Goal: Information Seeking & Learning: Learn about a topic

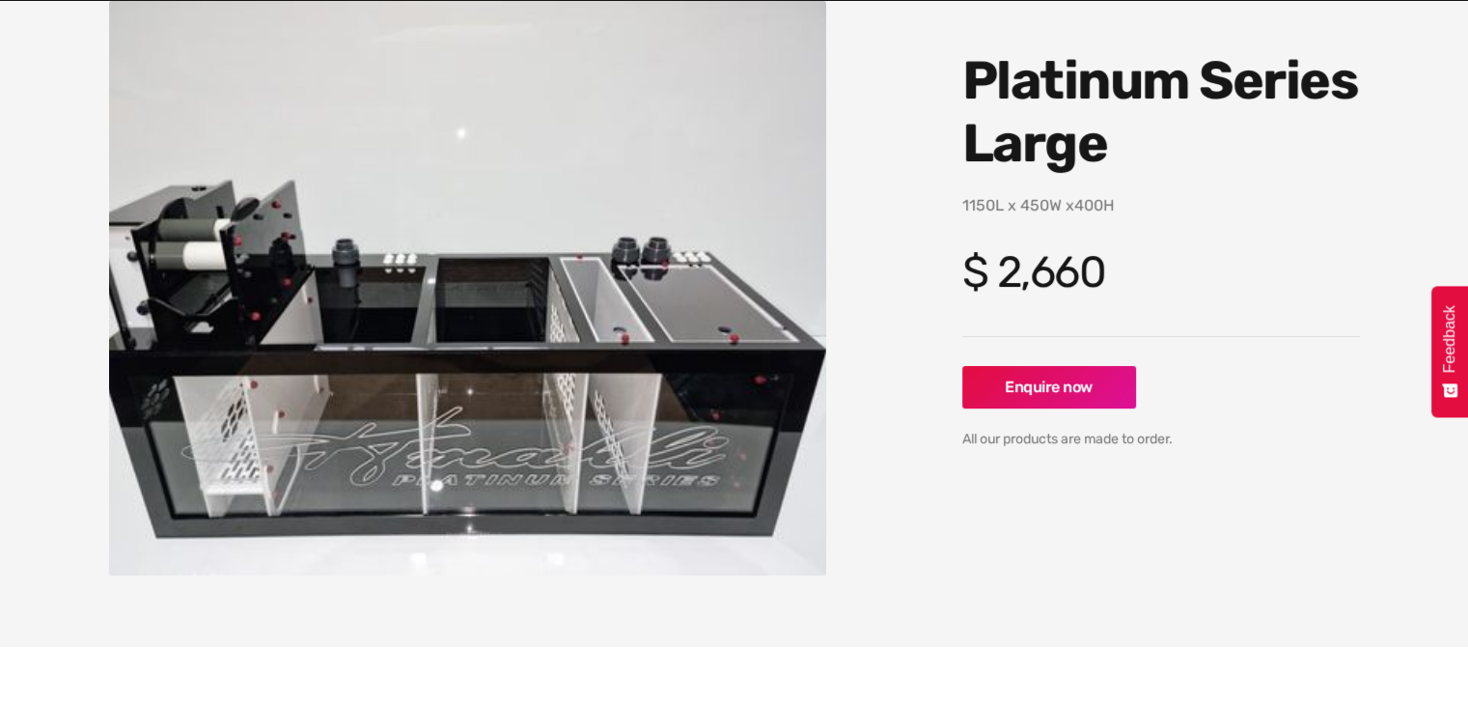
scroll to position [282, 0]
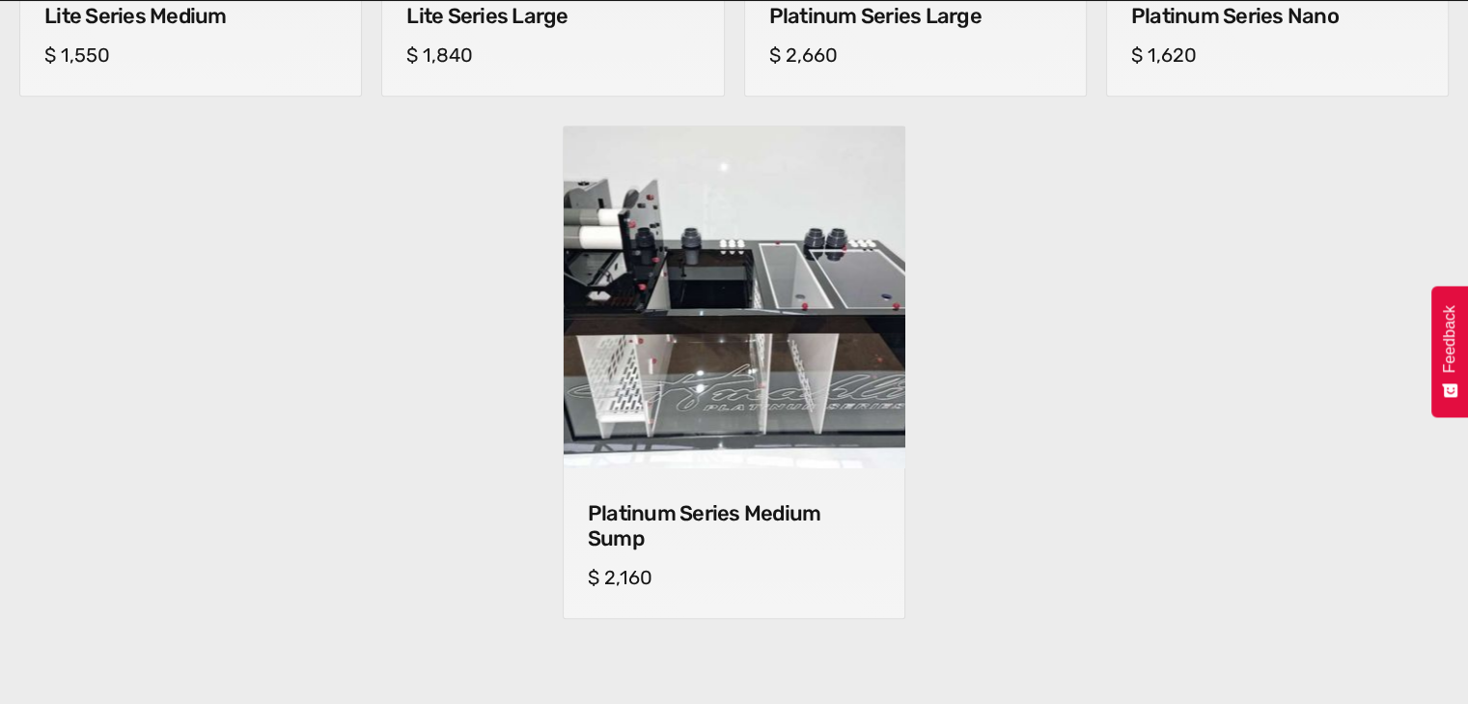
scroll to position [1740, 0]
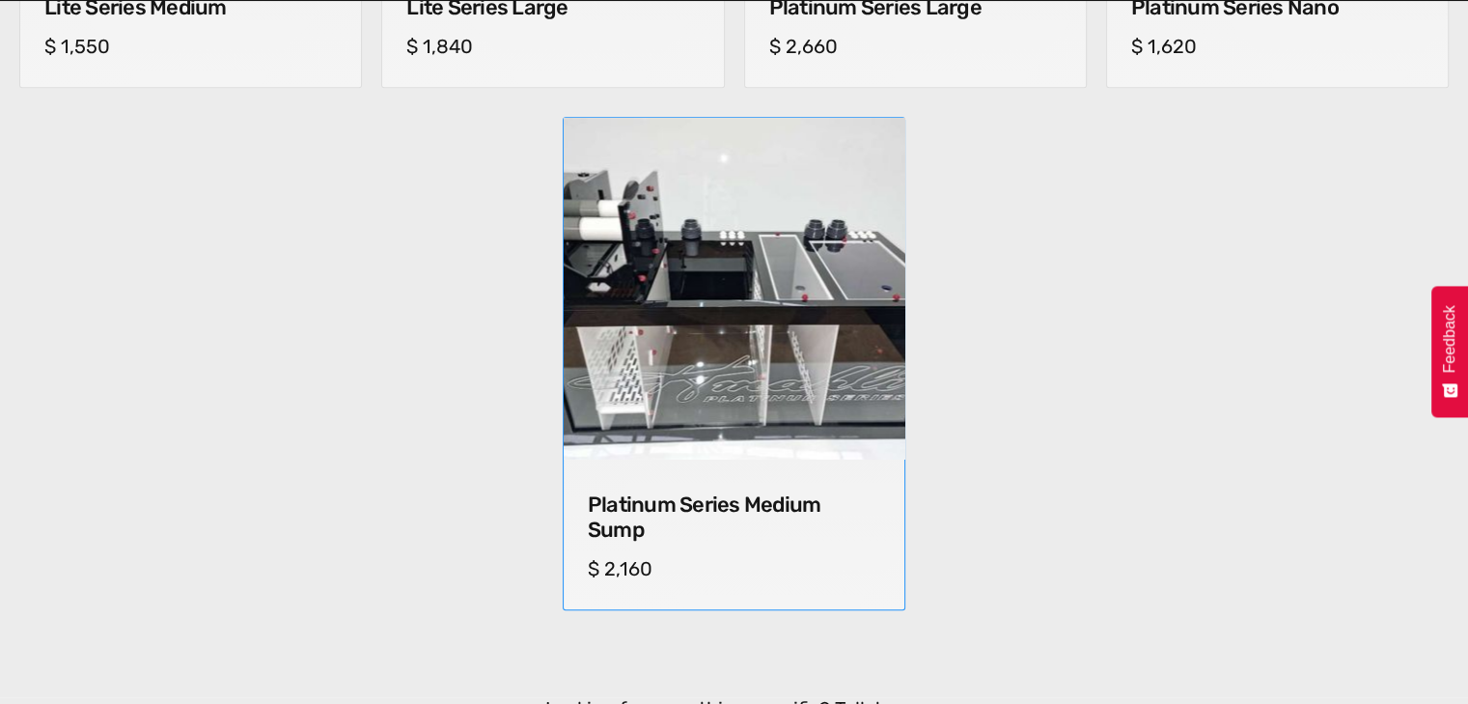
click at [726, 364] on img at bounding box center [734, 288] width 358 height 358
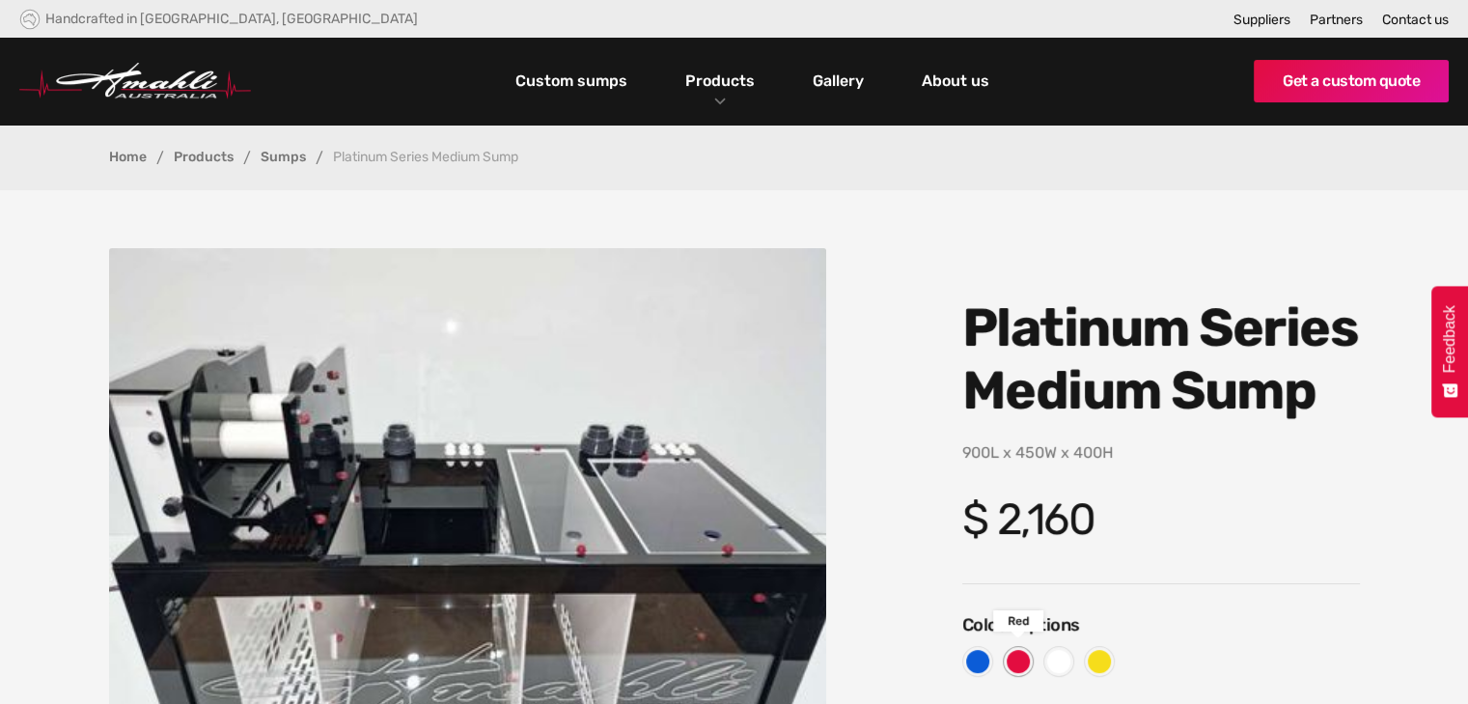
click at [1022, 663] on div at bounding box center [1018, 661] width 23 height 23
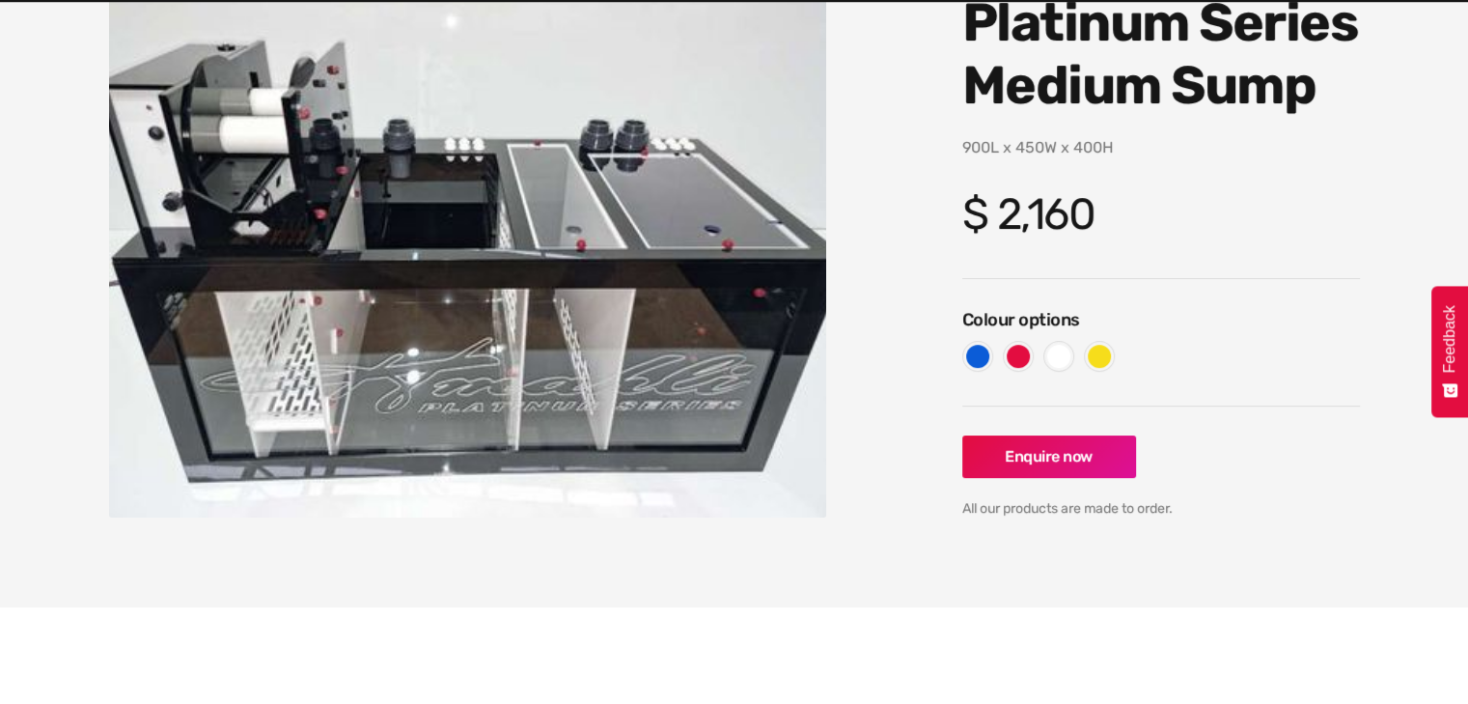
scroll to position [315, 0]
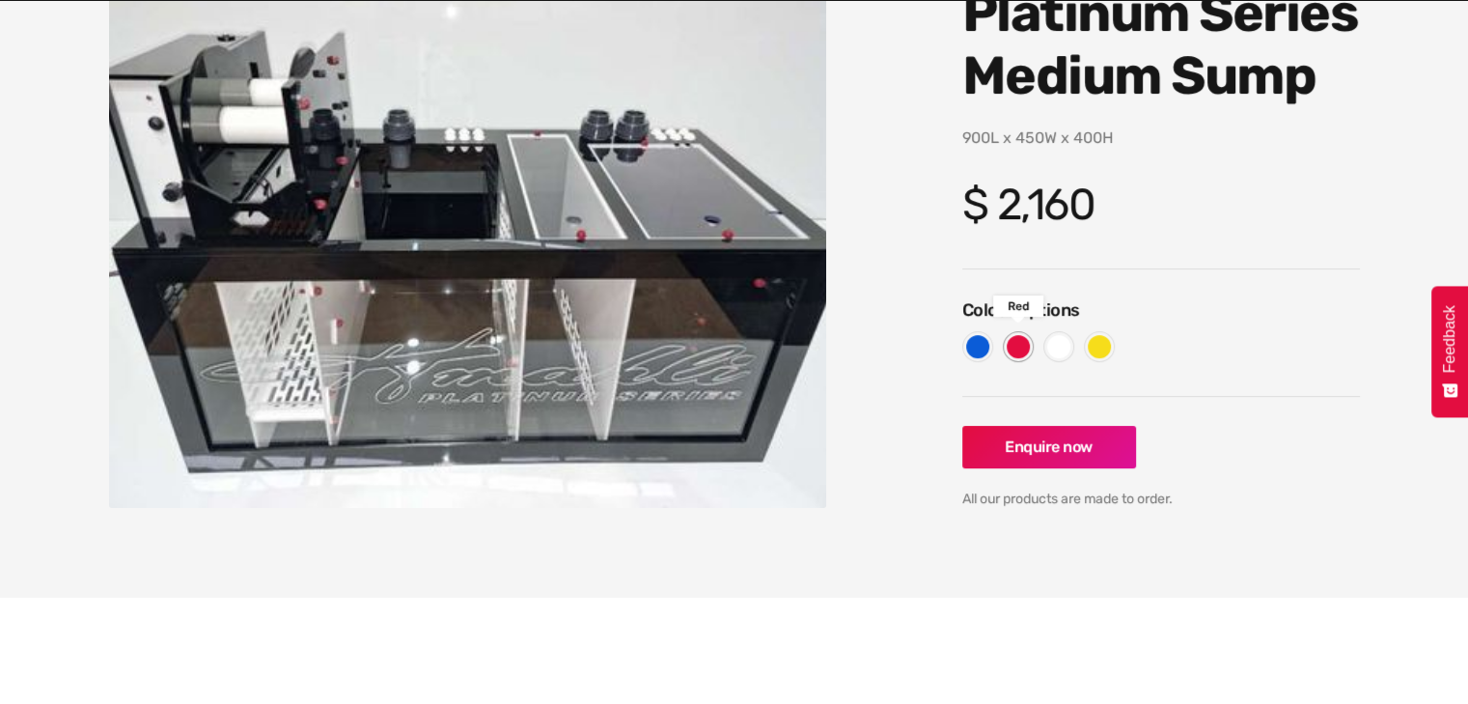
click at [1011, 343] on div at bounding box center [1018, 346] width 23 height 23
click at [974, 345] on div at bounding box center [977, 346] width 23 height 23
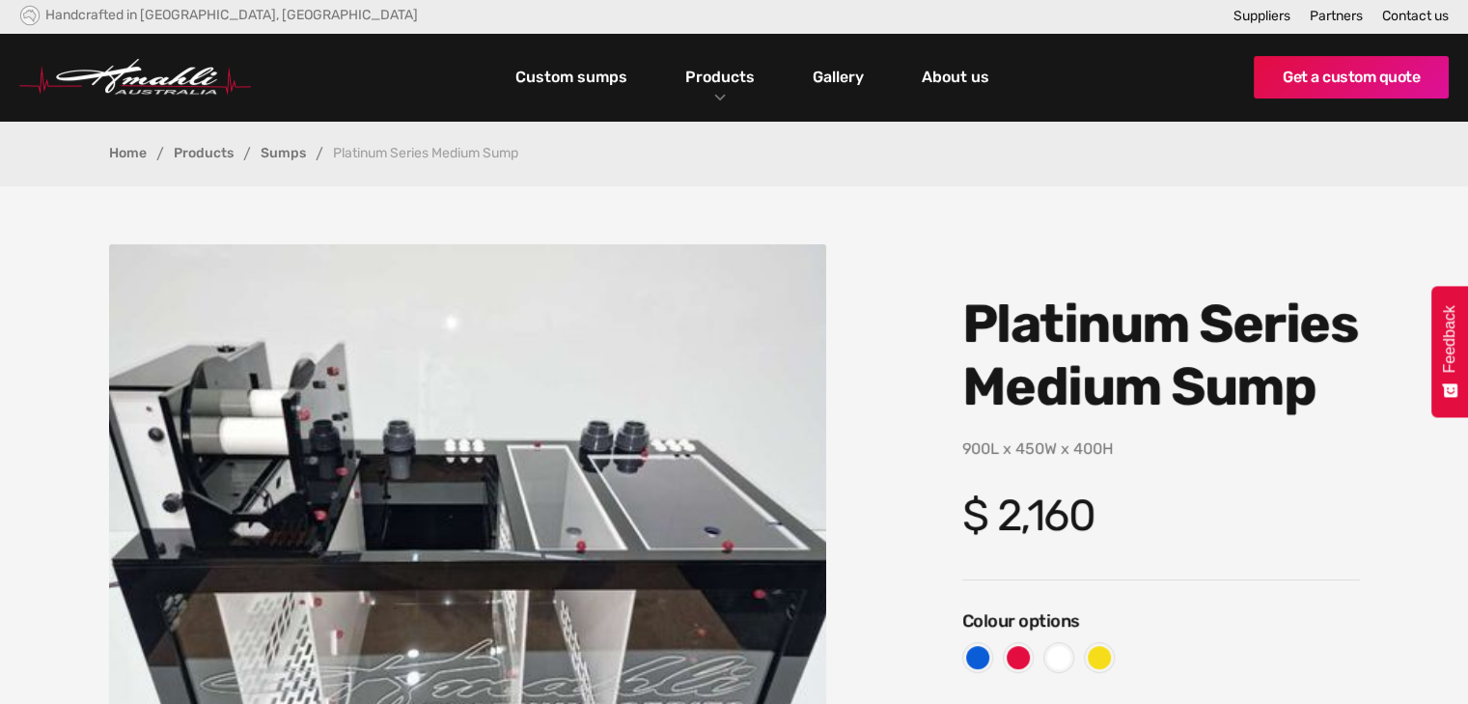
scroll to position [0, 0]
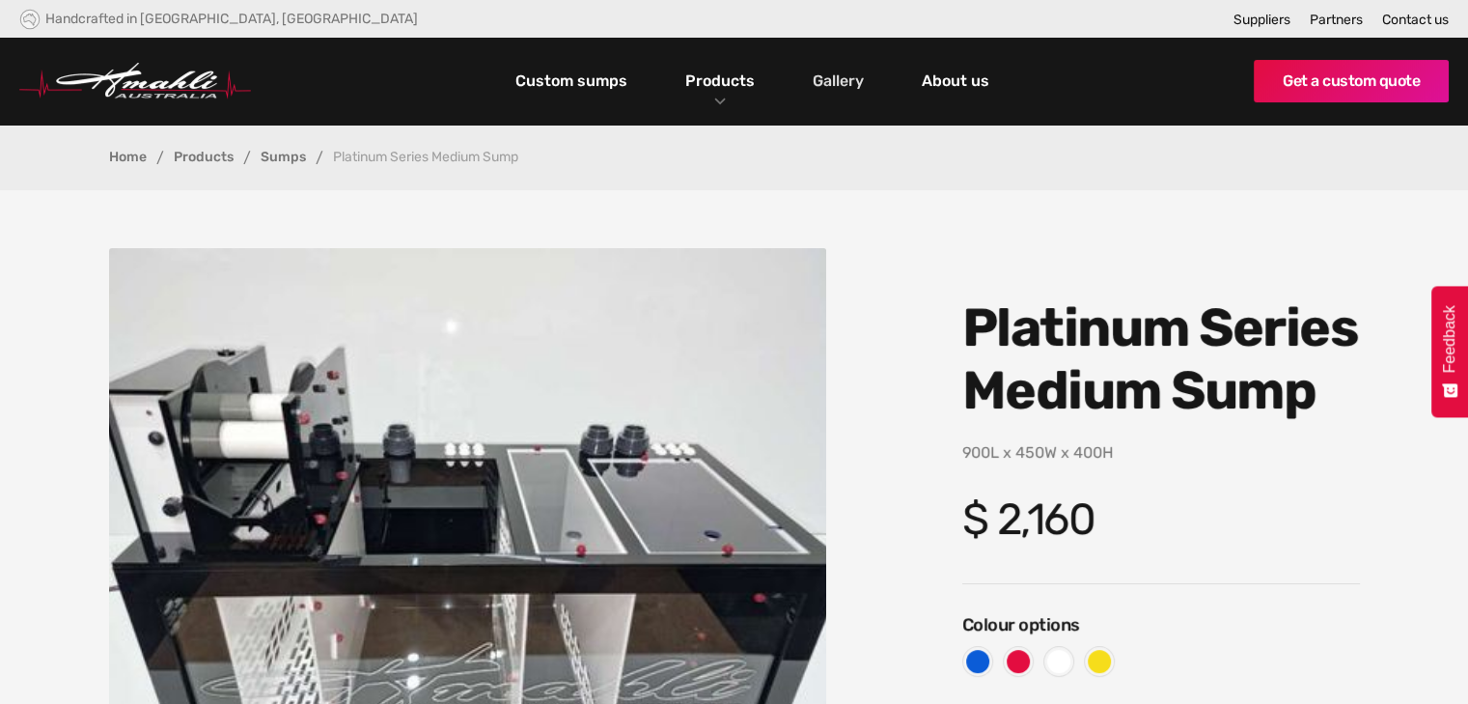
click at [838, 82] on link "Gallery" at bounding box center [838, 81] width 61 height 33
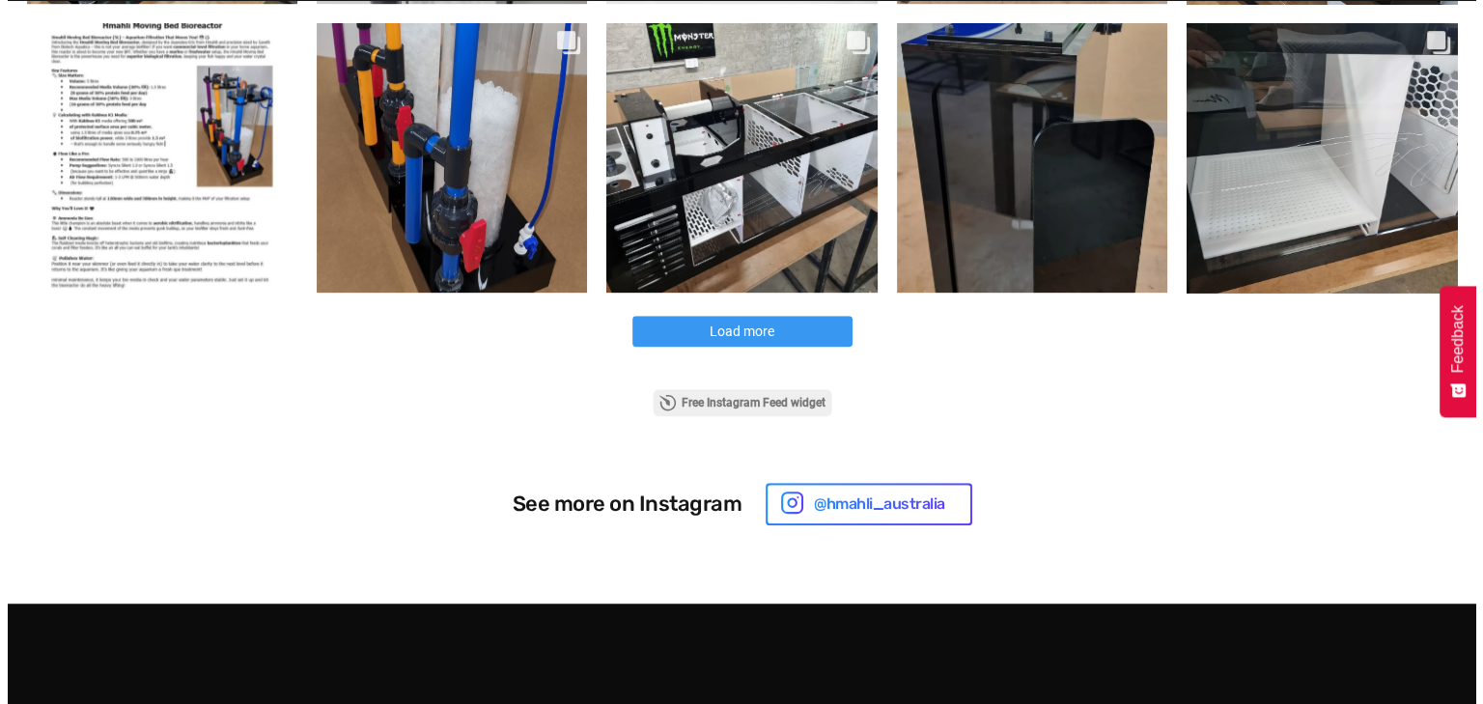
scroll to position [1239, 0]
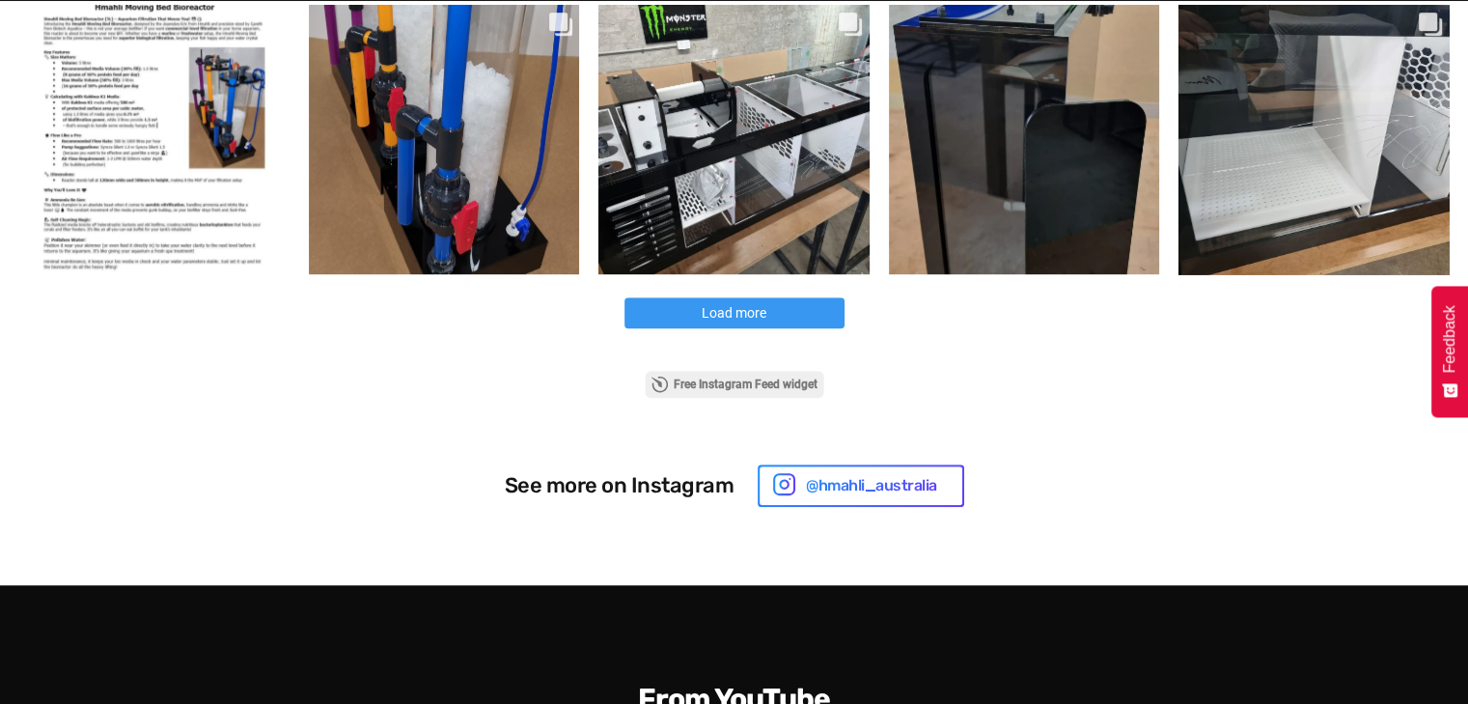
click at [727, 314] on span "Load more" at bounding box center [734, 312] width 65 height 15
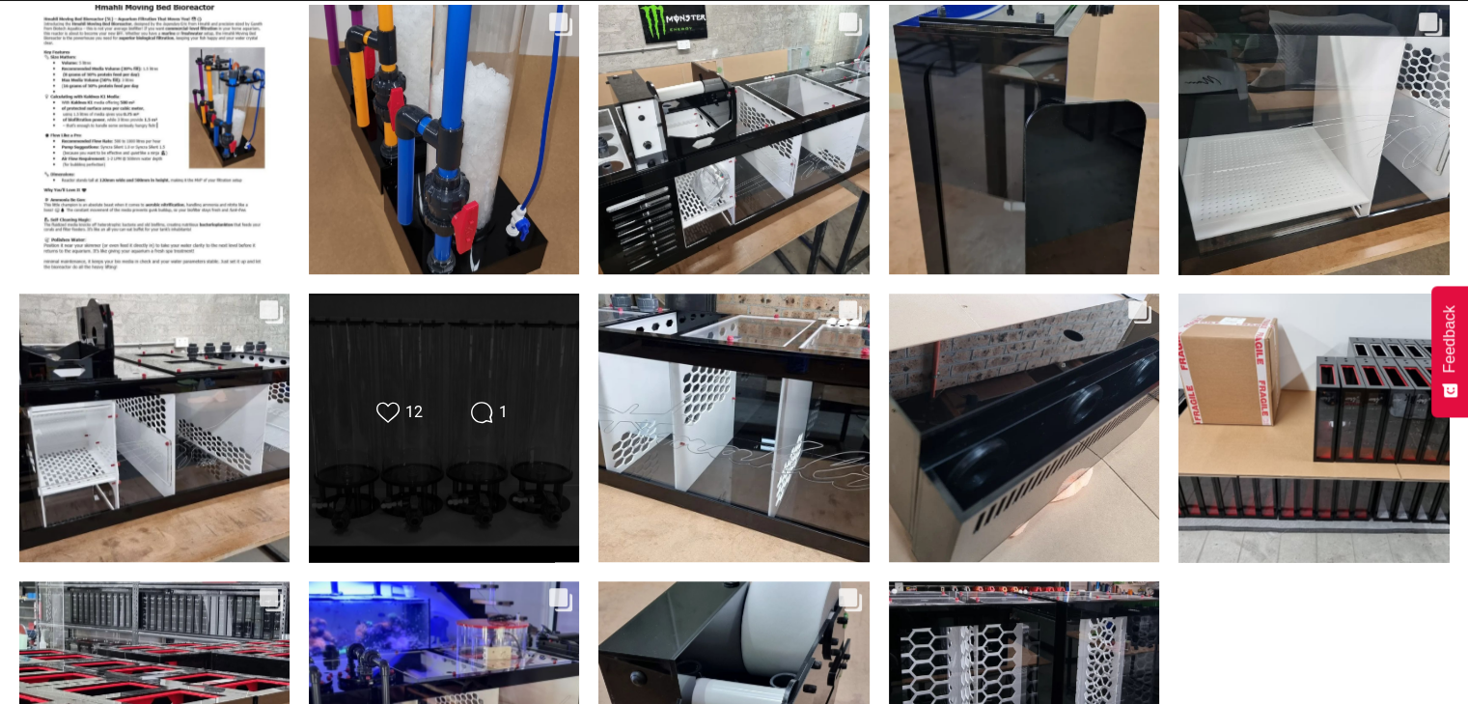
click at [418, 458] on div "Likes Count 12 Comments Count 1" at bounding box center [444, 427] width 272 height 270
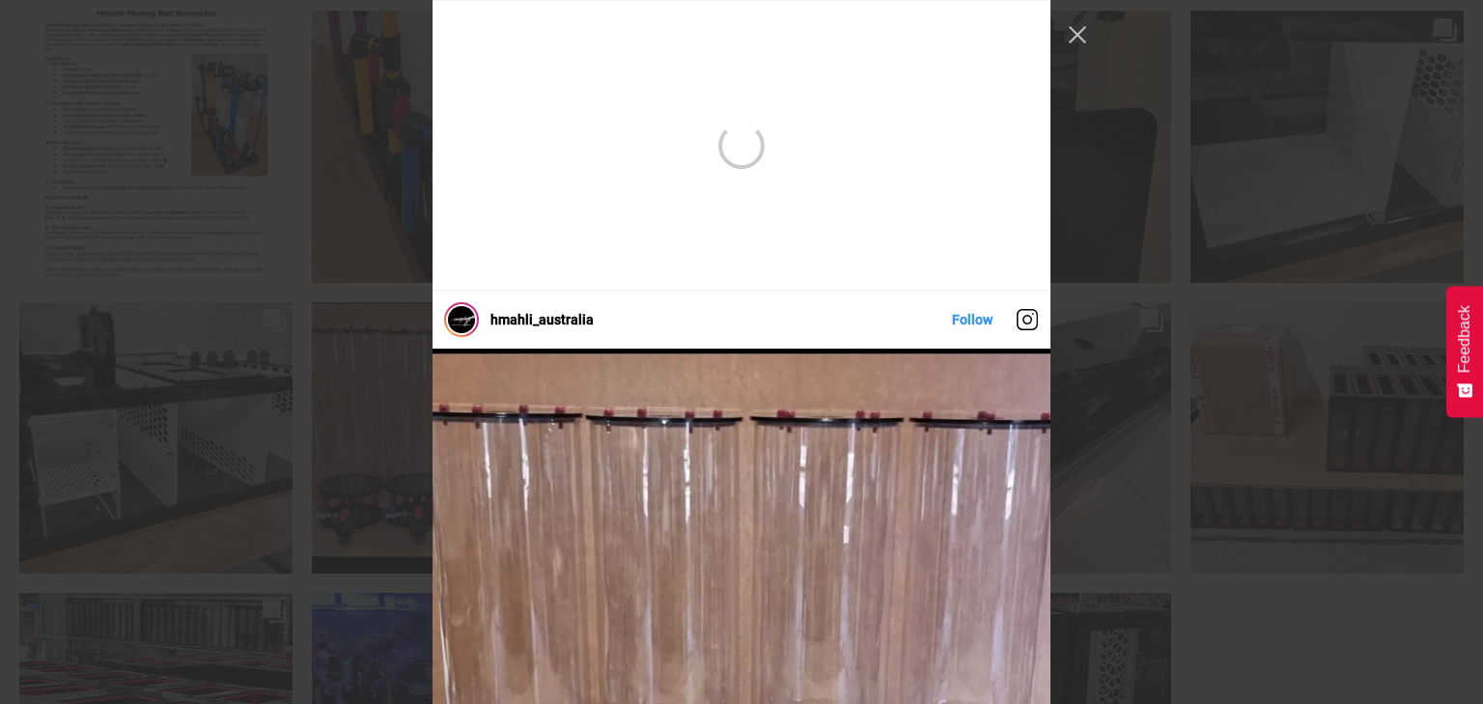
scroll to position [4342, 0]
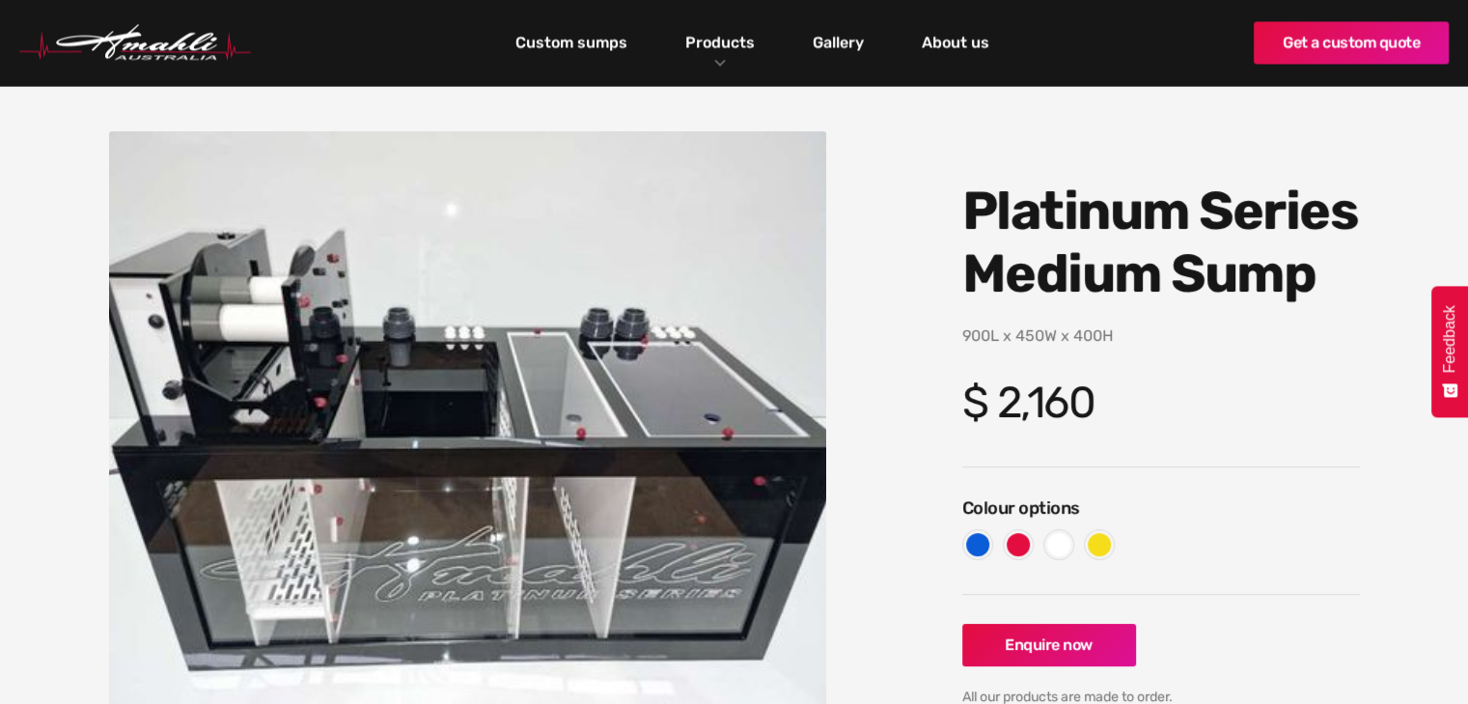
scroll to position [86, 0]
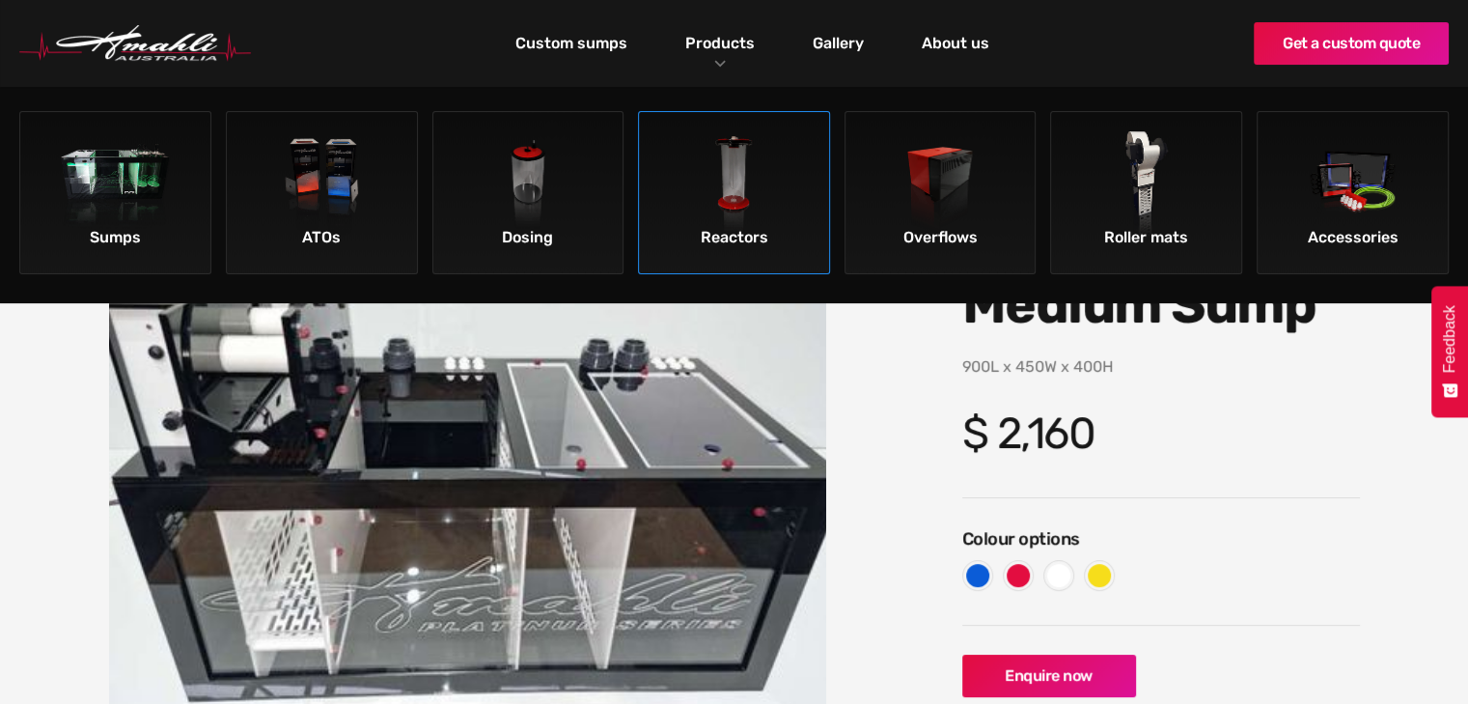
click at [707, 182] on img at bounding box center [733, 185] width 109 height 109
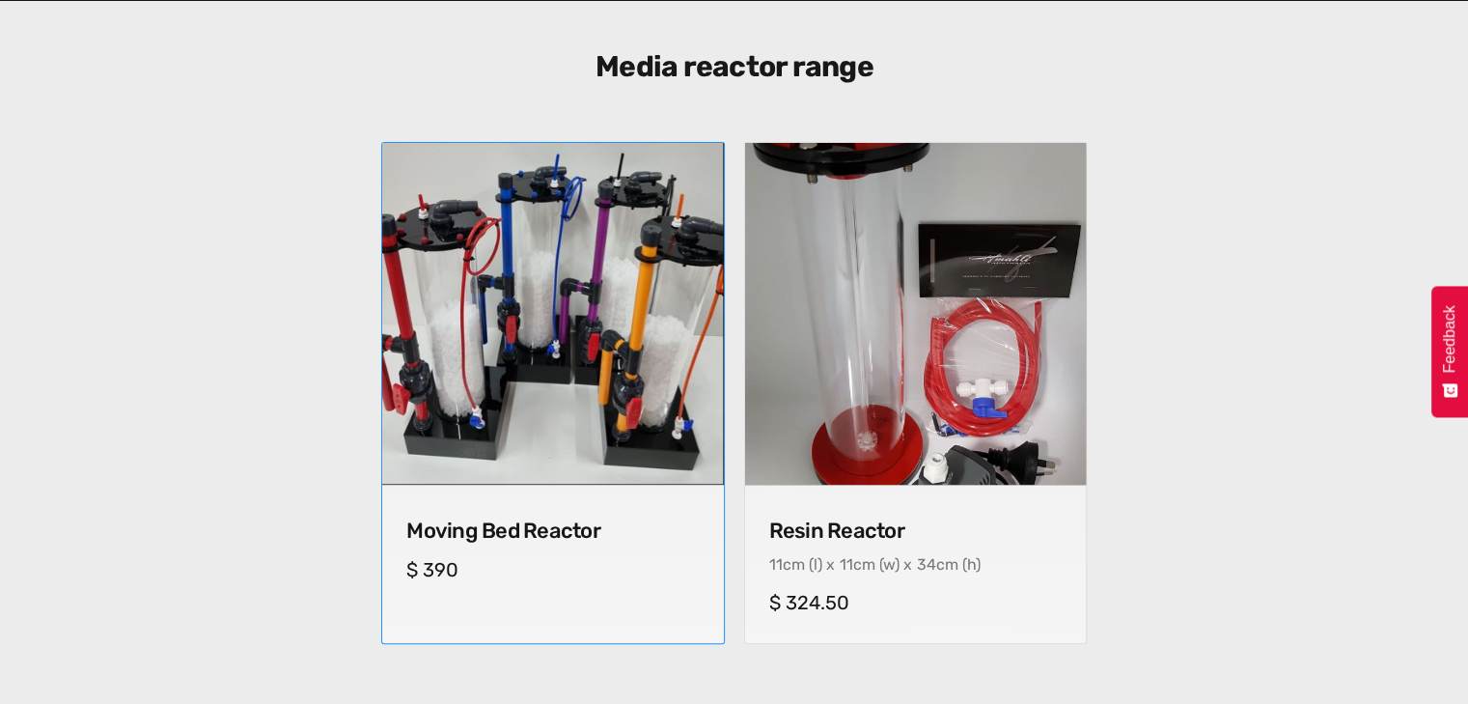
scroll to position [733, 0]
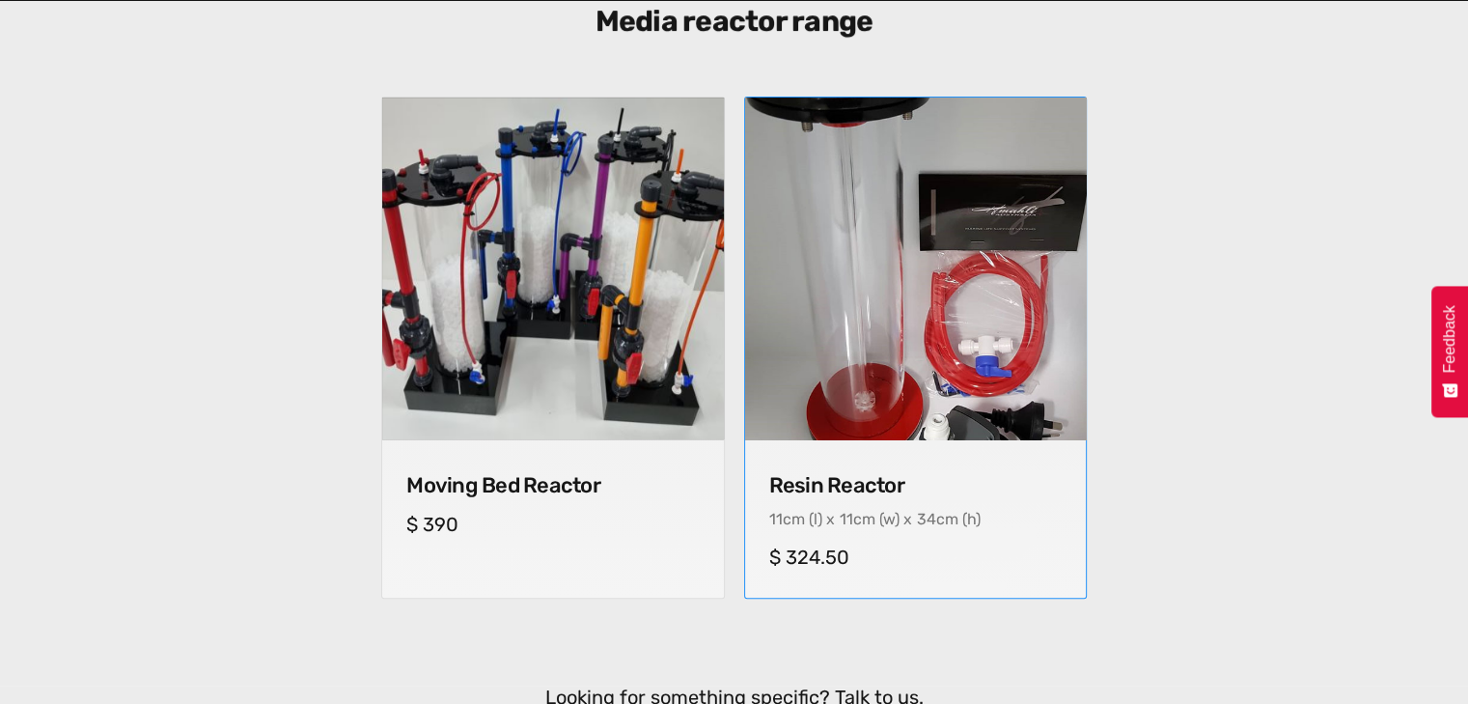
click at [887, 266] on img at bounding box center [915, 268] width 358 height 358
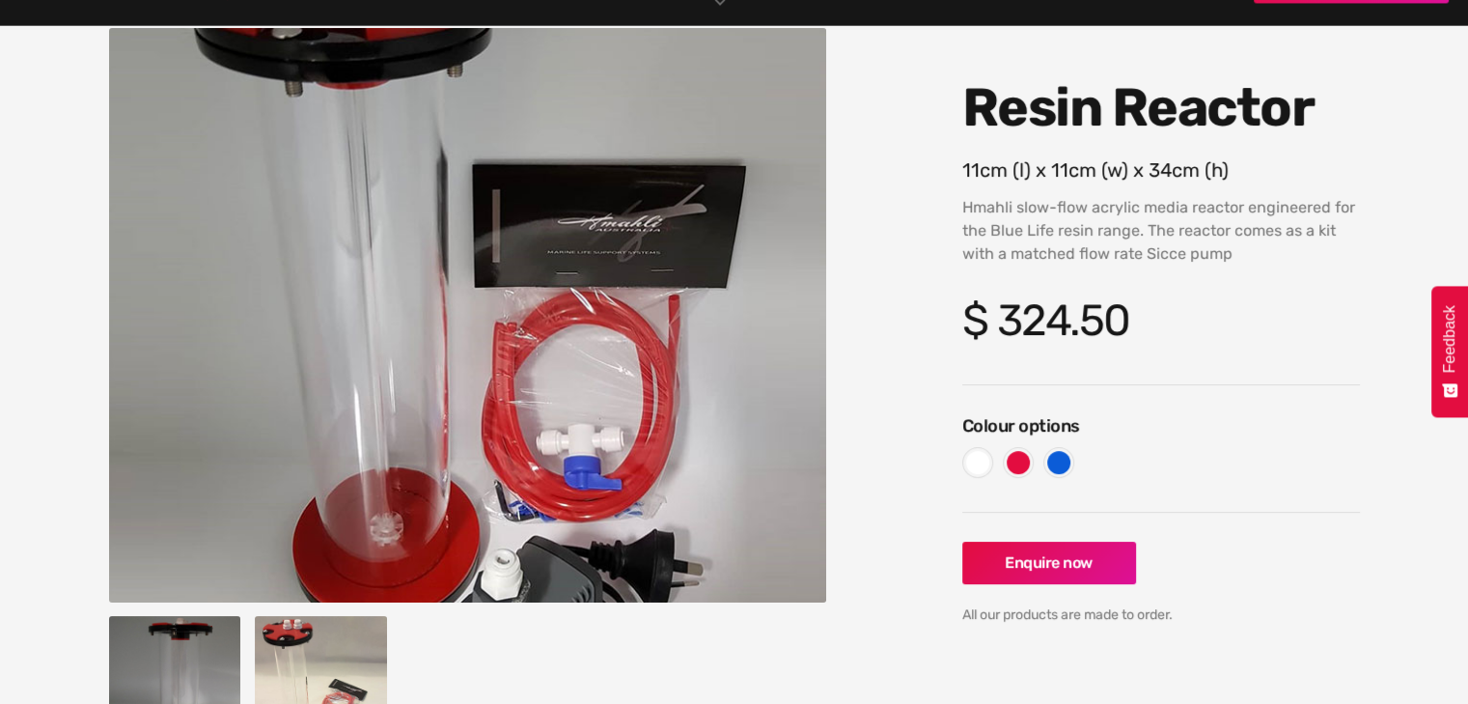
scroll to position [228, 0]
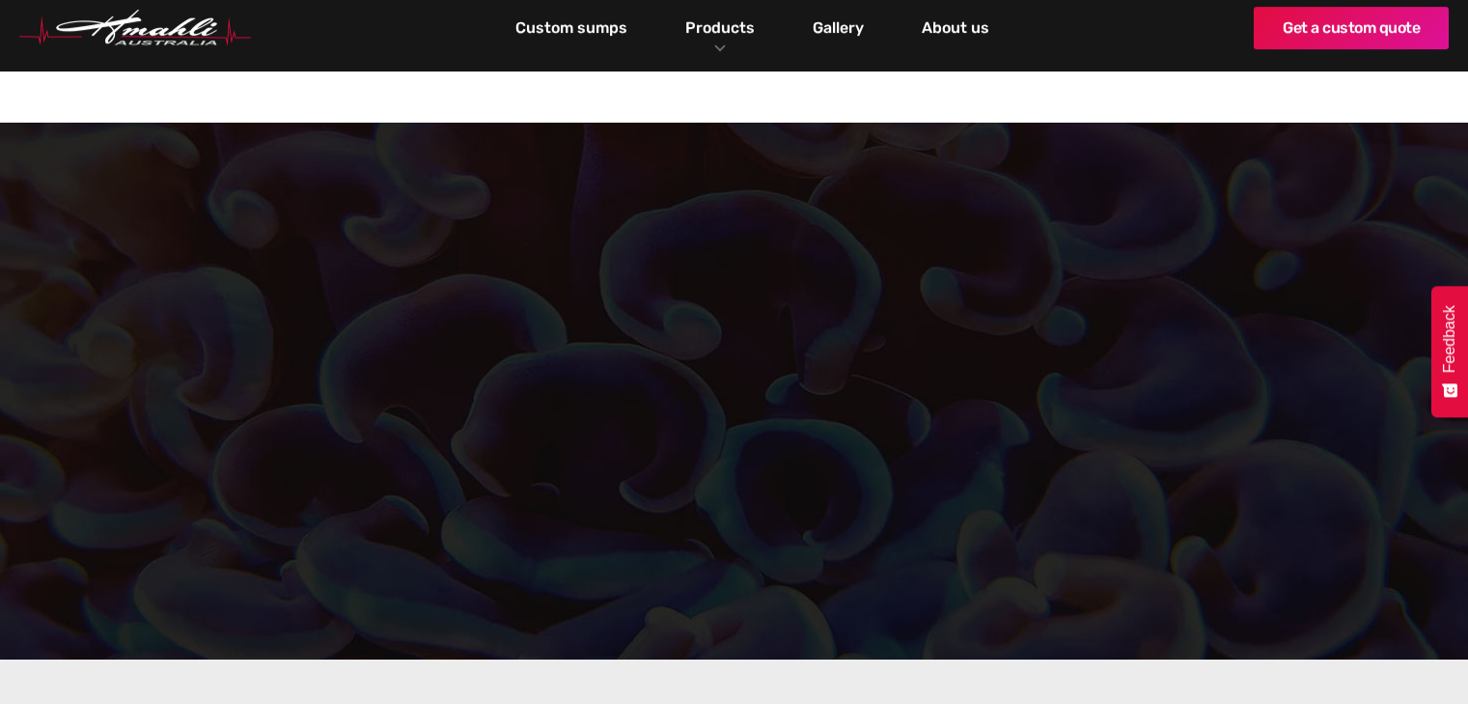
scroll to position [733, 0]
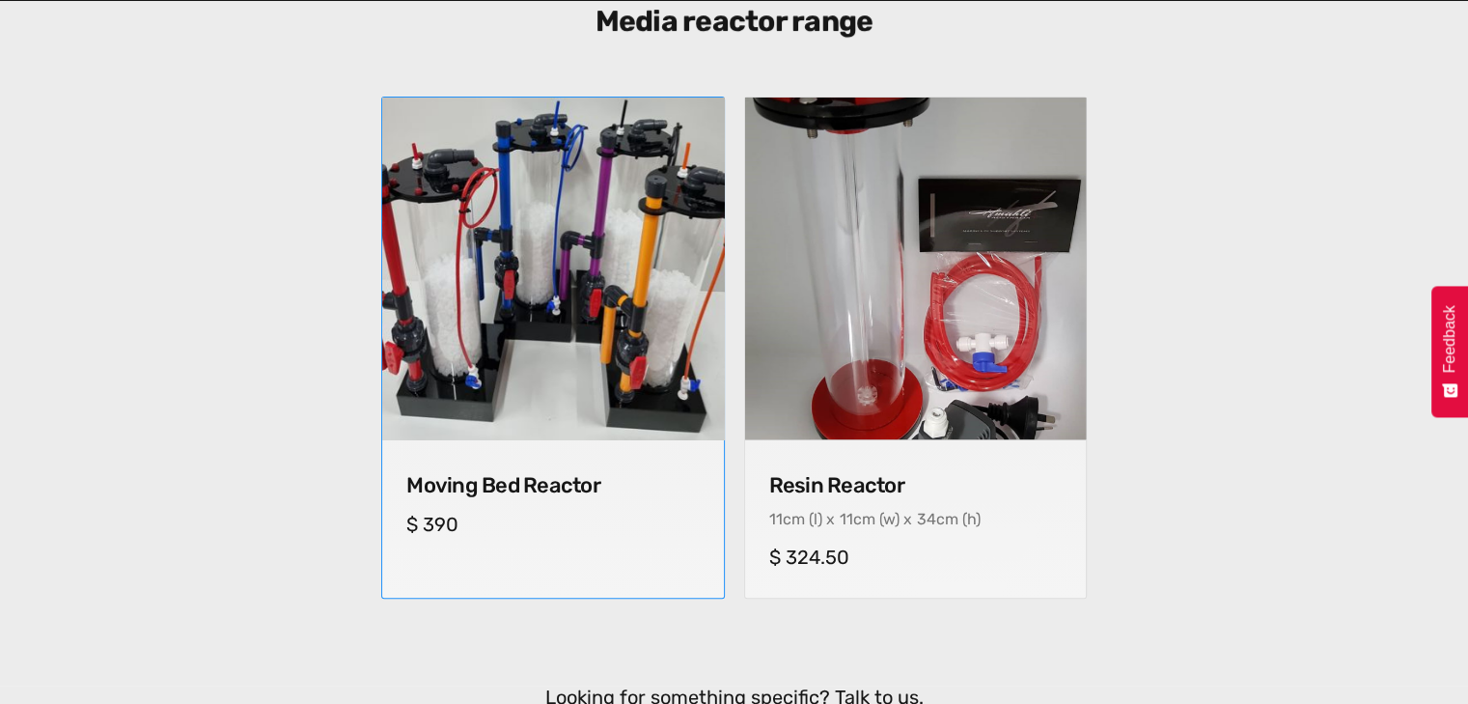
click at [529, 259] on img at bounding box center [553, 268] width 358 height 358
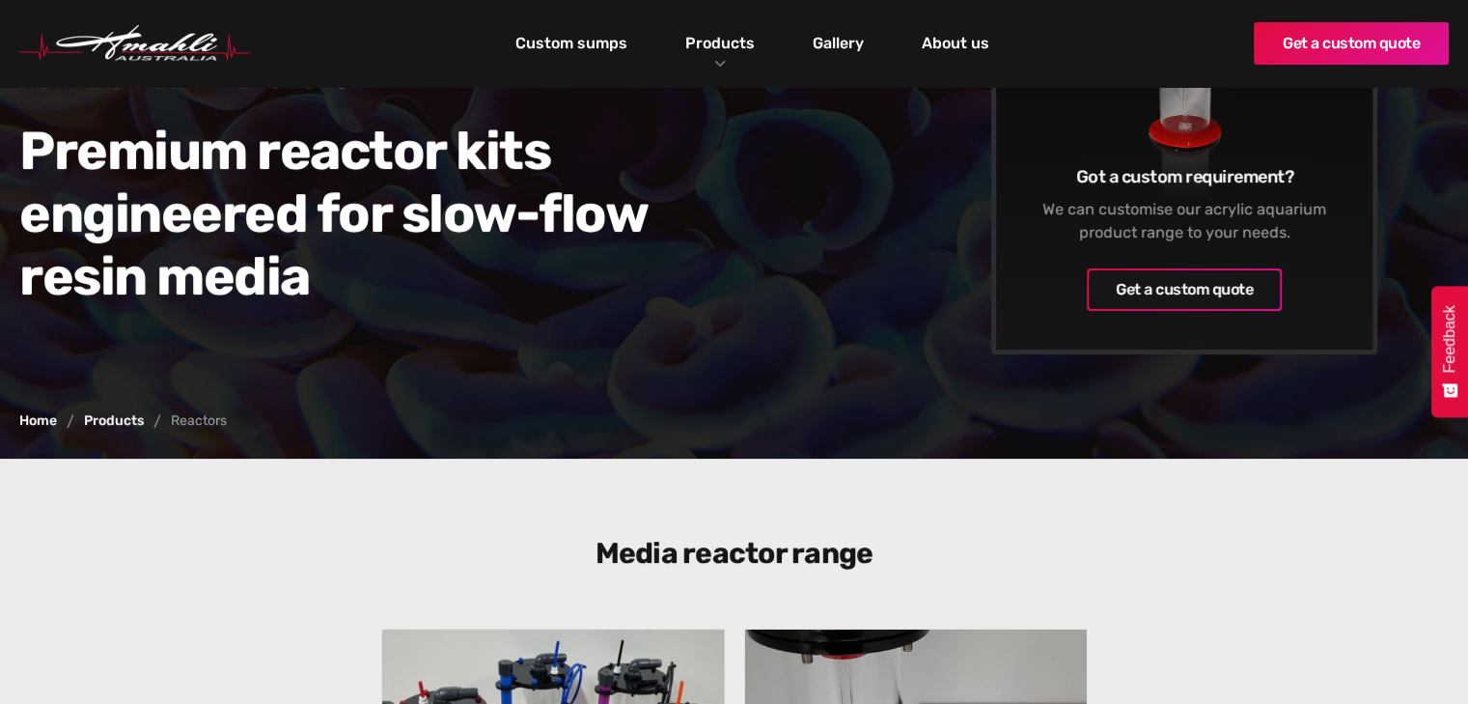
scroll to position [197, 0]
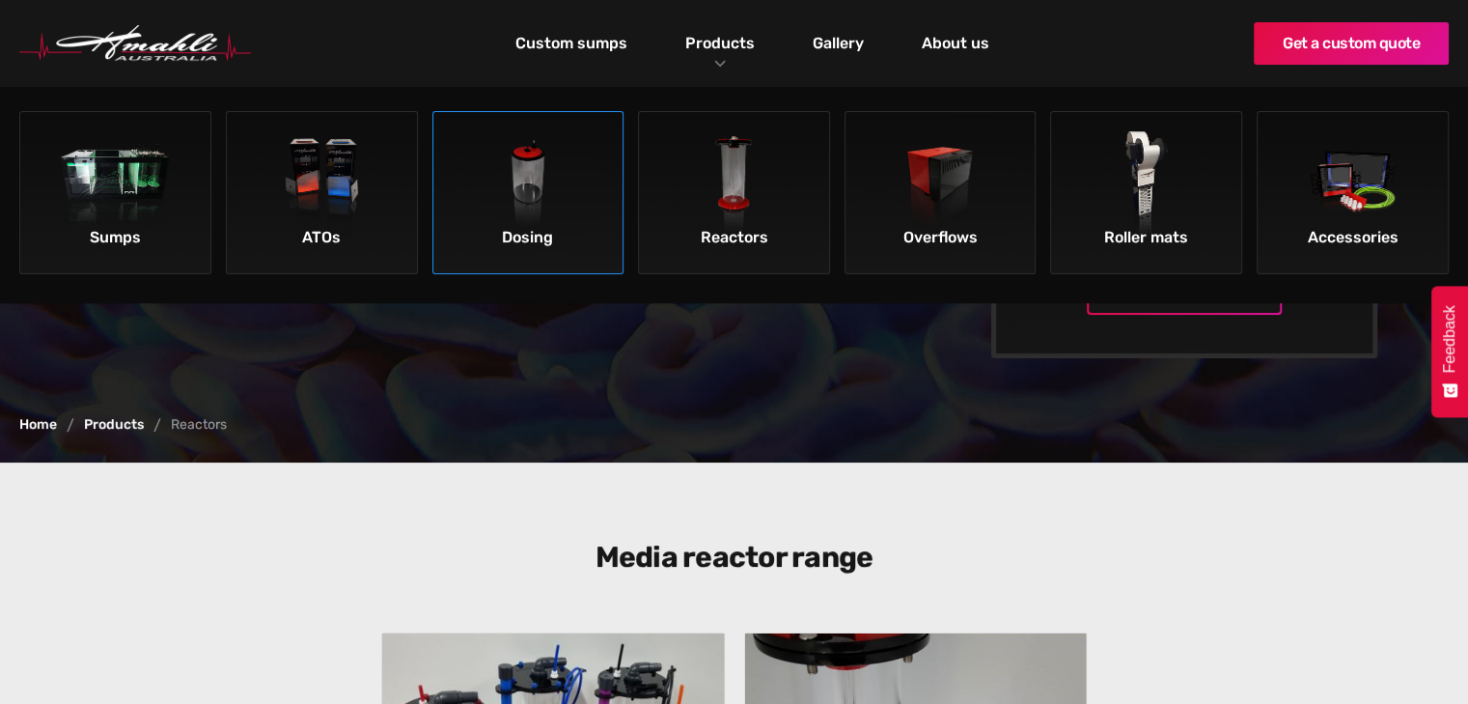
click at [507, 209] on img at bounding box center [528, 185] width 109 height 109
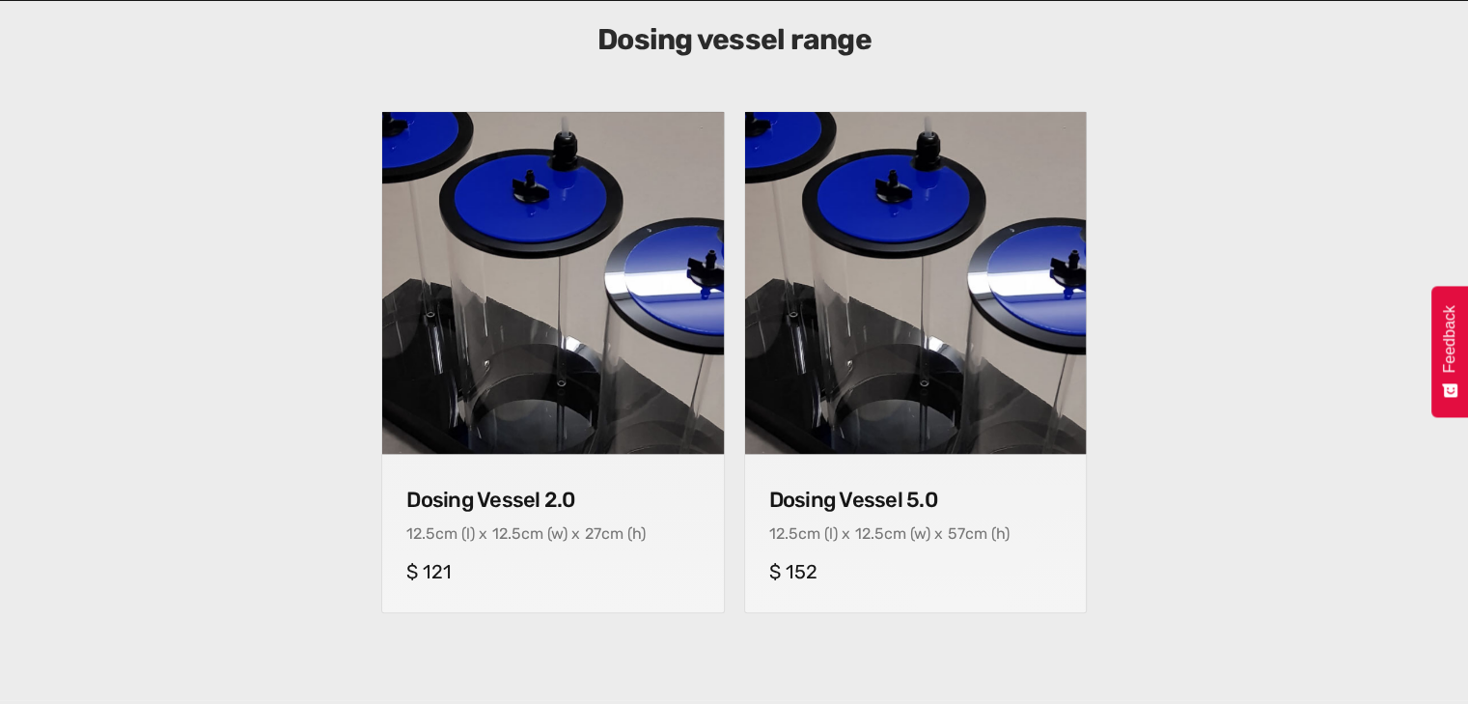
scroll to position [728, 0]
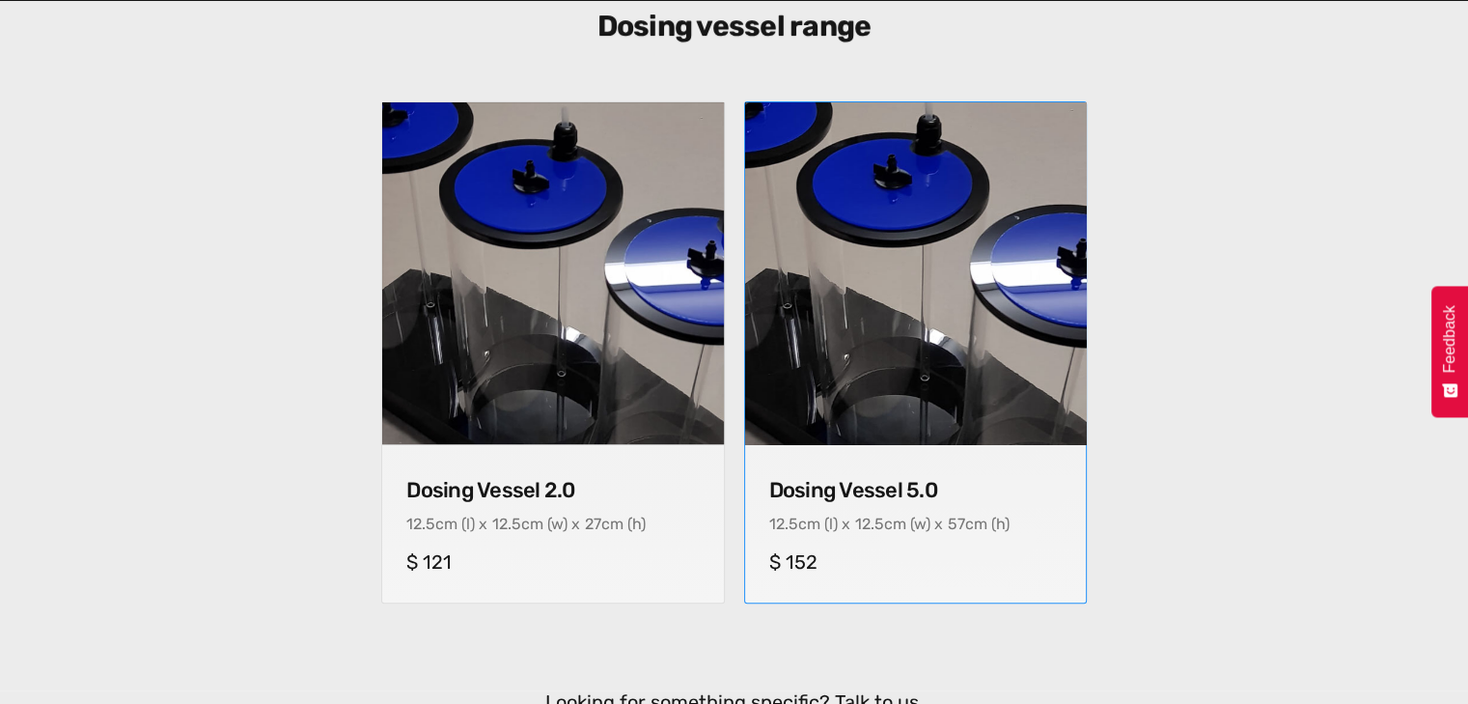
click at [867, 295] on img at bounding box center [915, 273] width 358 height 358
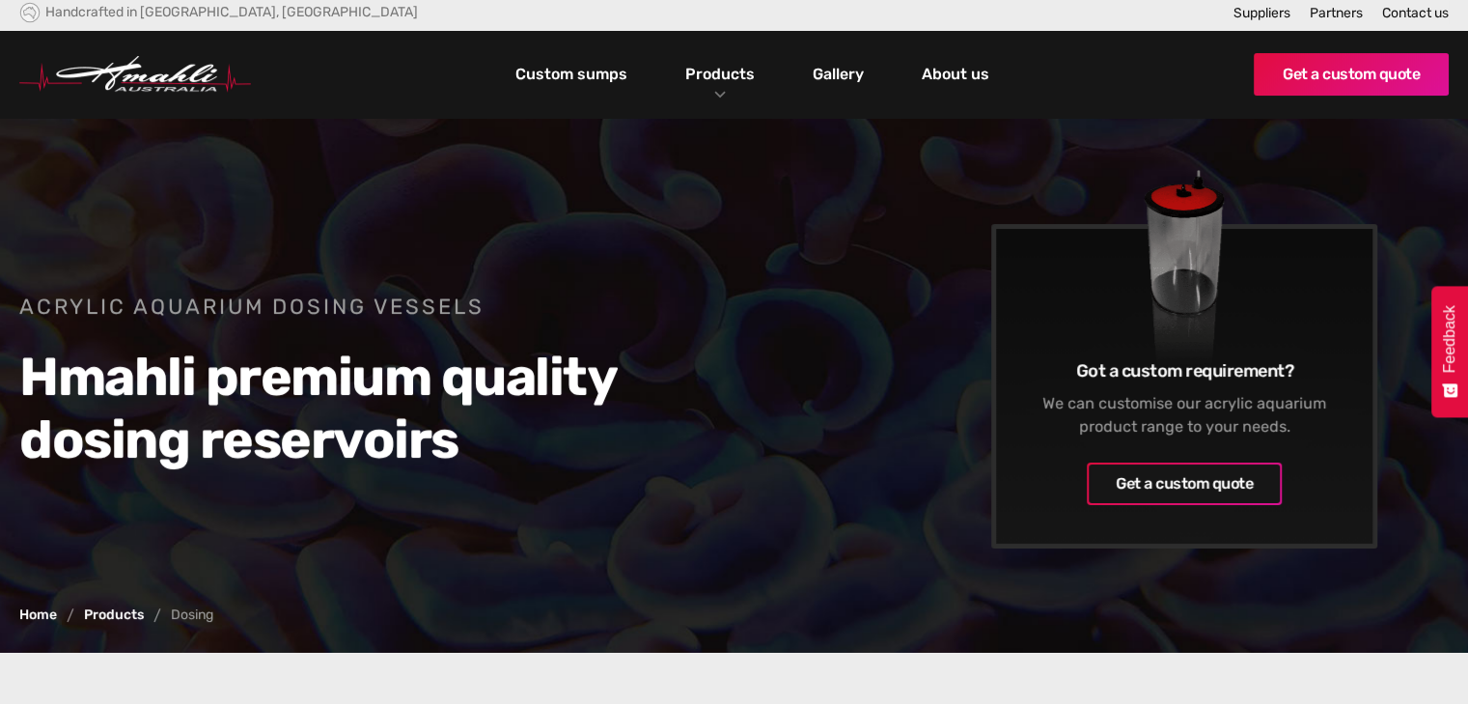
scroll to position [7, 0]
click at [841, 76] on link "Gallery" at bounding box center [838, 74] width 61 height 33
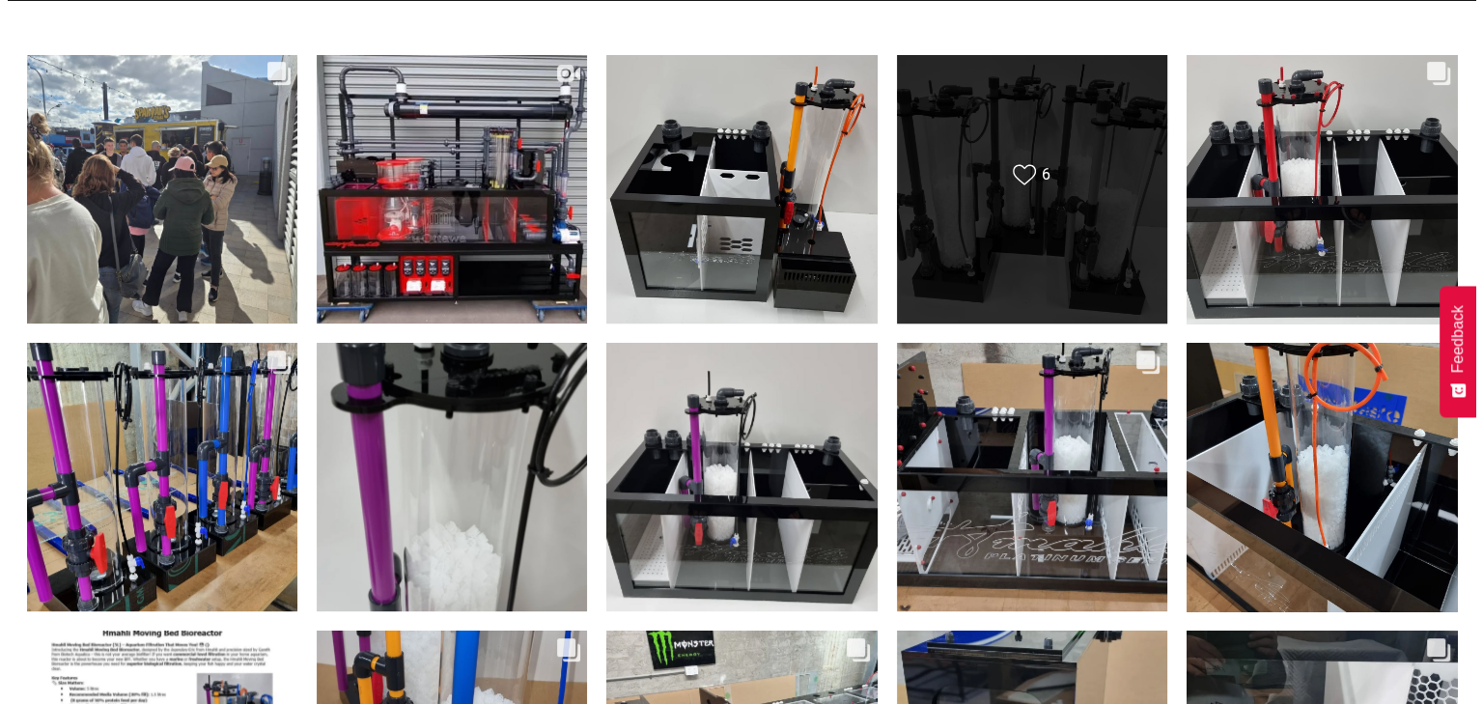
scroll to position [618, 0]
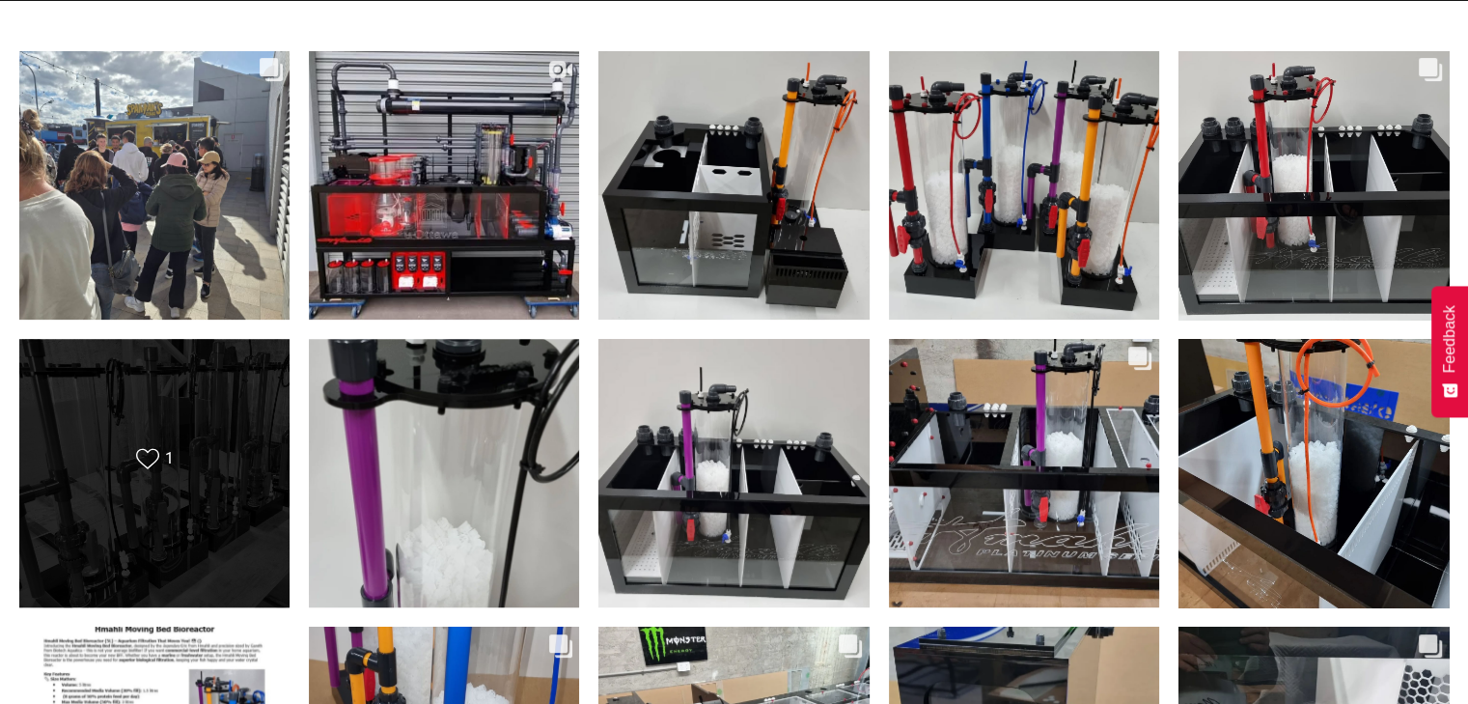
click at [193, 491] on div "Likes Count 1" at bounding box center [154, 473] width 218 height 53
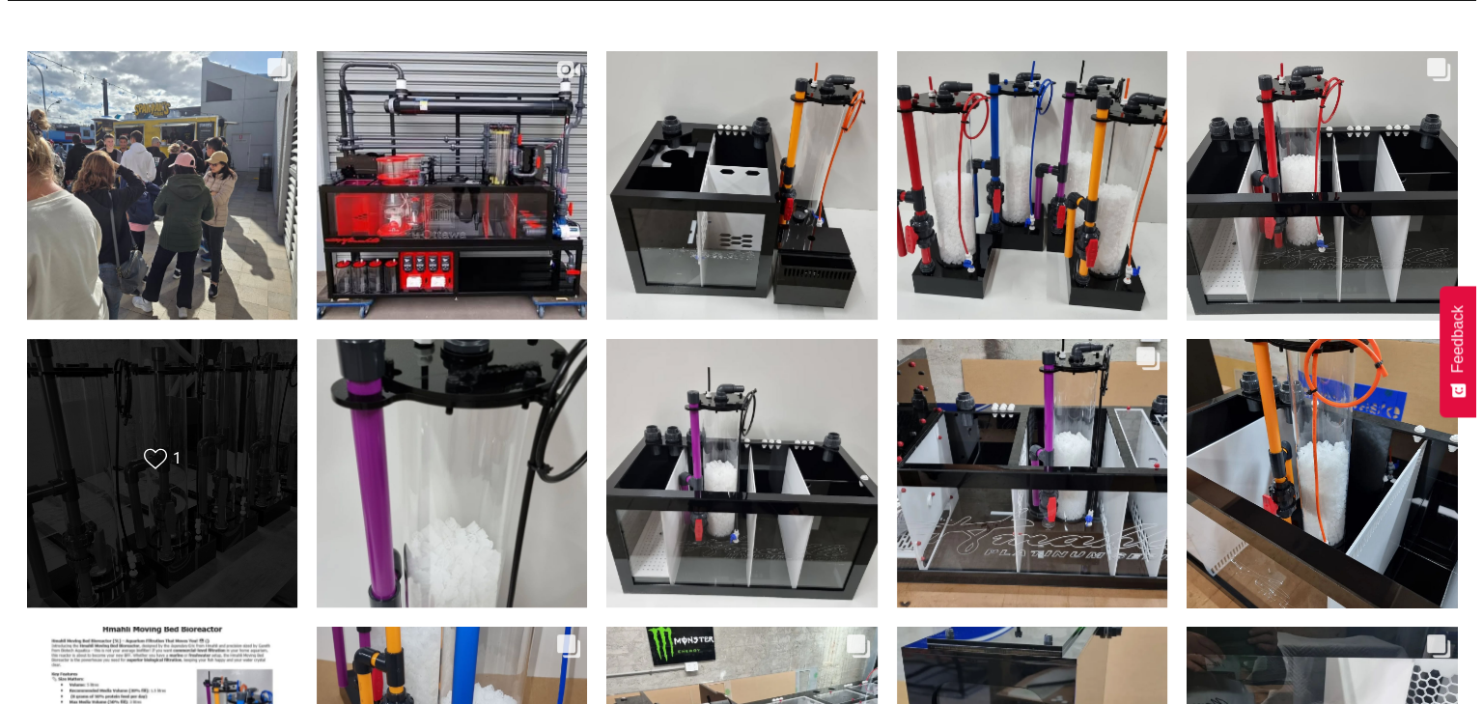
scroll to position [1448, 0]
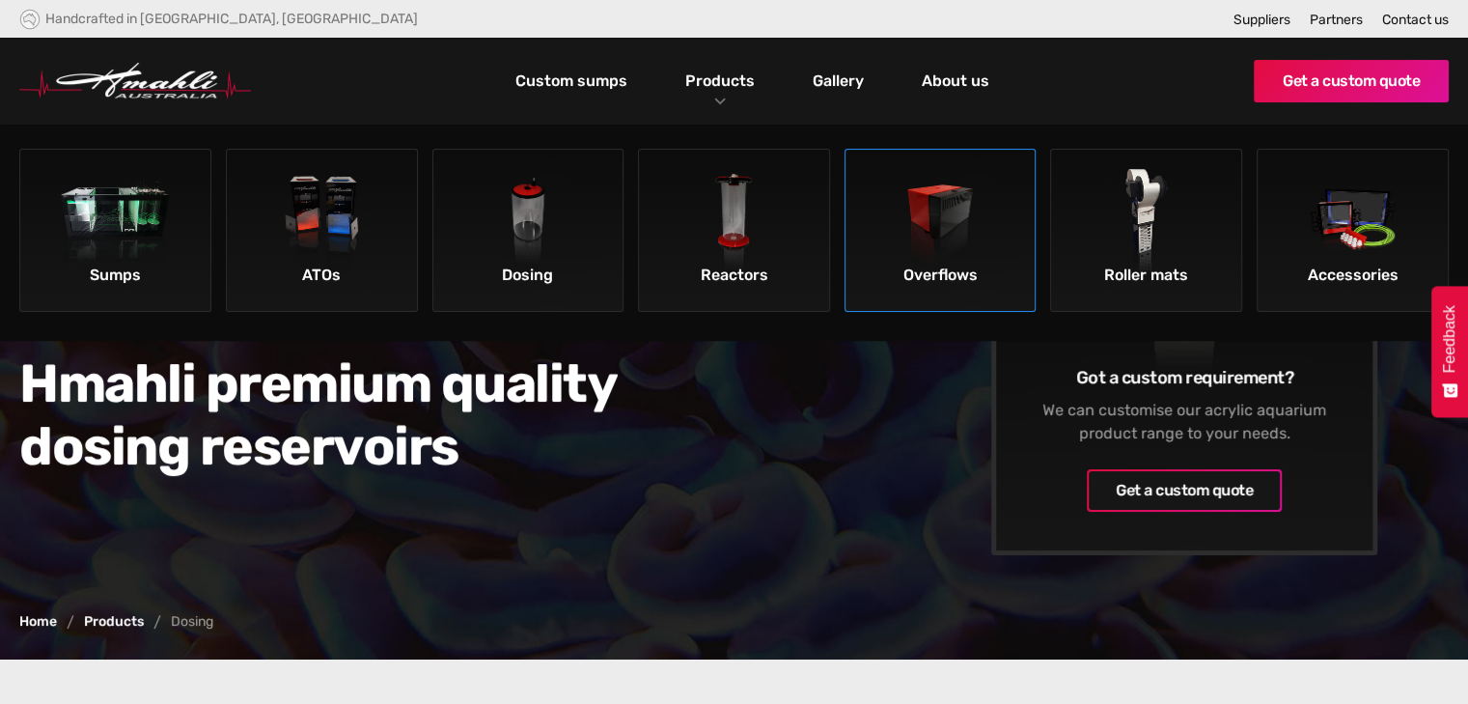
click at [945, 238] on img at bounding box center [940, 223] width 109 height 109
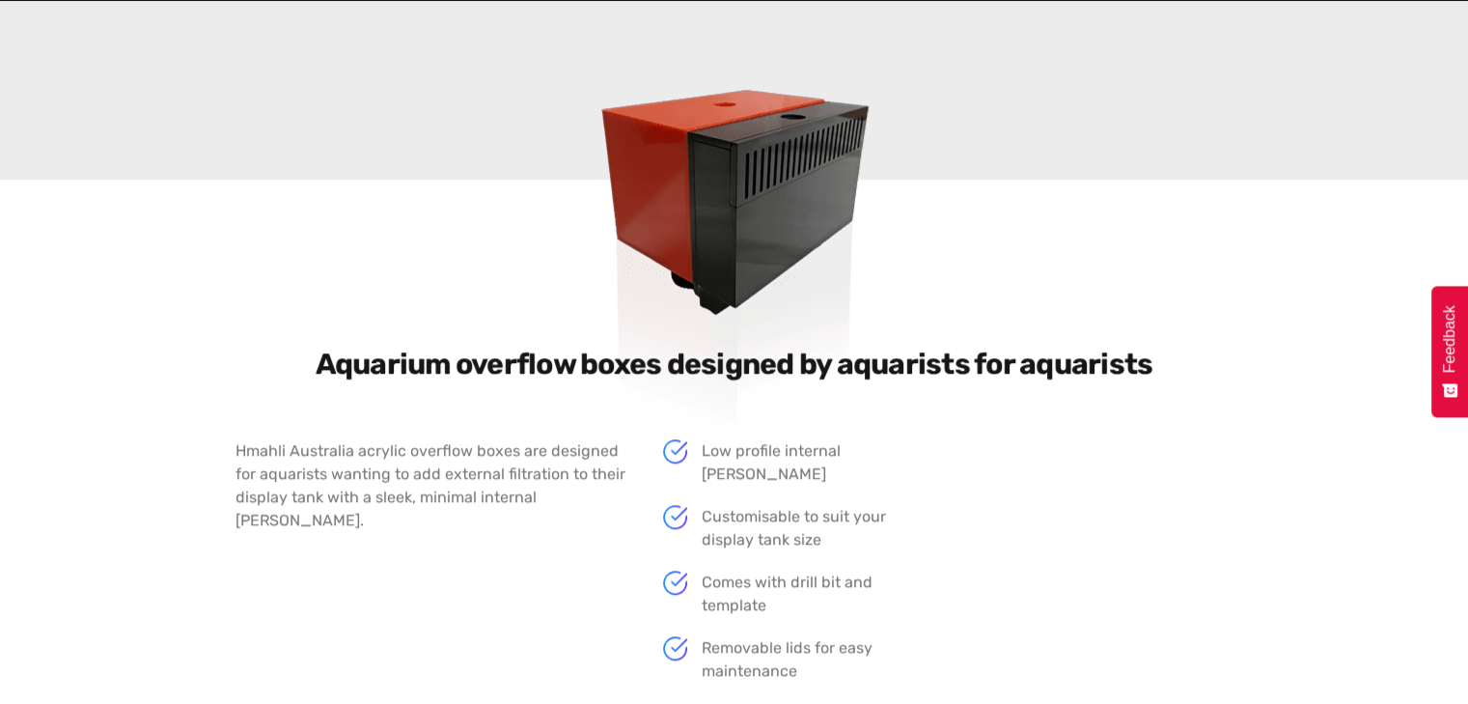
scroll to position [1554, 0]
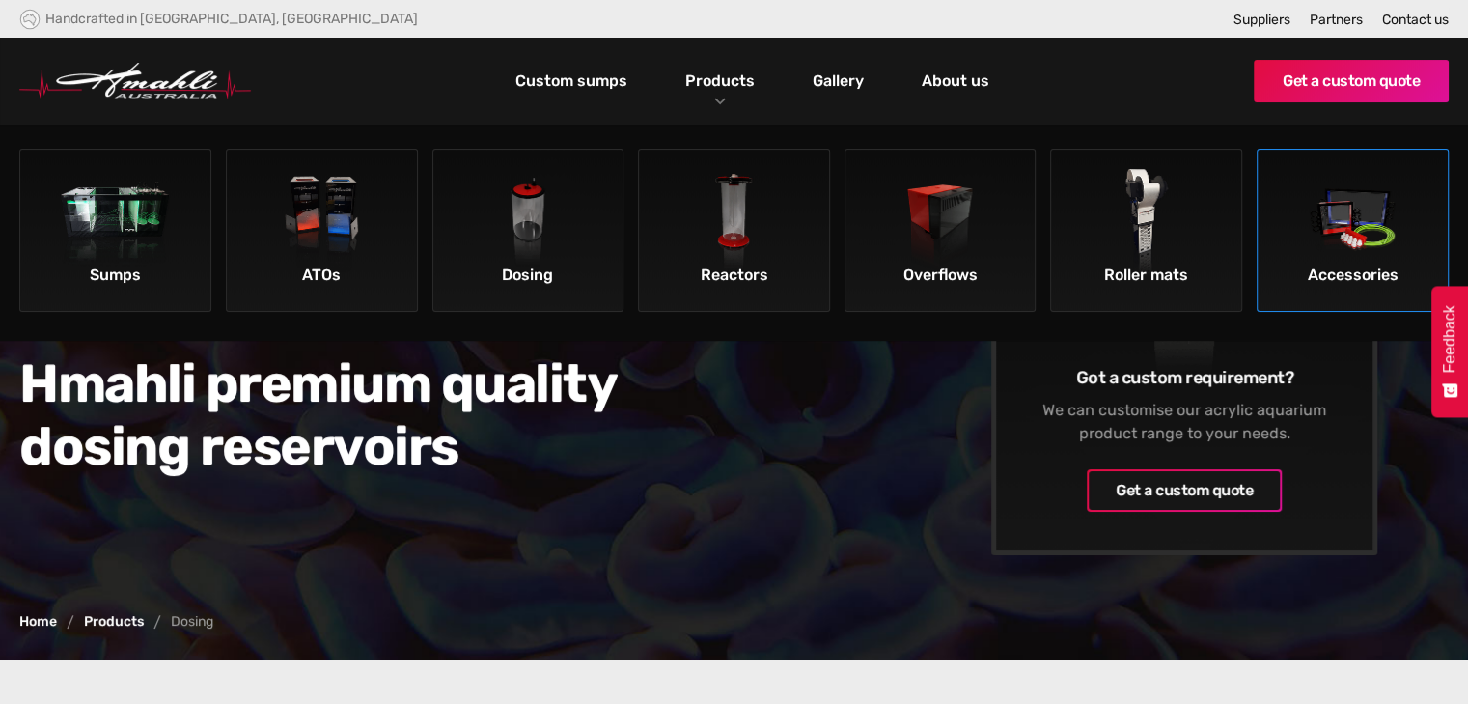
click at [1378, 209] on img at bounding box center [1352, 223] width 109 height 109
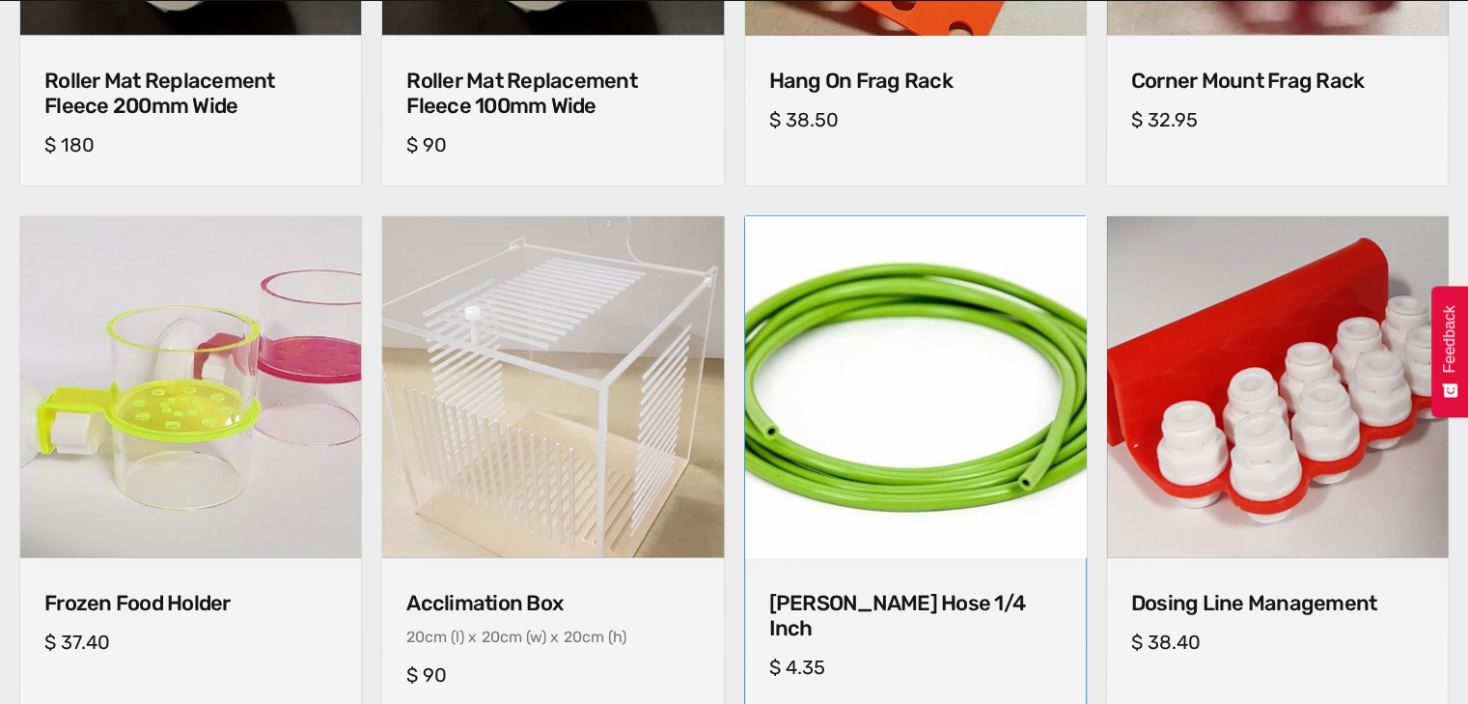
scroll to position [1183, 0]
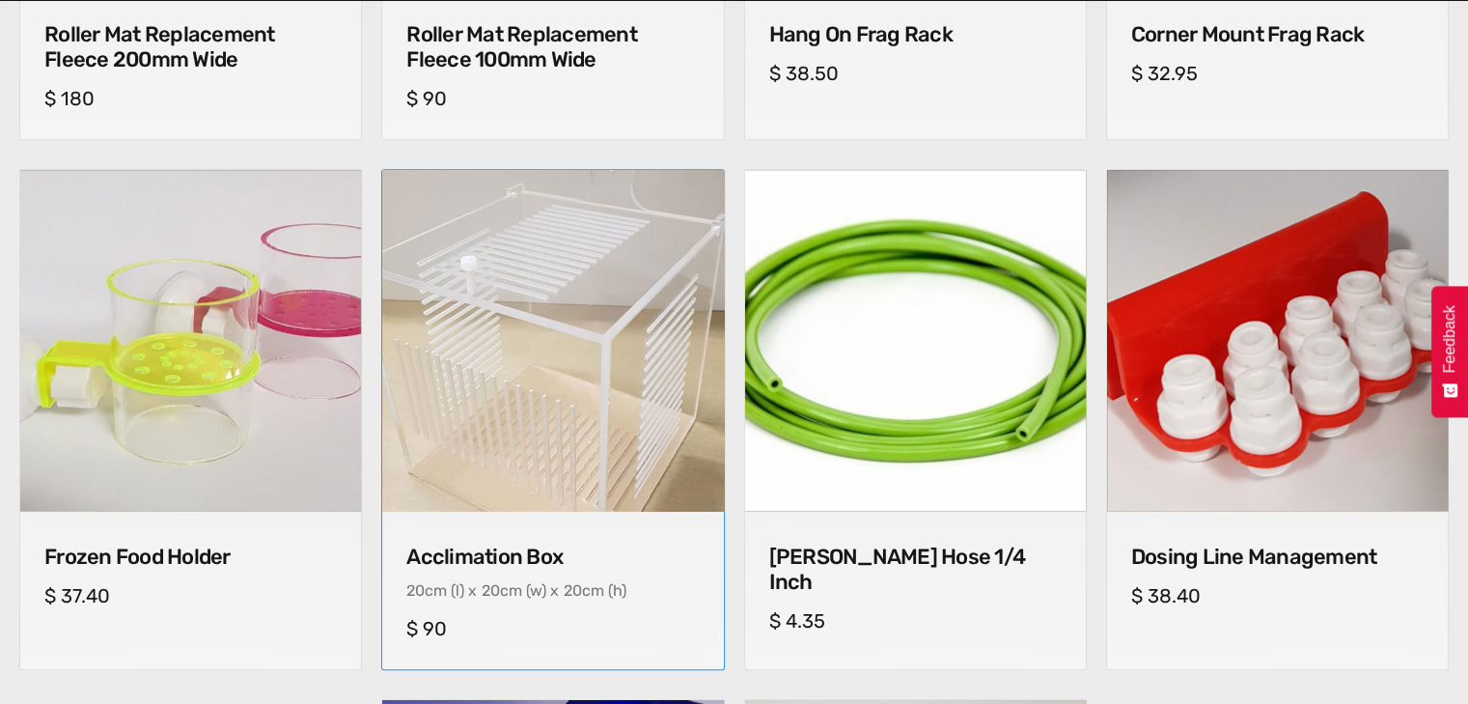
click at [545, 343] on img at bounding box center [553, 340] width 358 height 358
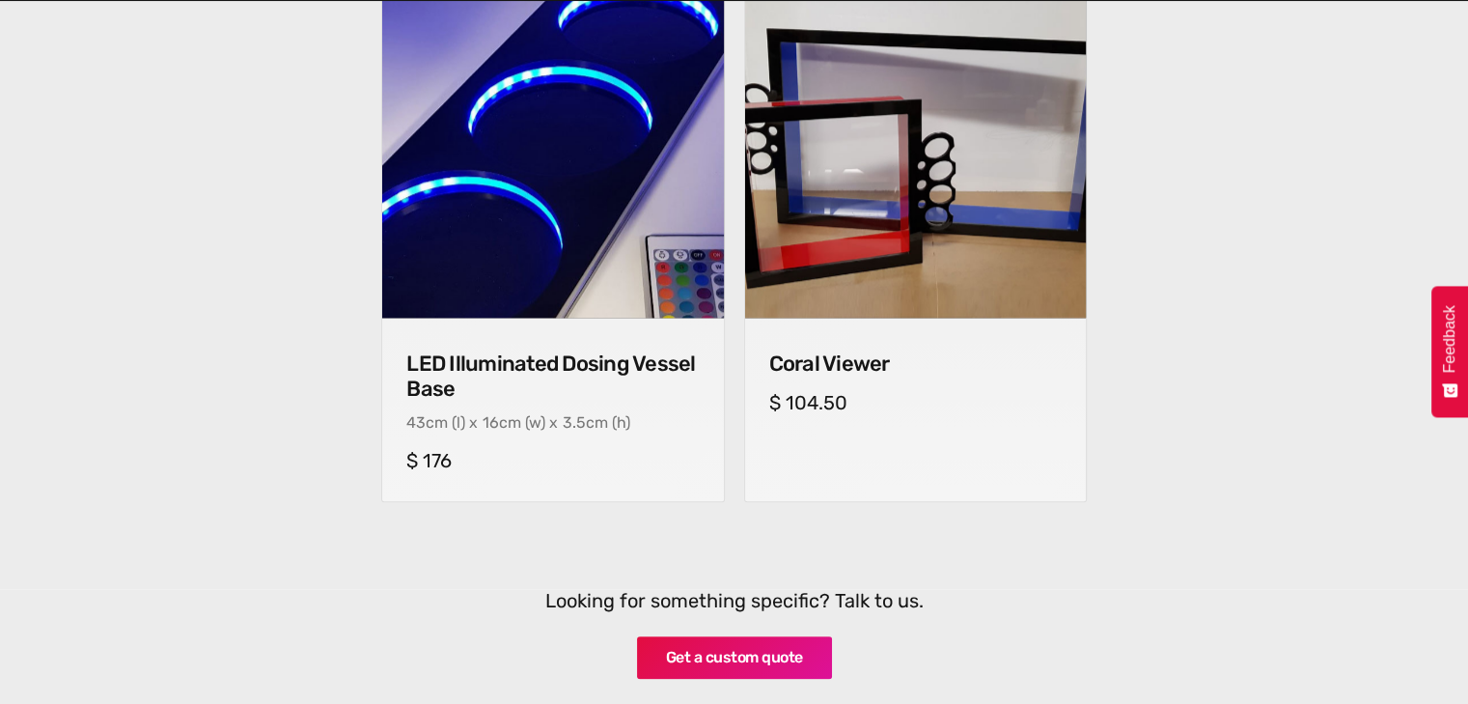
scroll to position [1907, 0]
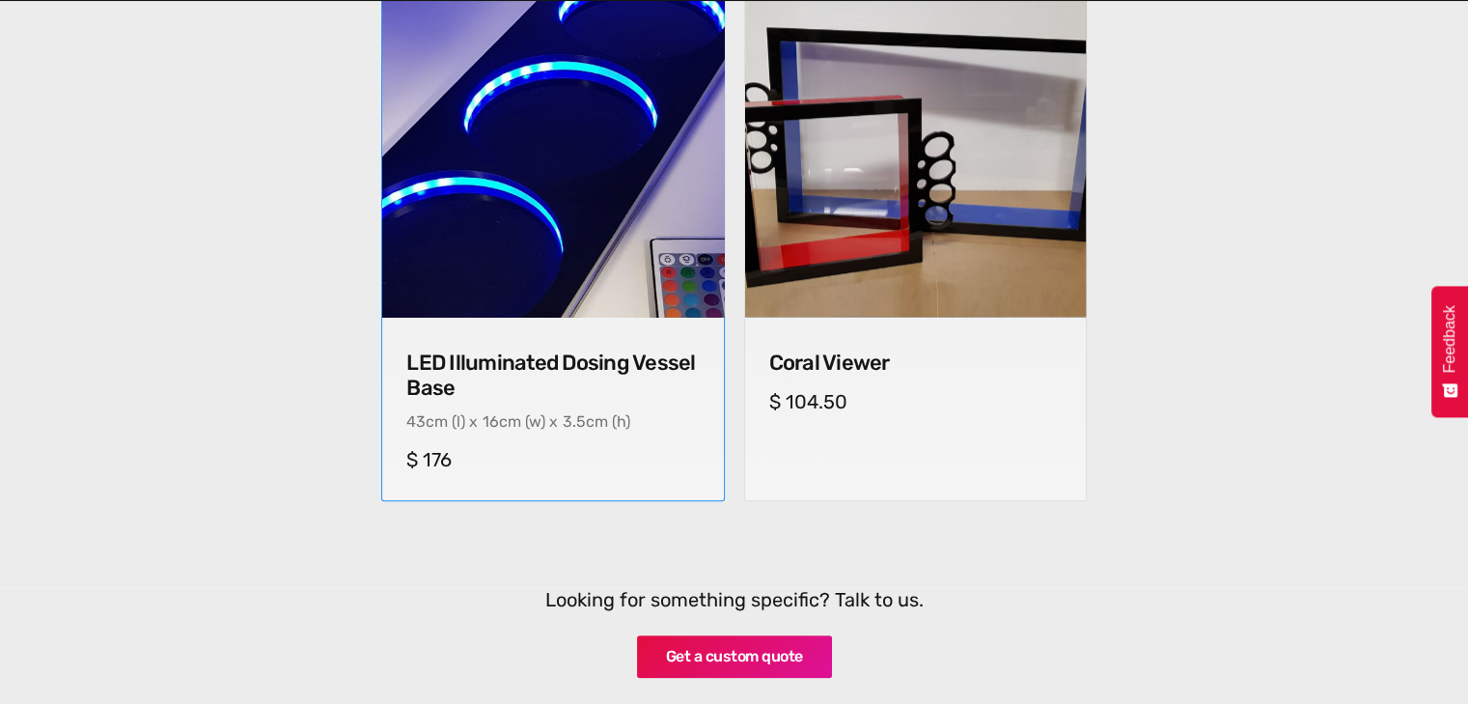
click at [517, 209] on img at bounding box center [553, 146] width 358 height 358
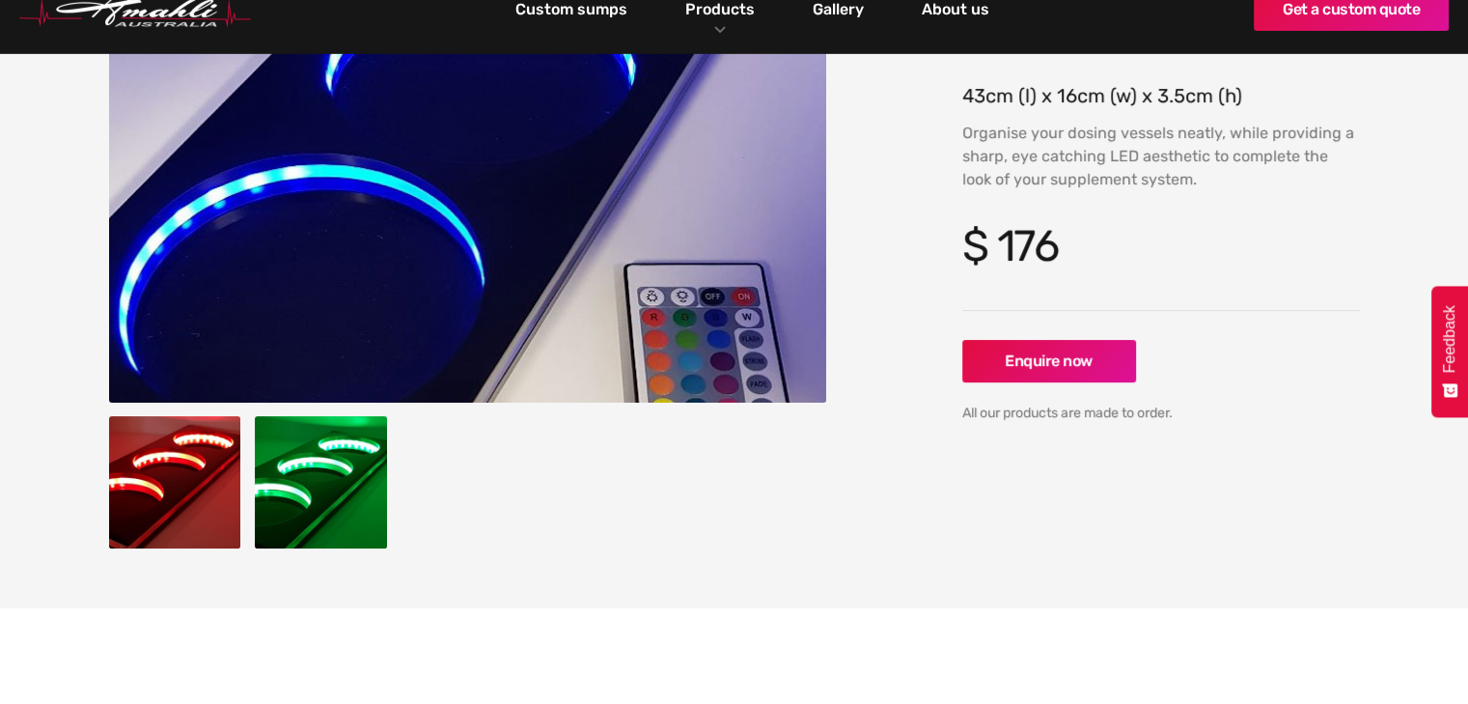
scroll to position [419, 0]
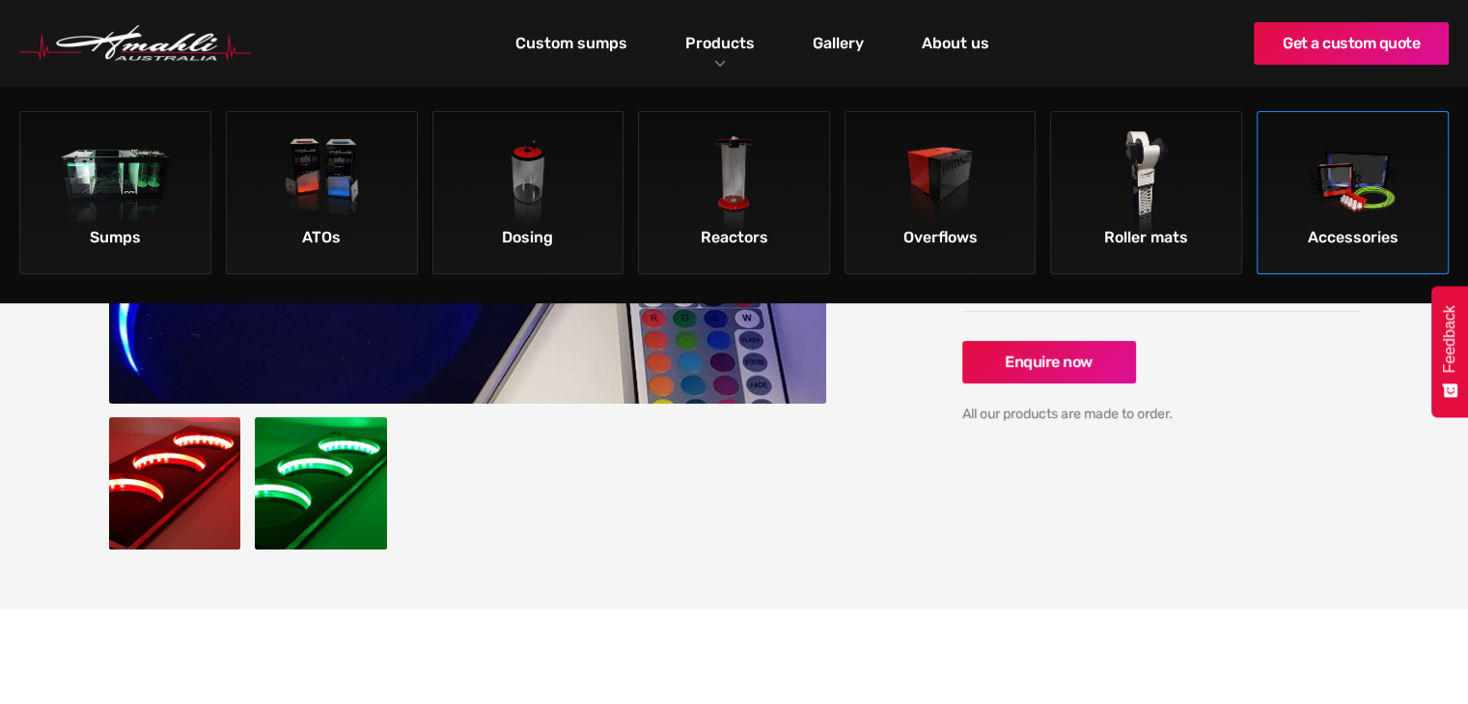
click at [1318, 182] on img at bounding box center [1352, 185] width 109 height 109
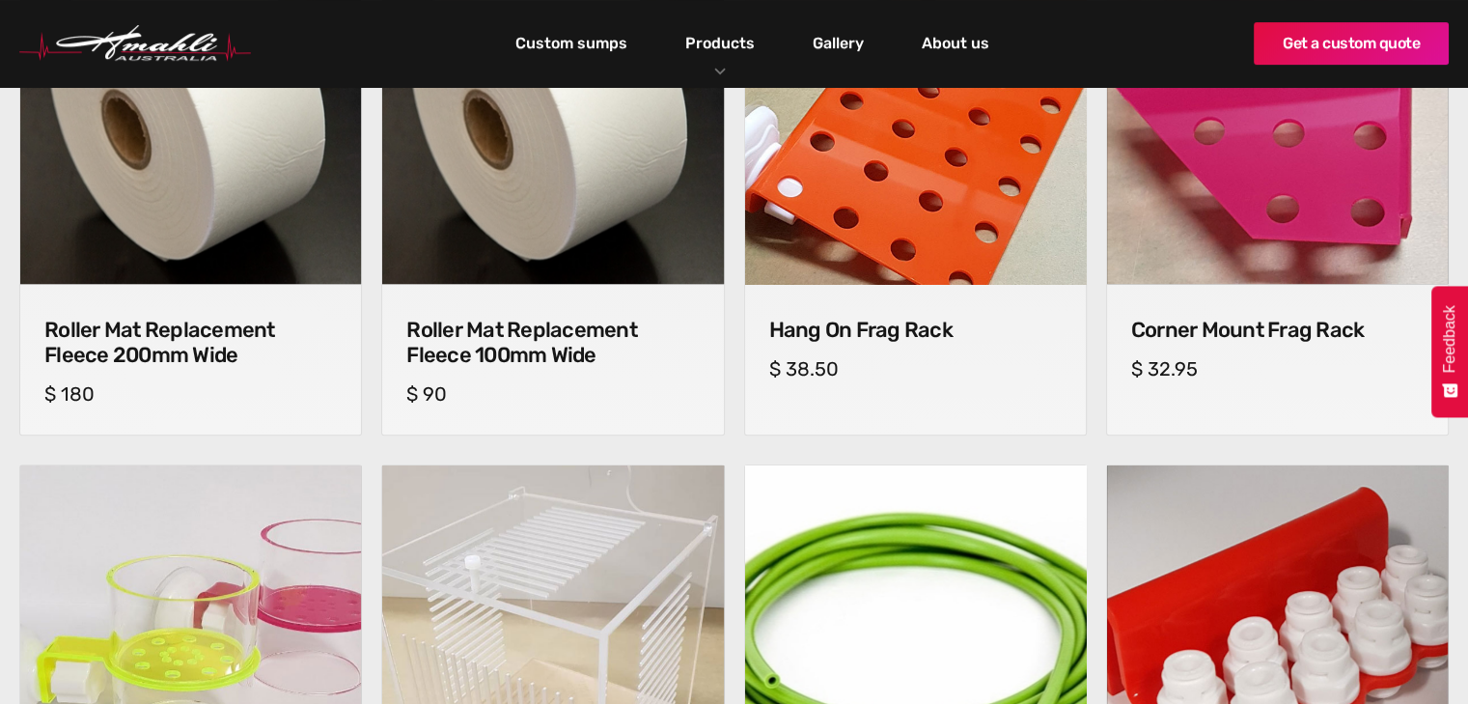
scroll to position [873, 0]
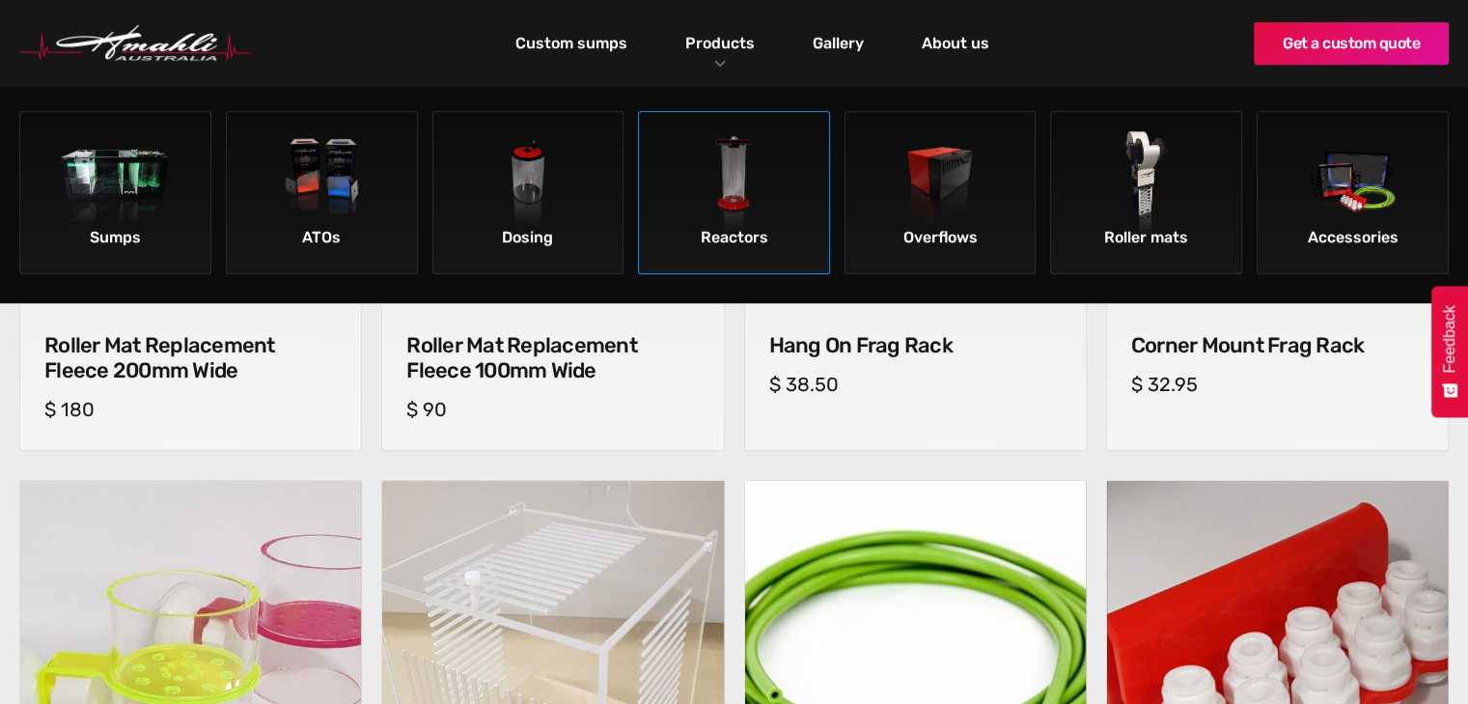
click at [721, 175] on img at bounding box center [733, 185] width 109 height 109
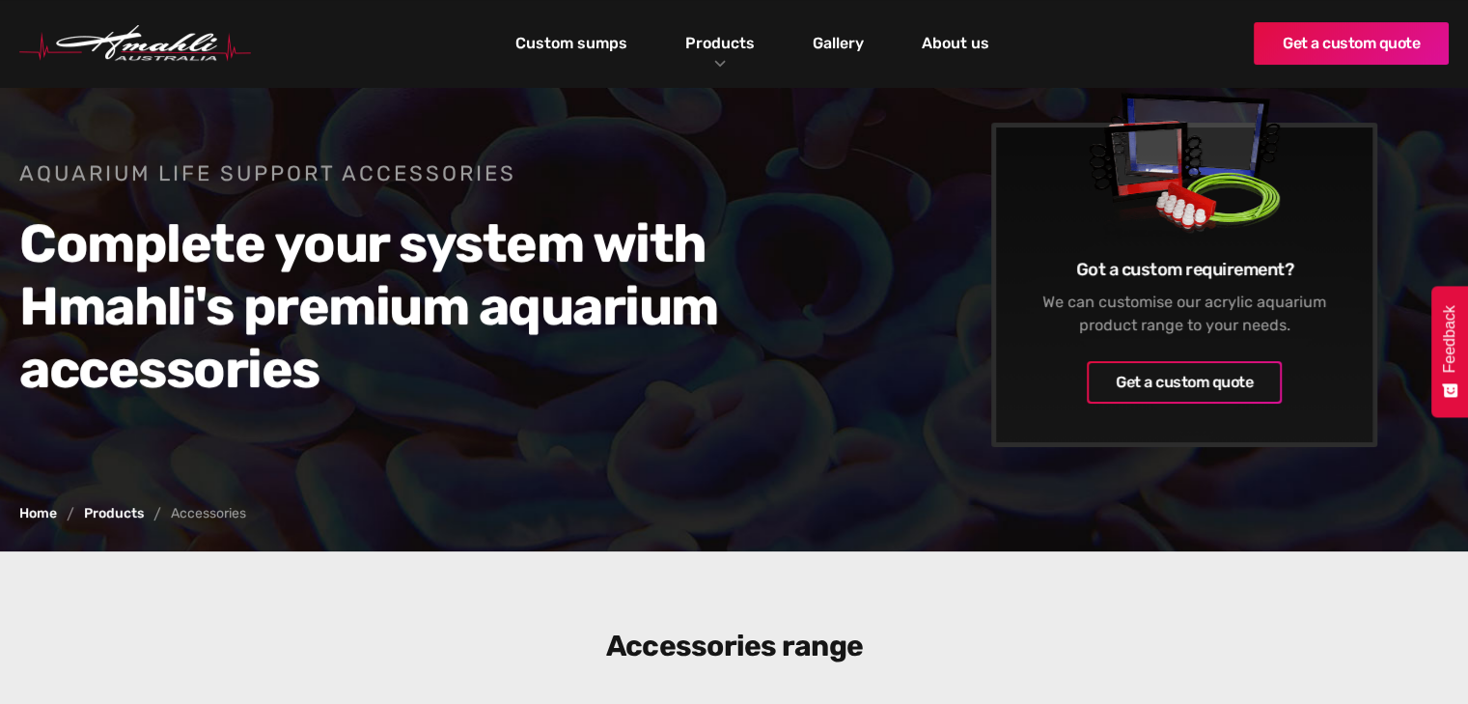
scroll to position [108, 0]
click at [592, 41] on link "Custom sumps" at bounding box center [572, 43] width 122 height 33
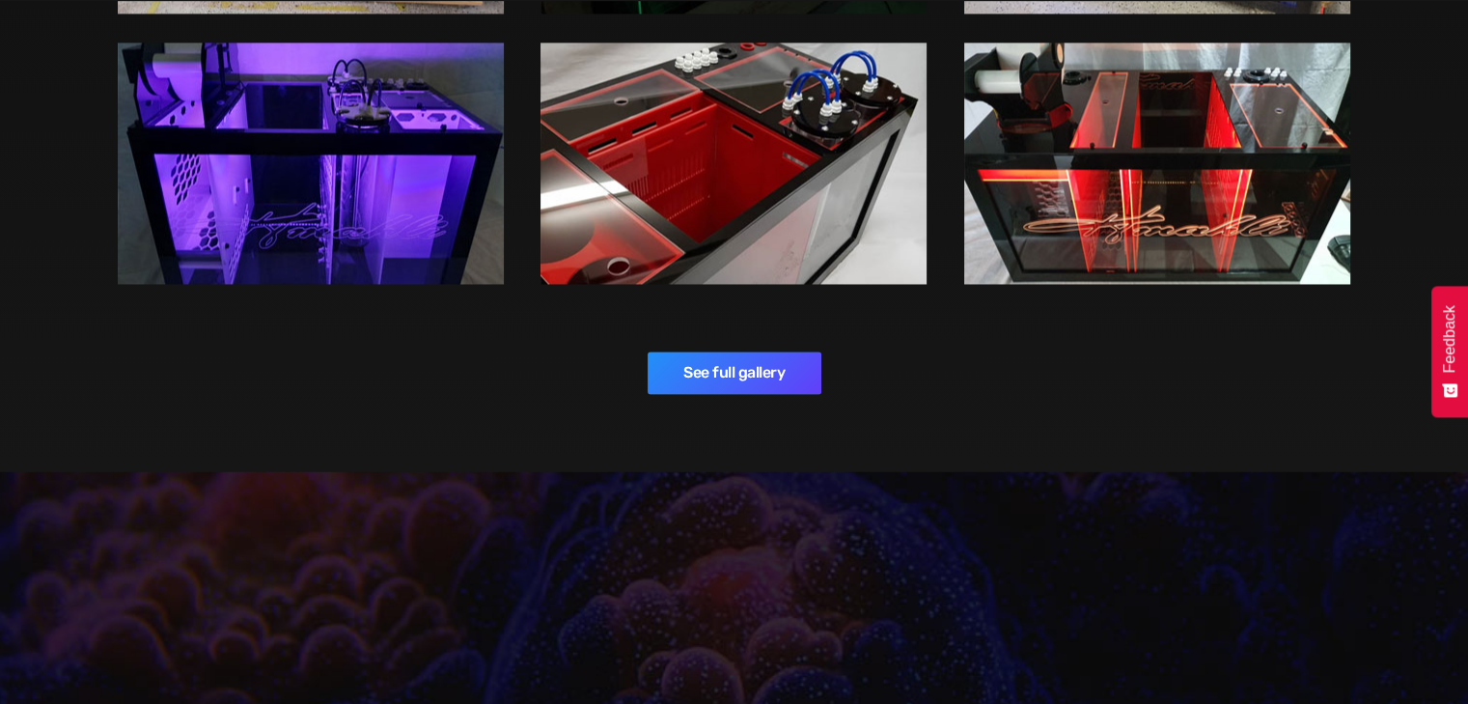
scroll to position [3202, 0]
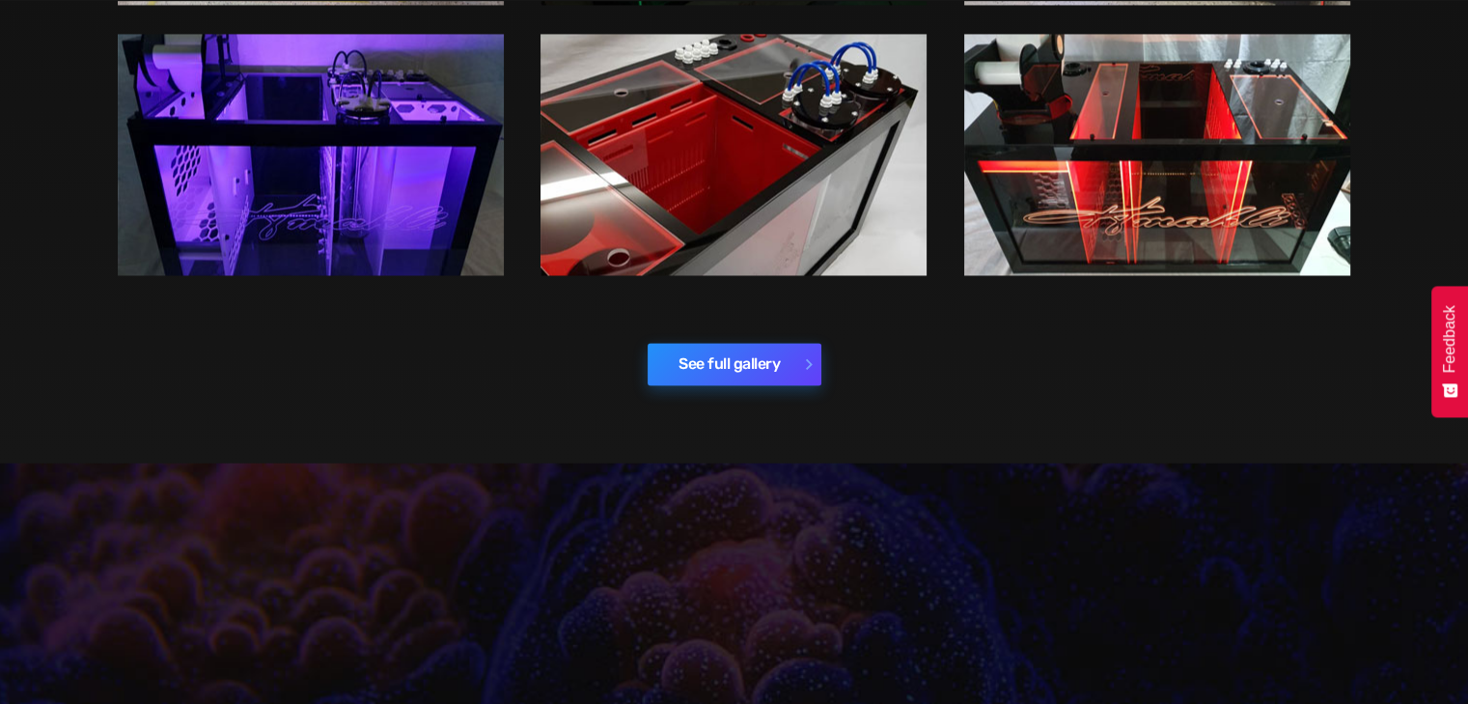
click at [715, 347] on link "See full gallery" at bounding box center [735, 364] width 174 height 42
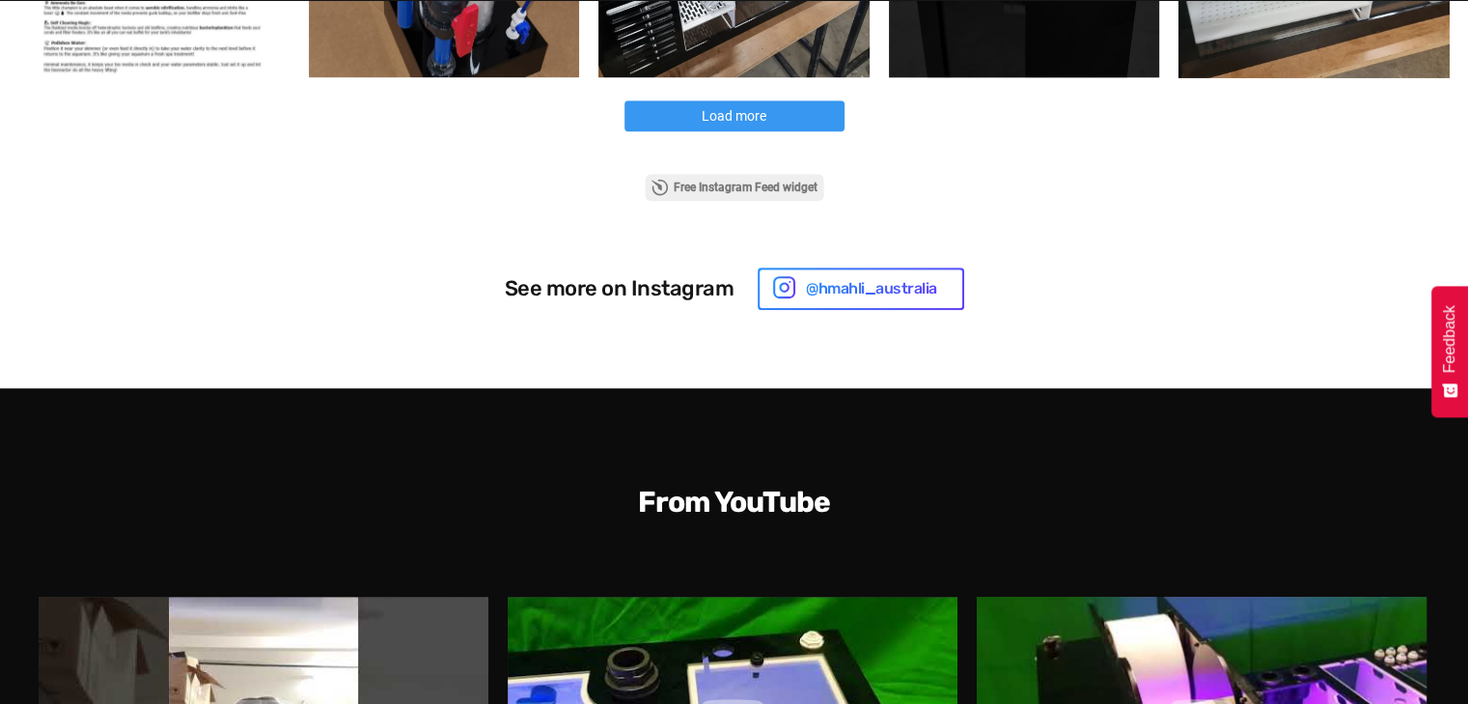
scroll to position [1443, 0]
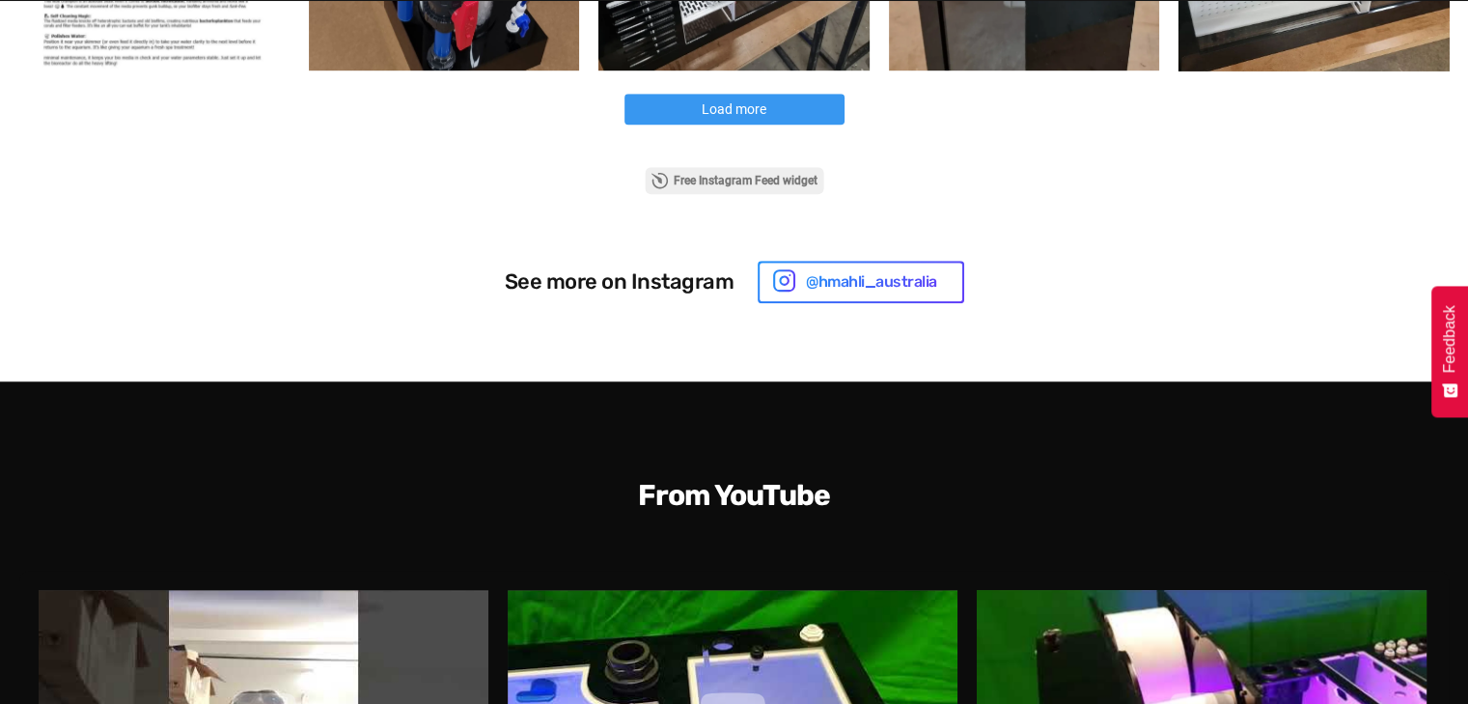
click at [685, 104] on button "Load more" at bounding box center [734, 109] width 220 height 31
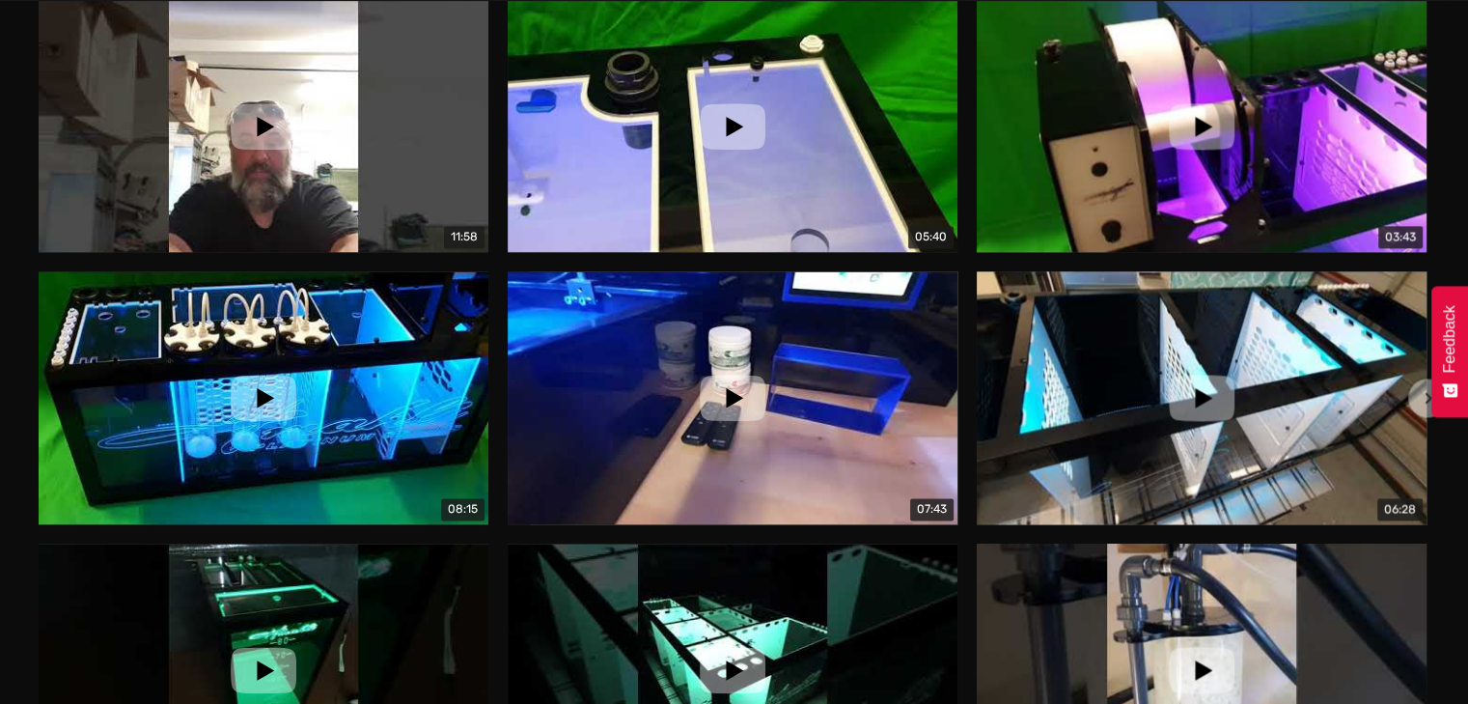
scroll to position [2535, 0]
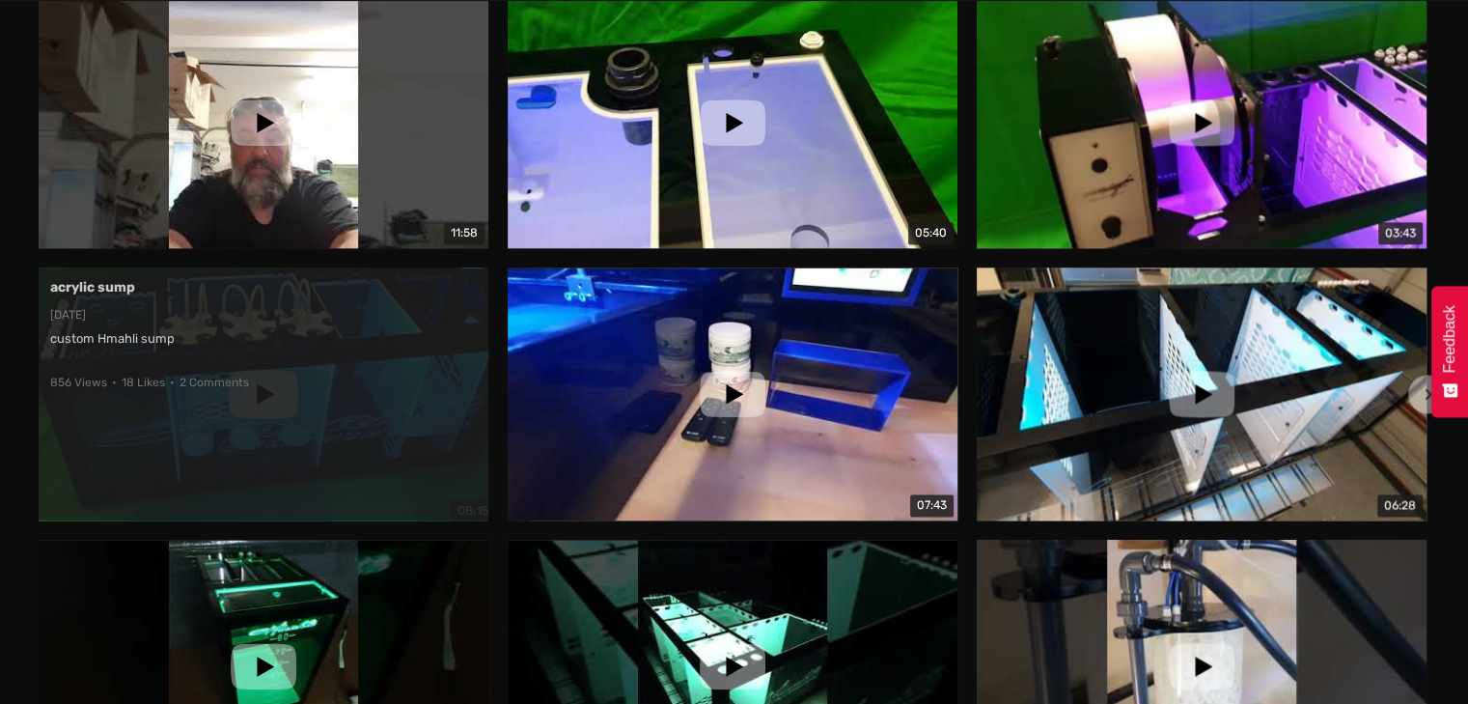
click at [269, 408] on div "acrylic sump 10/25/2020 custom Hmahli sump • 856 Views • 18 Likes • 2 Comments" at bounding box center [264, 393] width 450 height 253
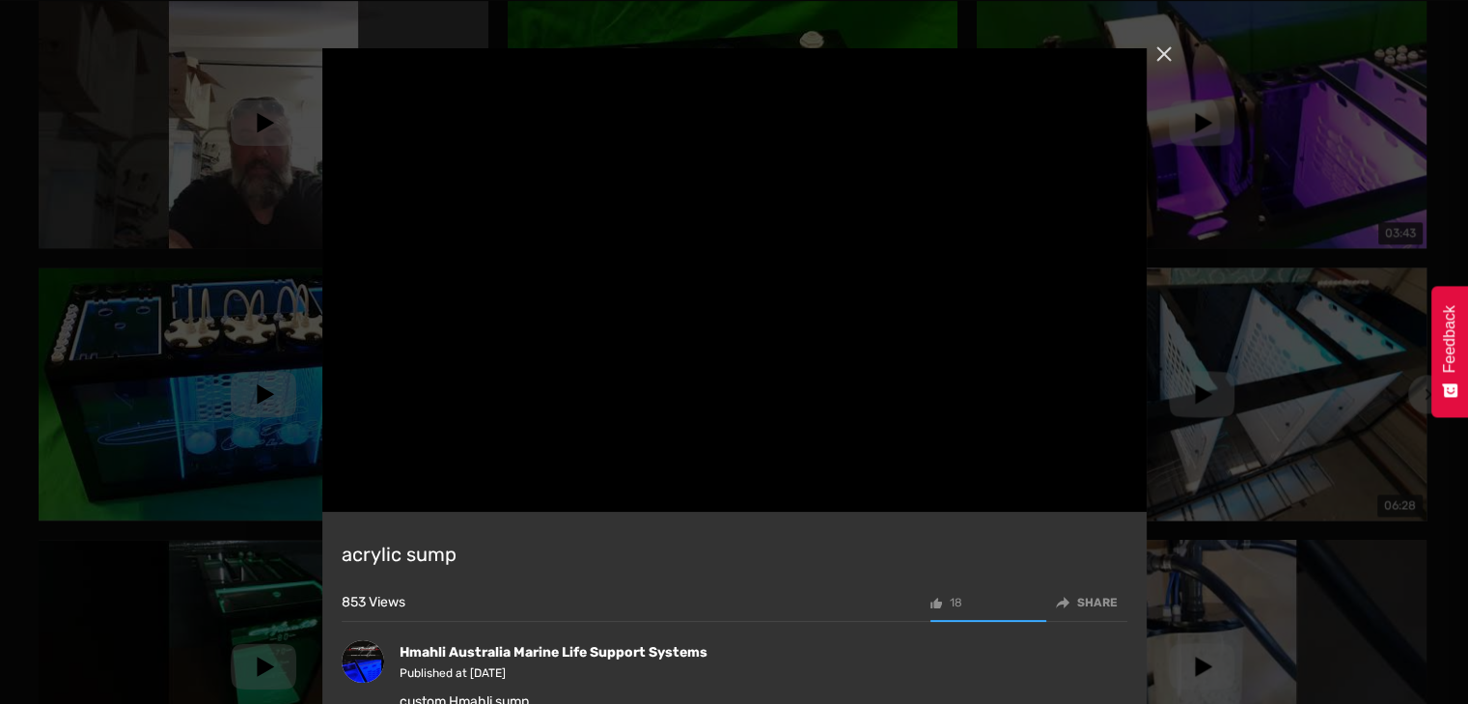
click at [1164, 56] on div "Close" at bounding box center [1164, 54] width 35 height 35
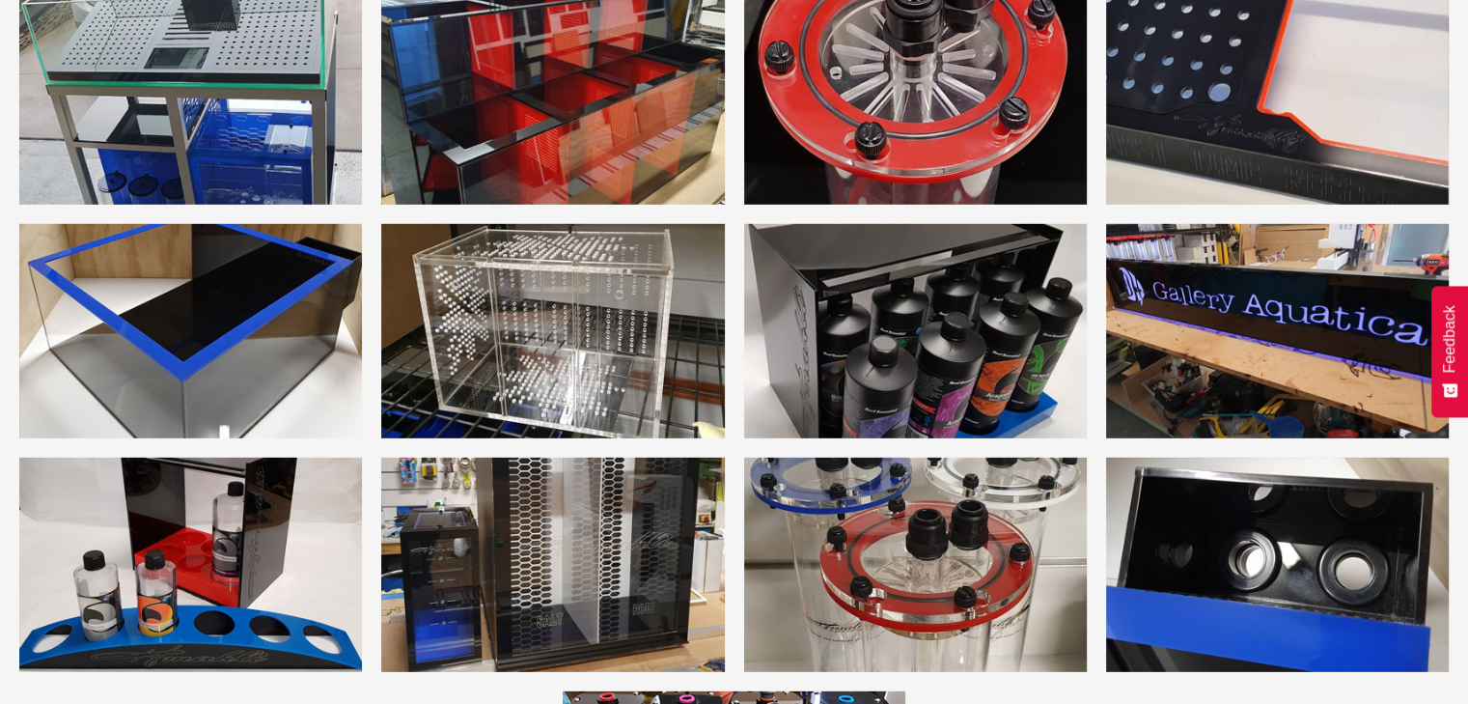
scroll to position [5656, 0]
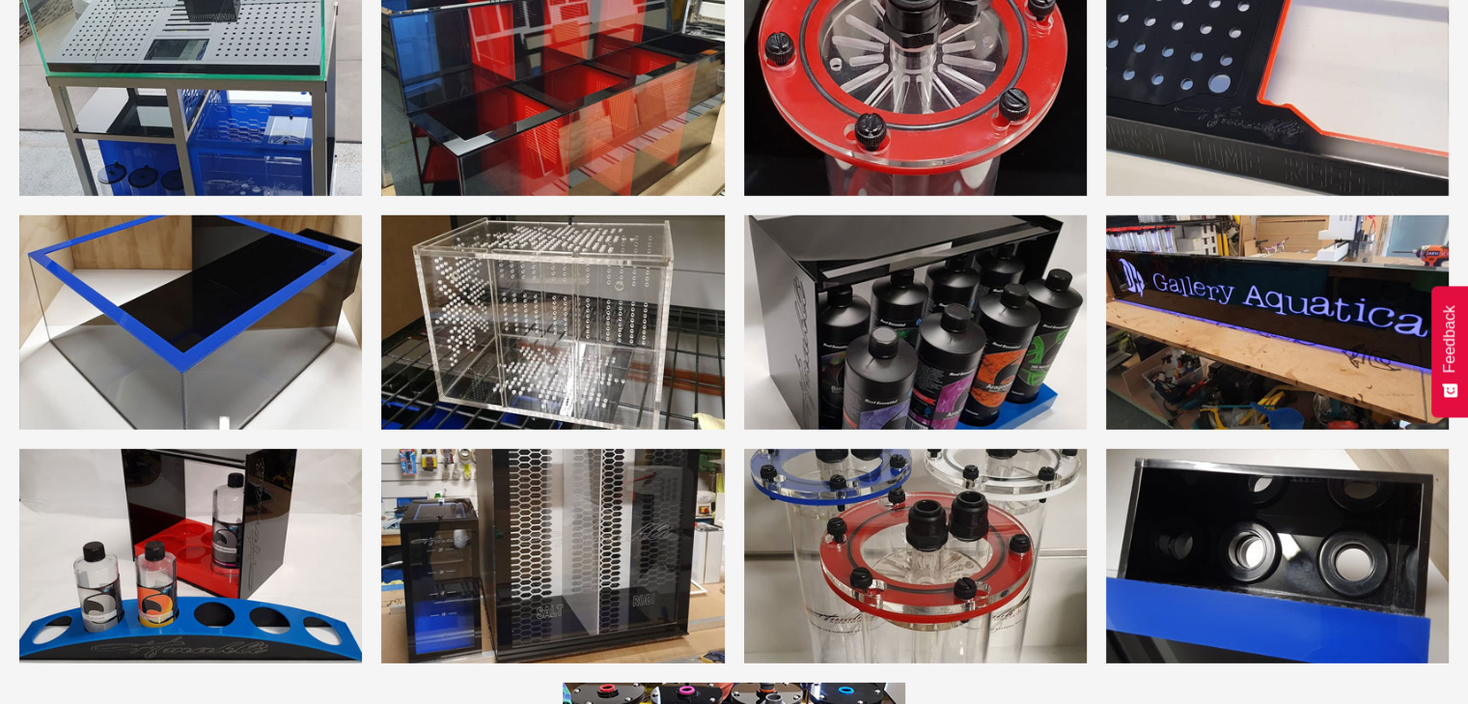
click at [552, 312] on img "open lightbox" at bounding box center [552, 322] width 343 height 214
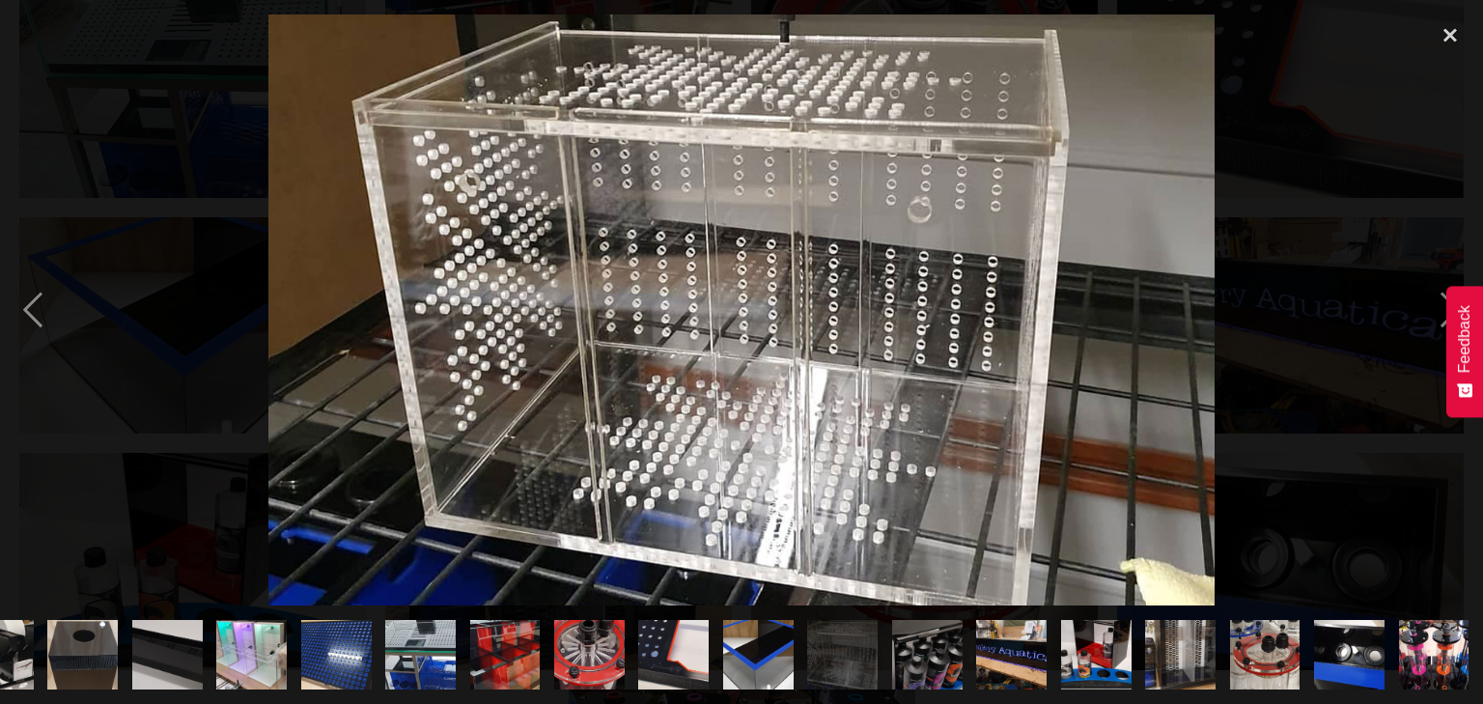
scroll to position [0, 2331]
click at [28, 320] on div "previous image" at bounding box center [33, 309] width 66 height 591
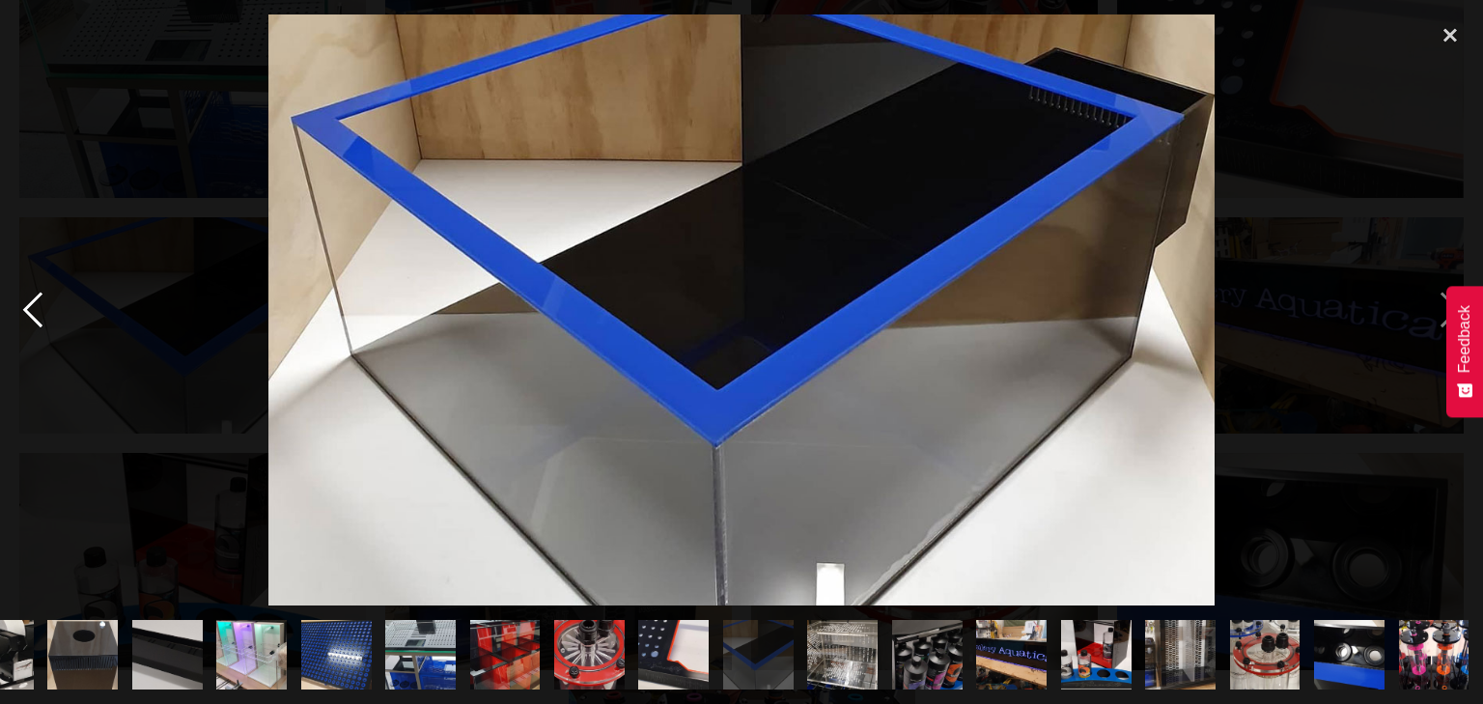
click at [39, 320] on div "previous image" at bounding box center [33, 309] width 66 height 591
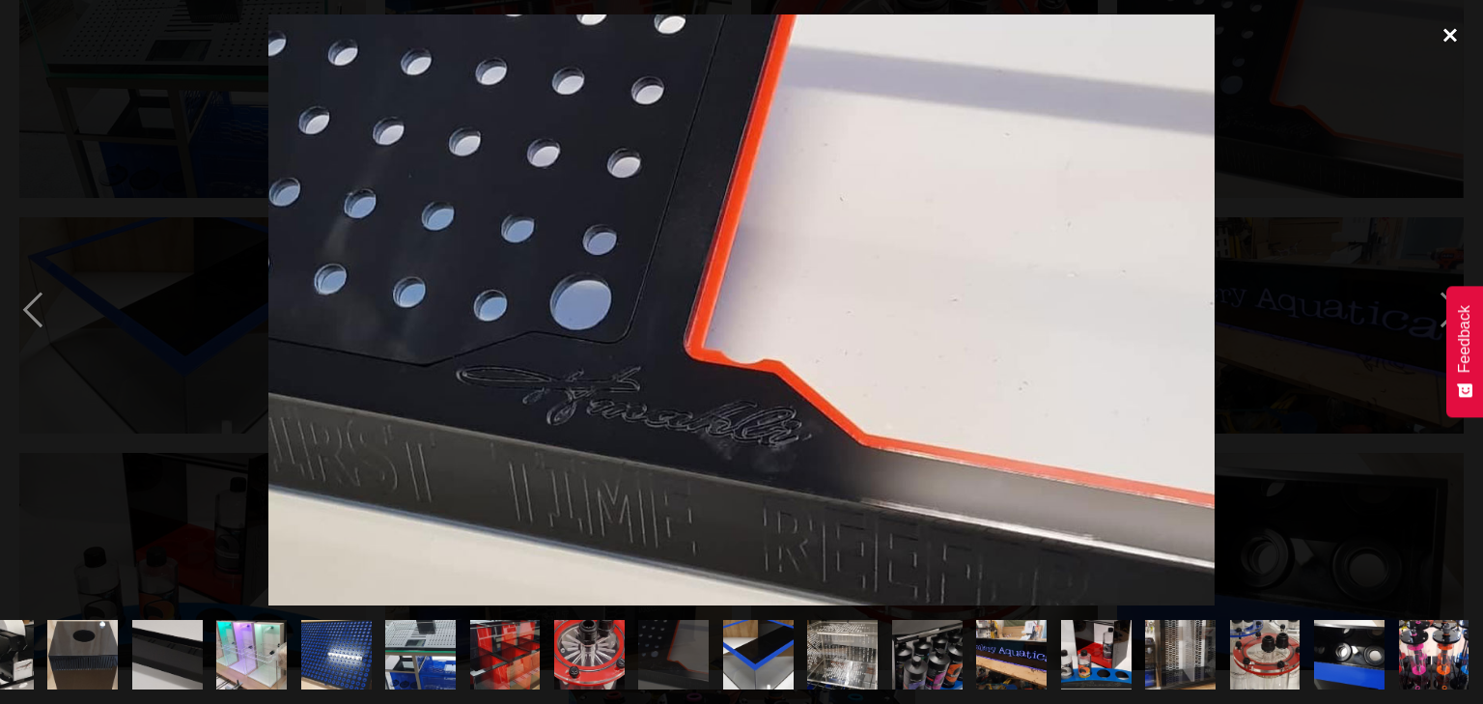
click at [1455, 42] on div "close lightbox" at bounding box center [1450, 35] width 66 height 42
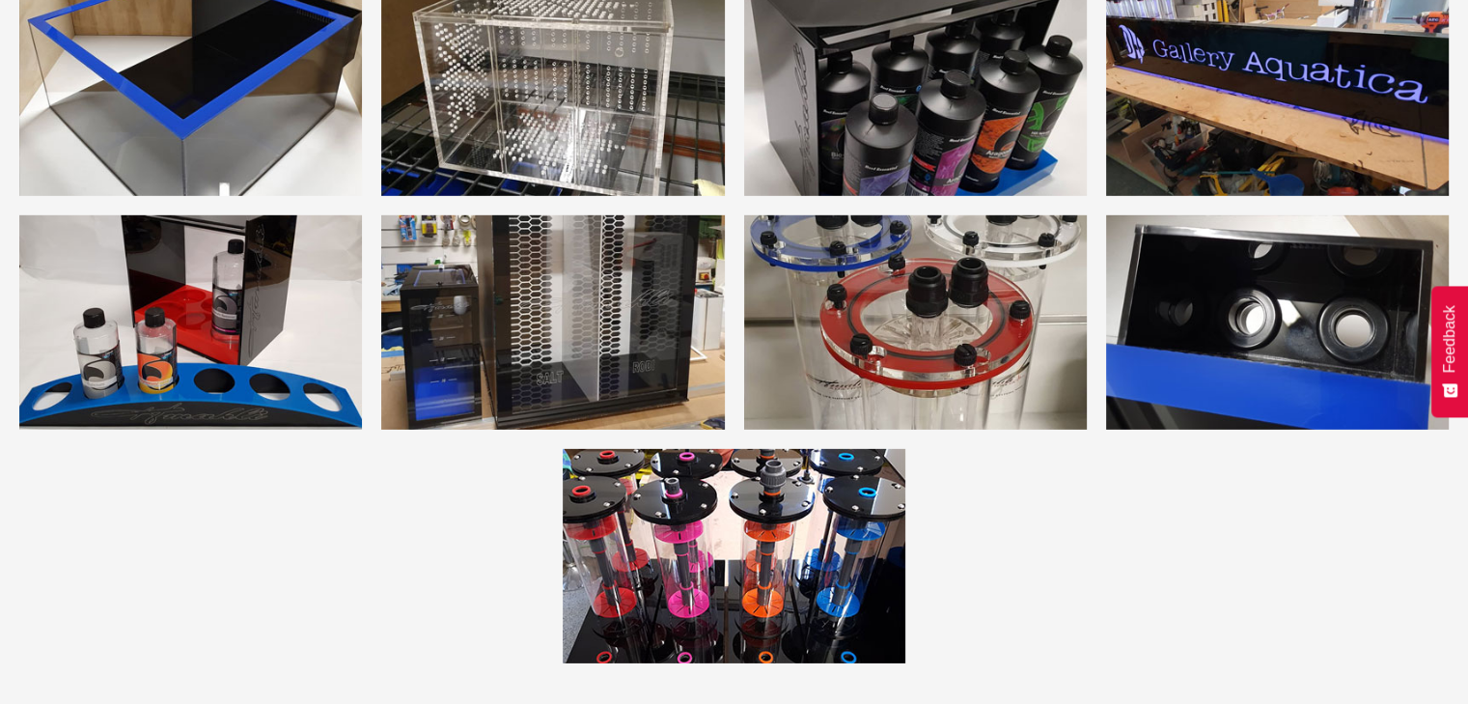
scroll to position [5924, 0]
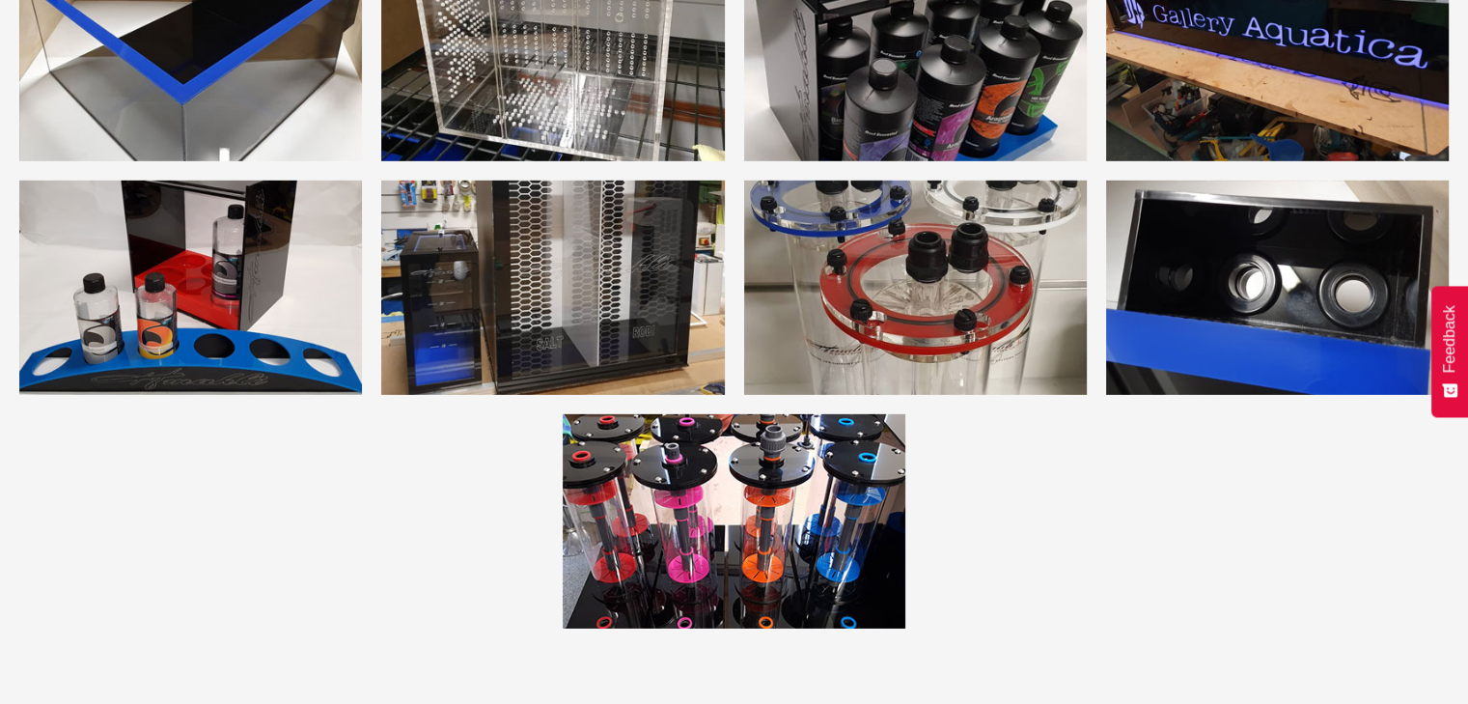
click at [180, 296] on img "open lightbox" at bounding box center [190, 287] width 343 height 214
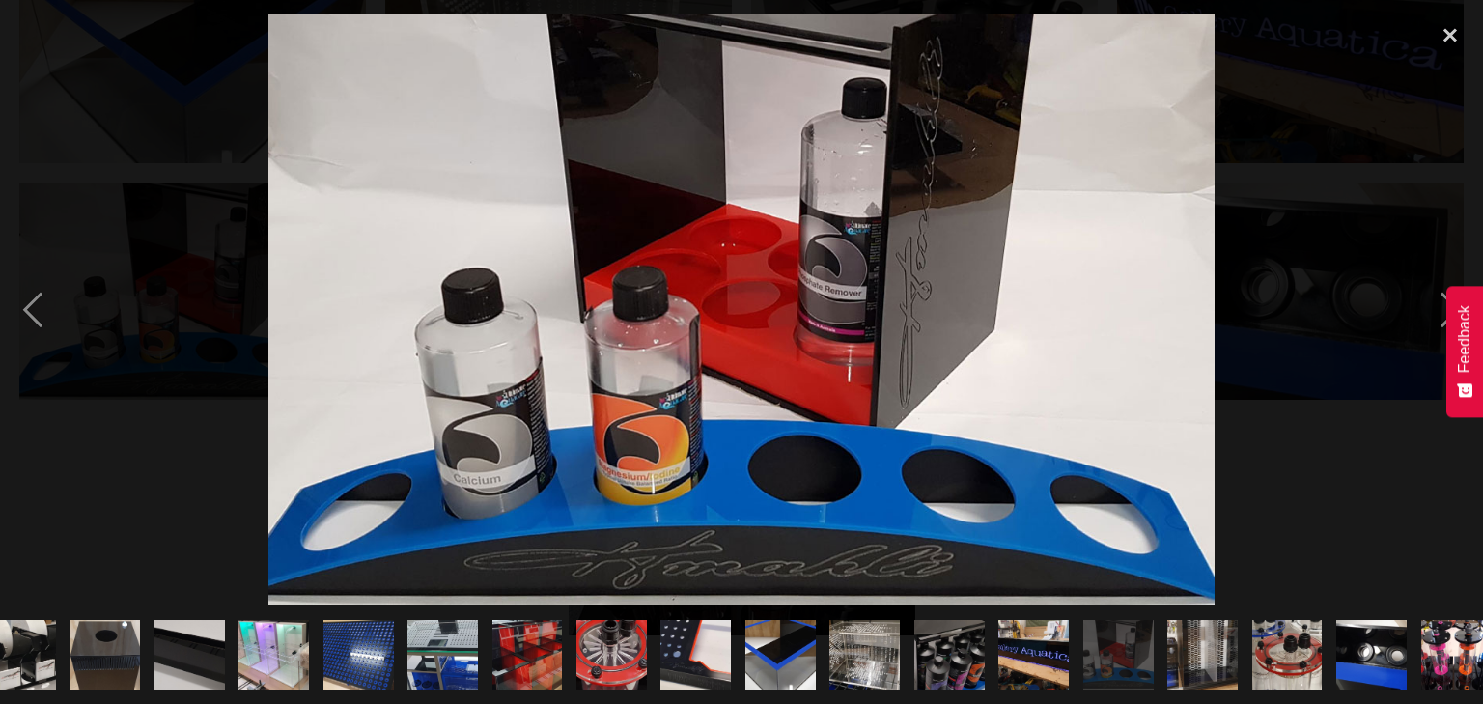
scroll to position [0, 2331]
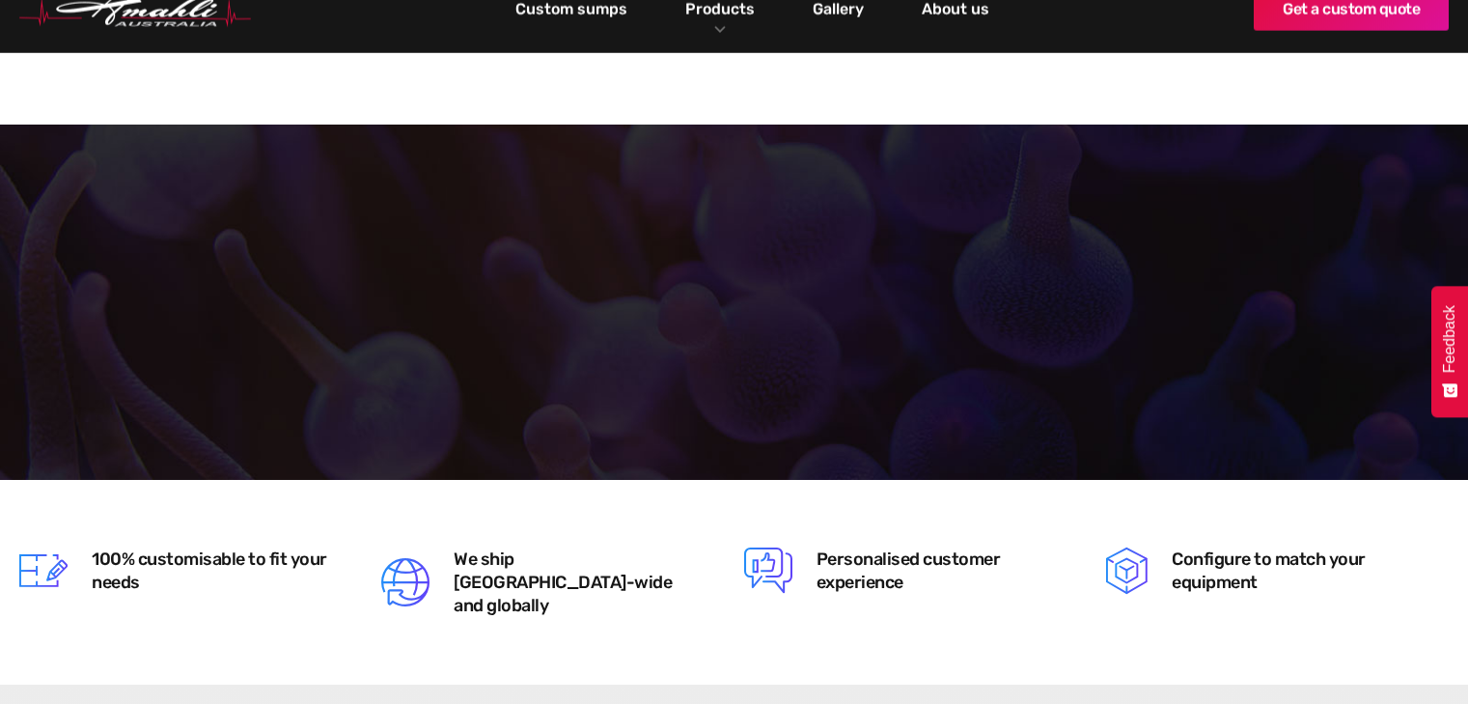
scroll to position [2697, 0]
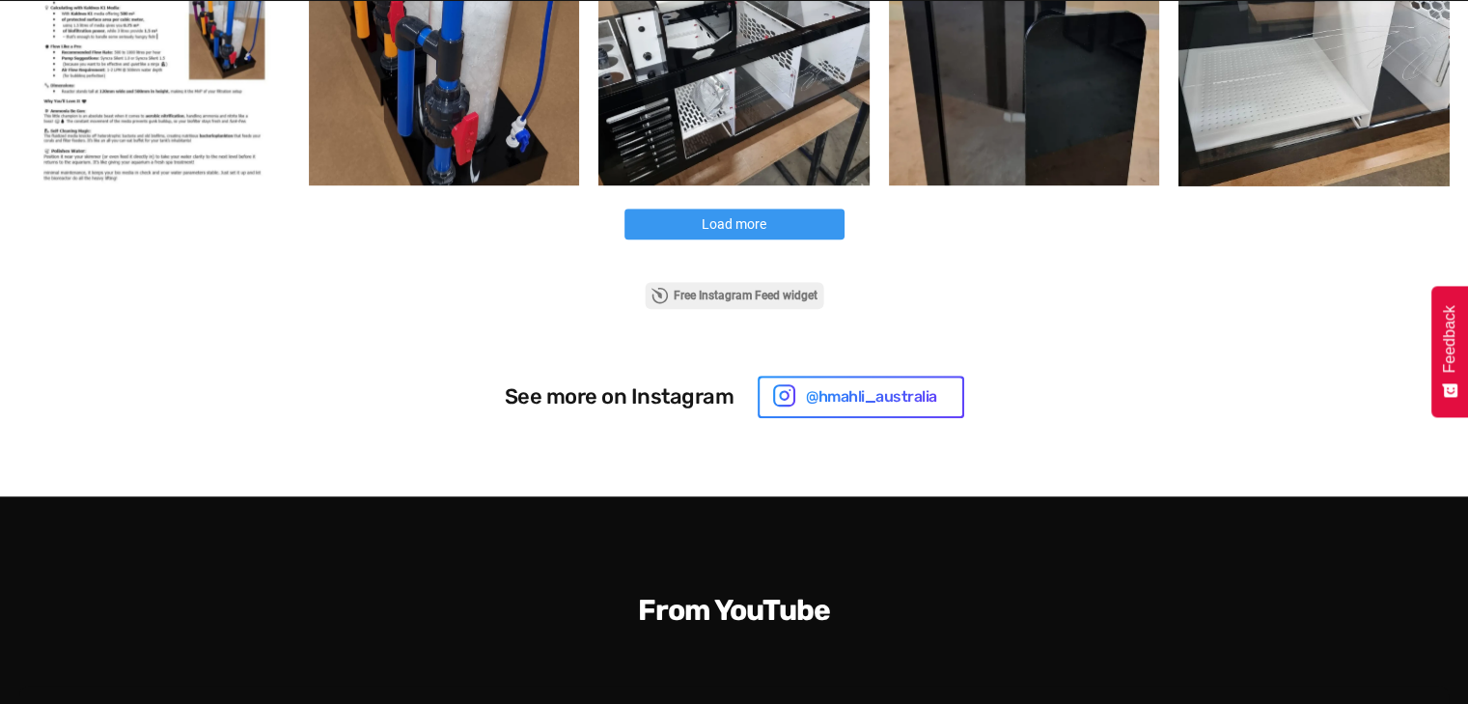
scroll to position [1350, 0]
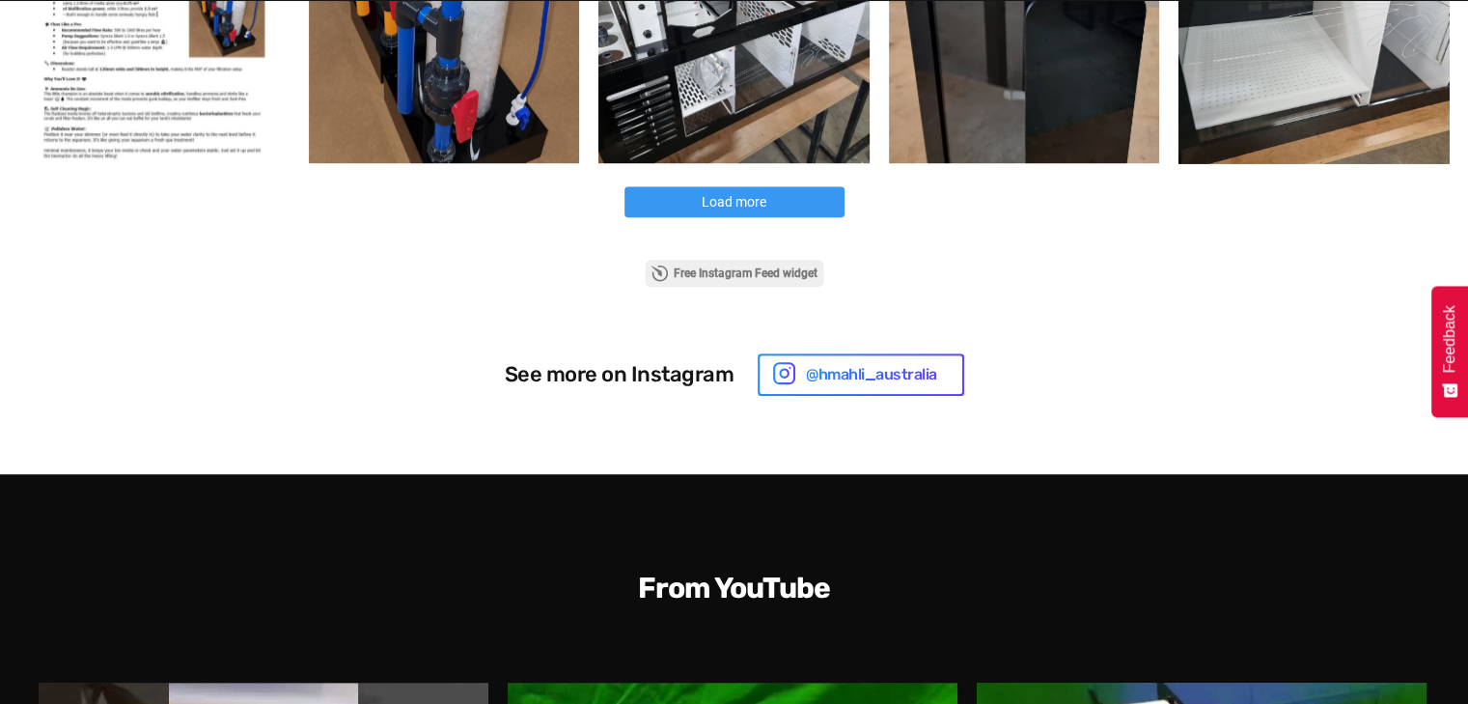
click at [717, 198] on span "Load more" at bounding box center [734, 201] width 65 height 15
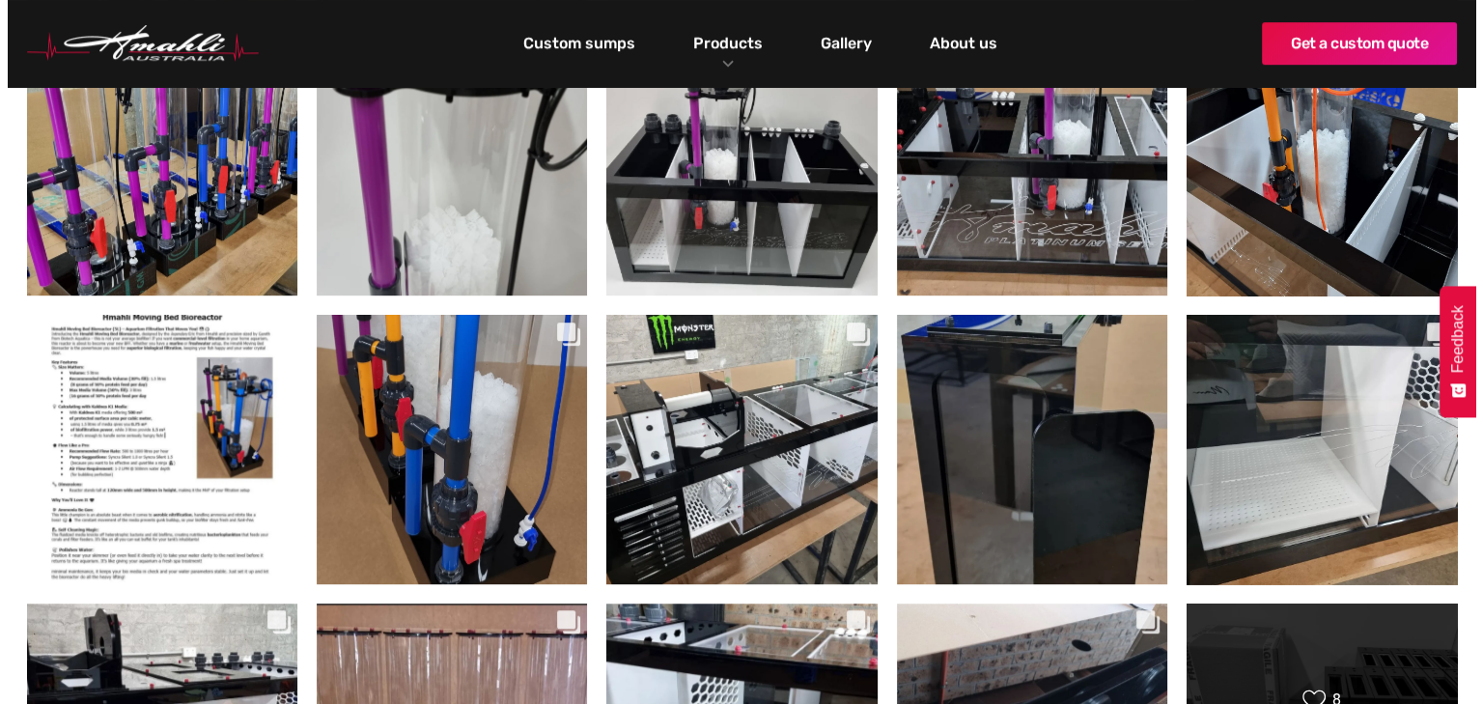
scroll to position [923, 0]
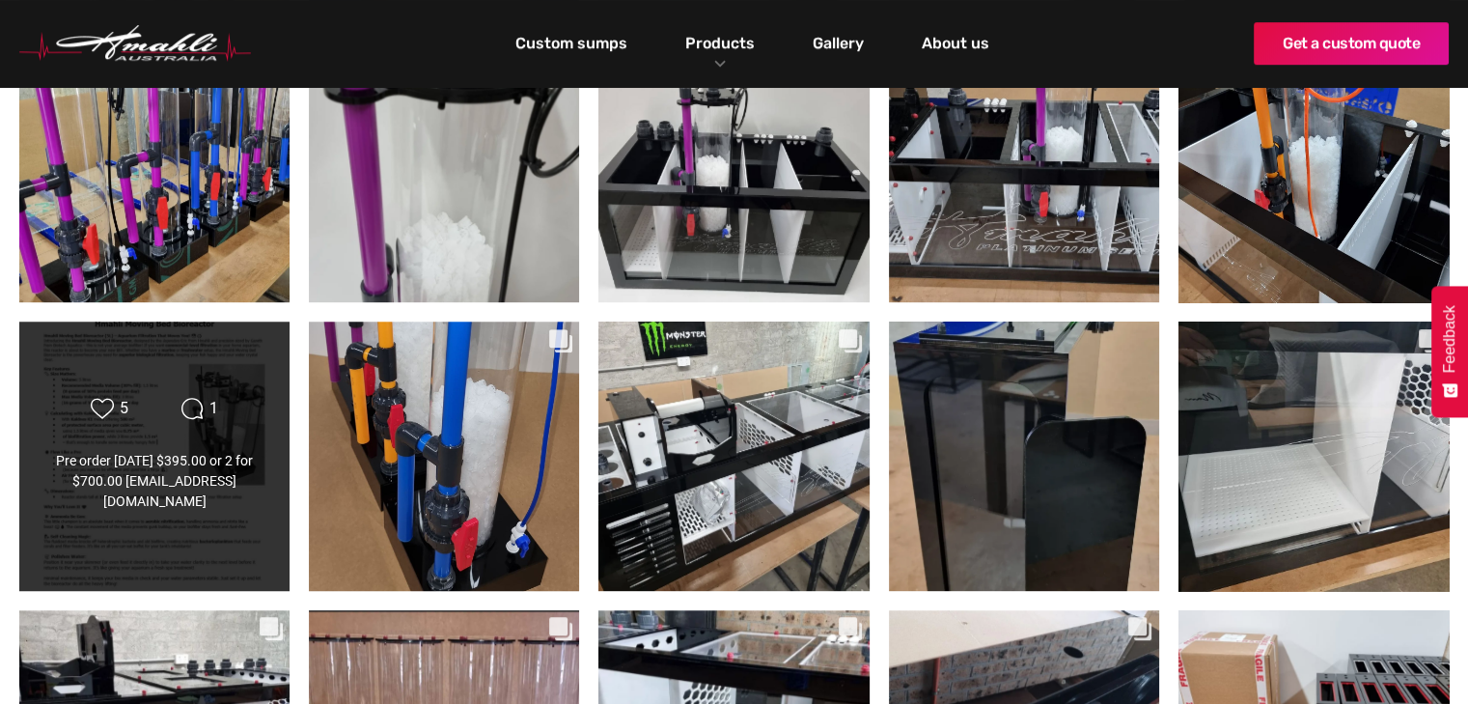
click at [185, 467] on div "Pre order today $395.00 or 2 for $700.00 Info@hmahliaustralia.com.au" at bounding box center [154, 481] width 218 height 61
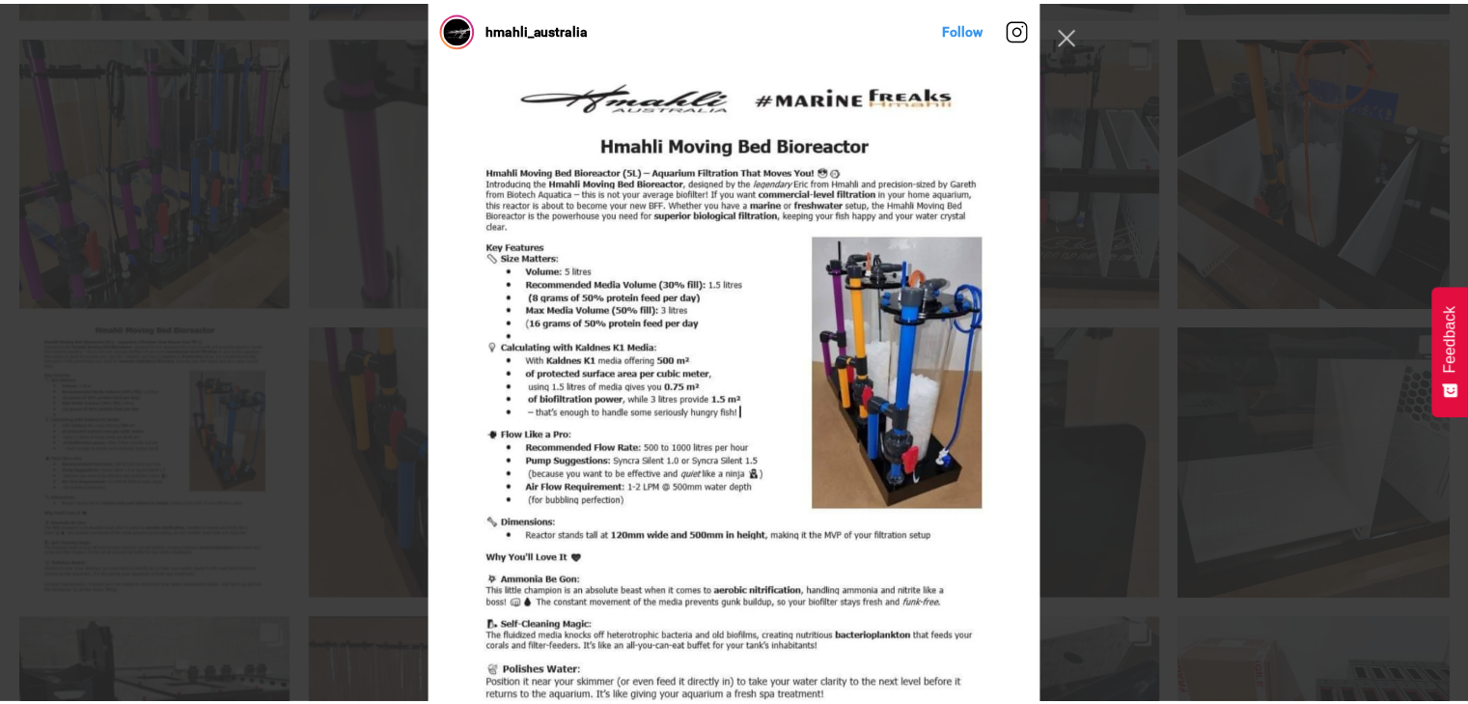
scroll to position [2913, 0]
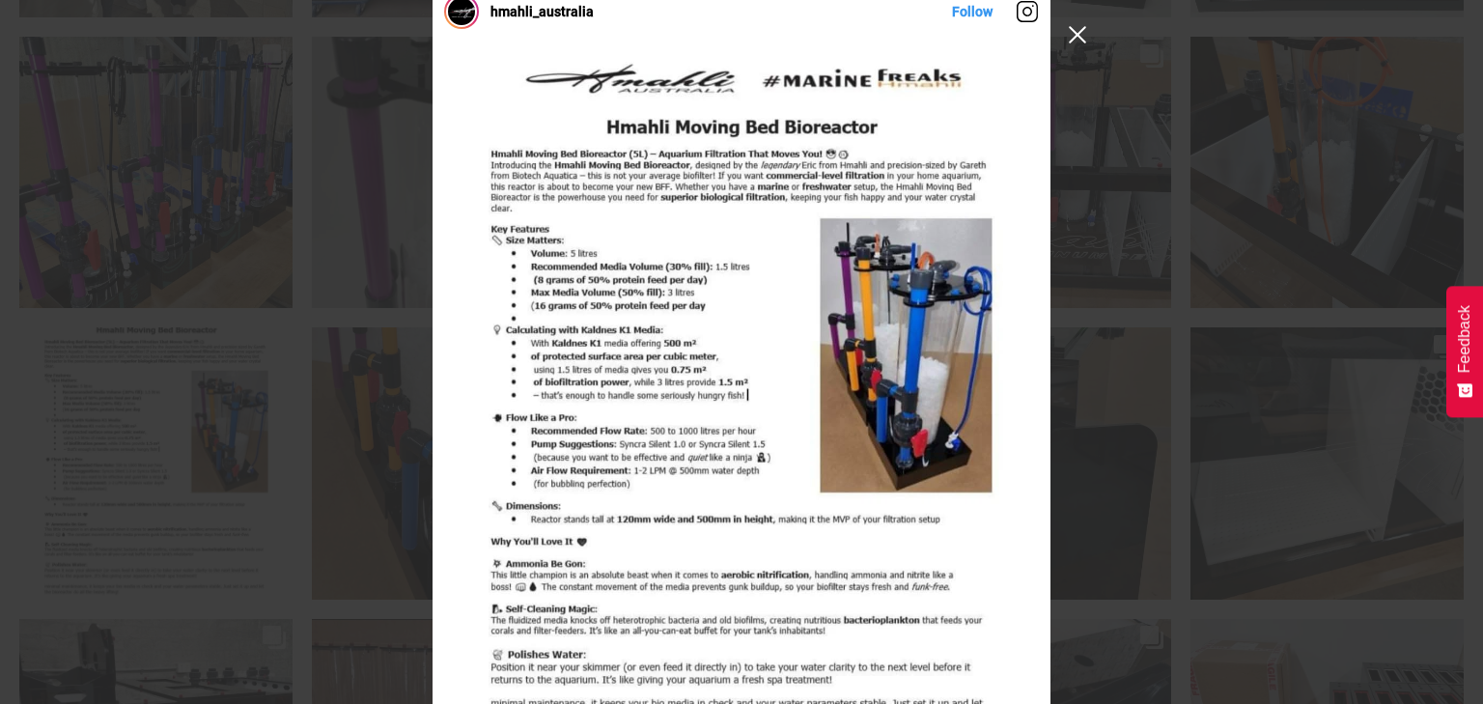
click at [1076, 31] on button "Close Instagram Feed Popup" at bounding box center [1077, 34] width 31 height 31
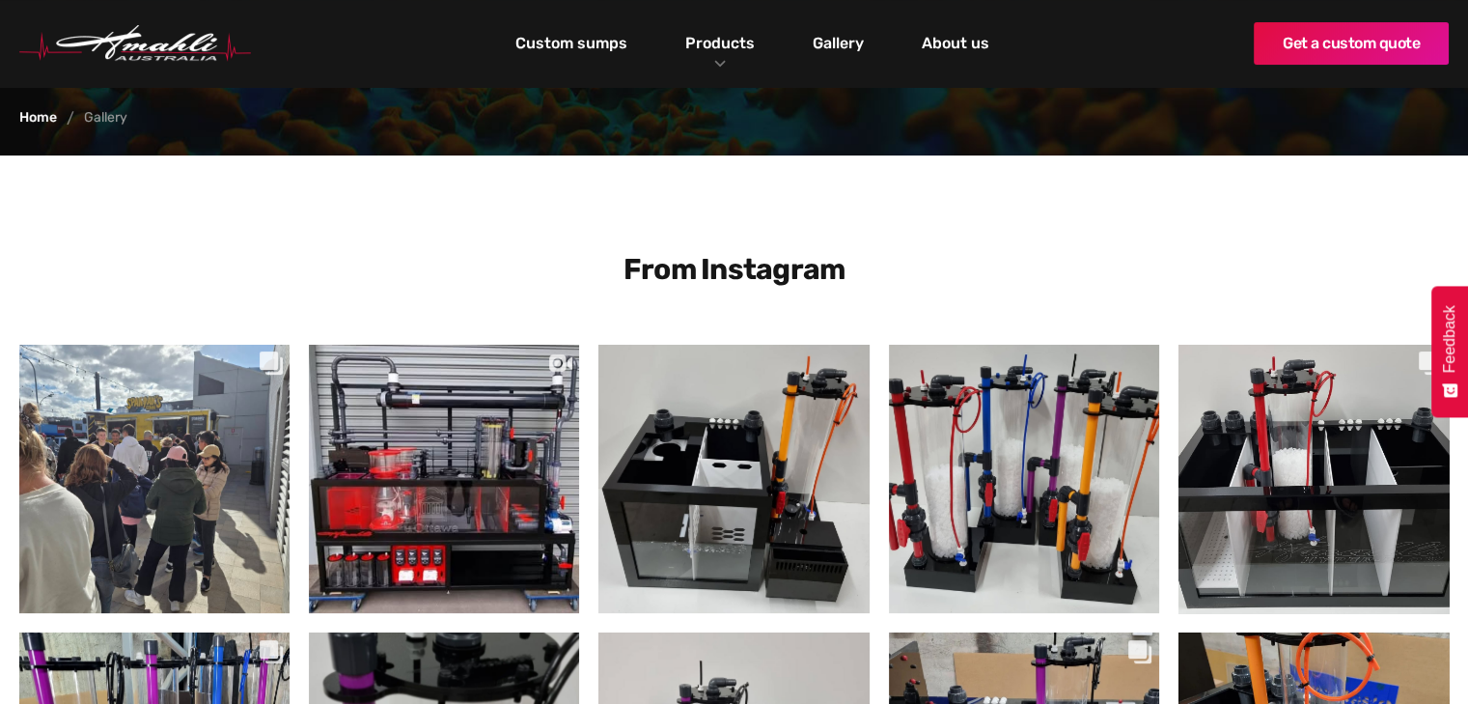
scroll to position [319, 0]
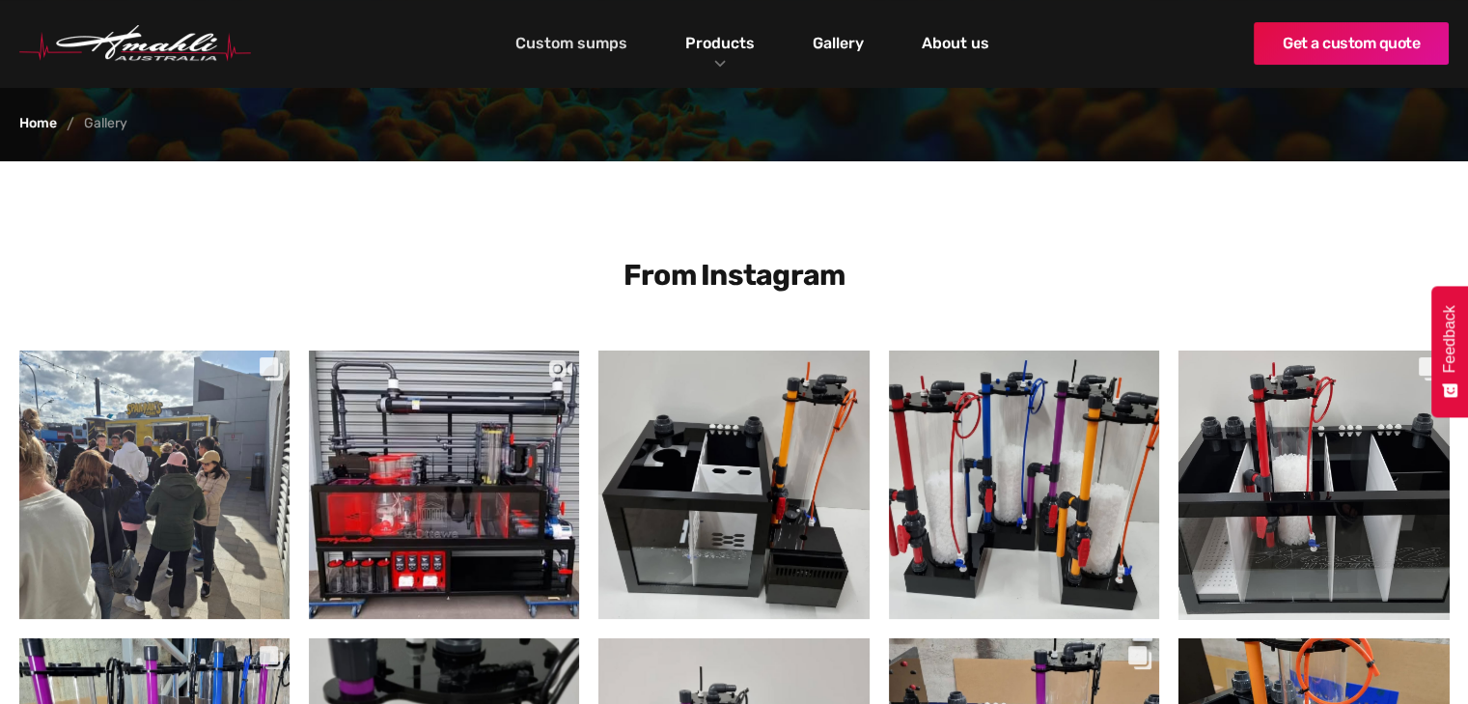
click at [583, 45] on link "Custom sumps" at bounding box center [572, 43] width 122 height 33
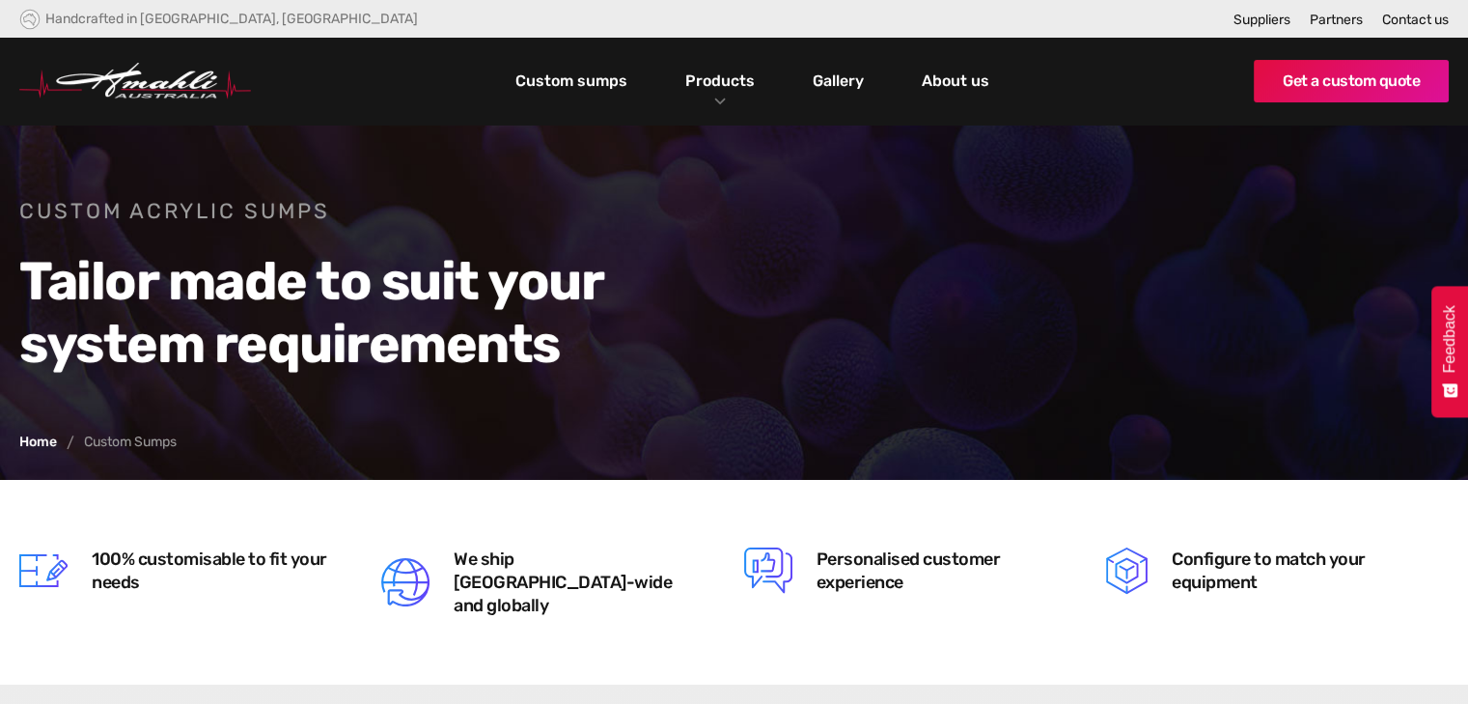
click at [577, 90] on link "Custom sumps" at bounding box center [572, 81] width 122 height 33
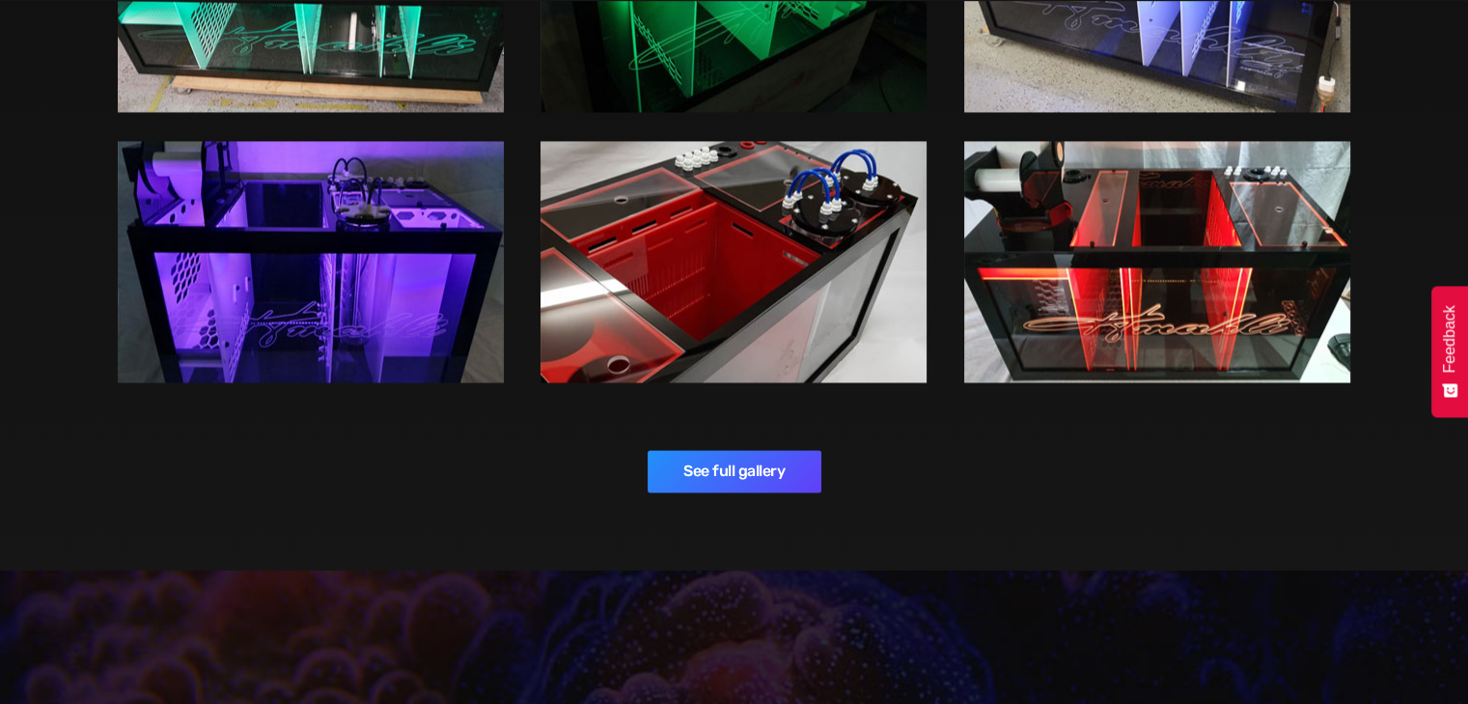
scroll to position [3116, 0]
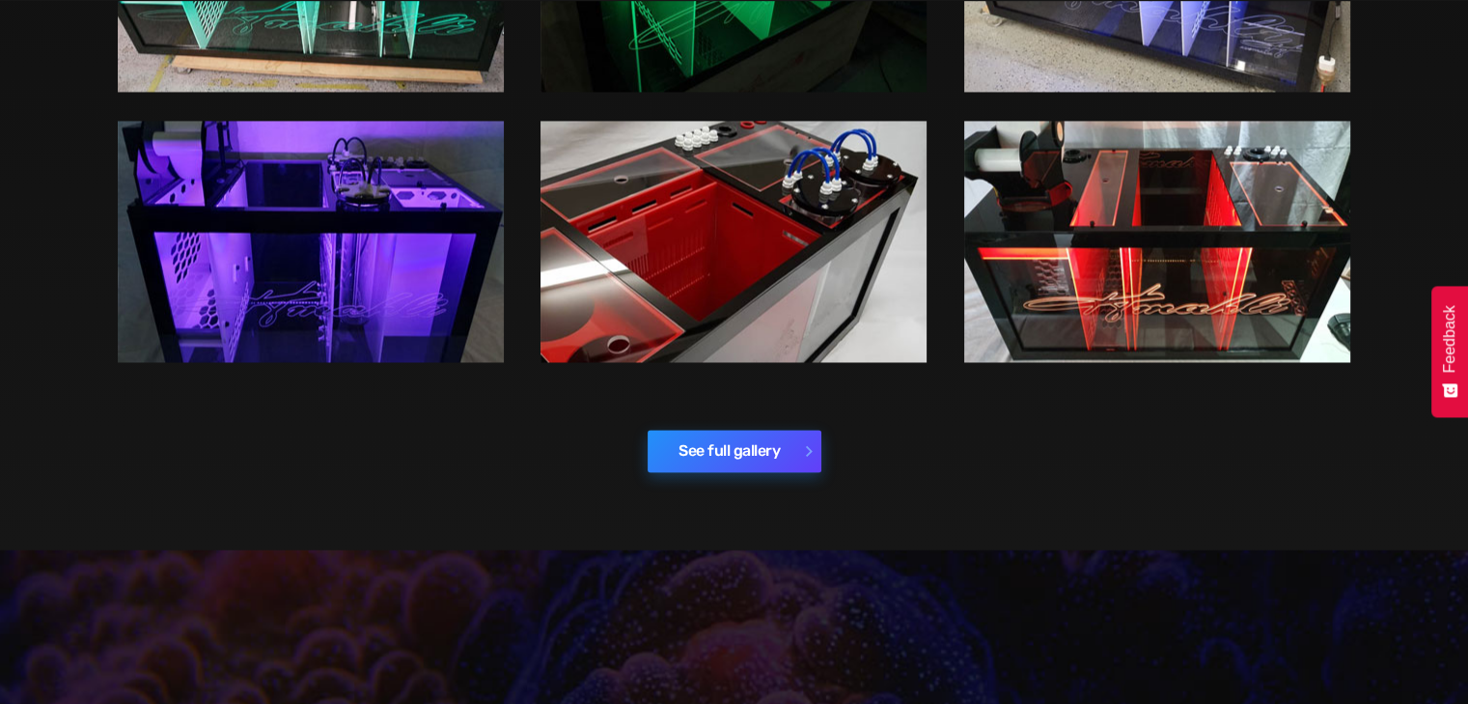
click at [741, 438] on link "See full gallery" at bounding box center [735, 451] width 174 height 42
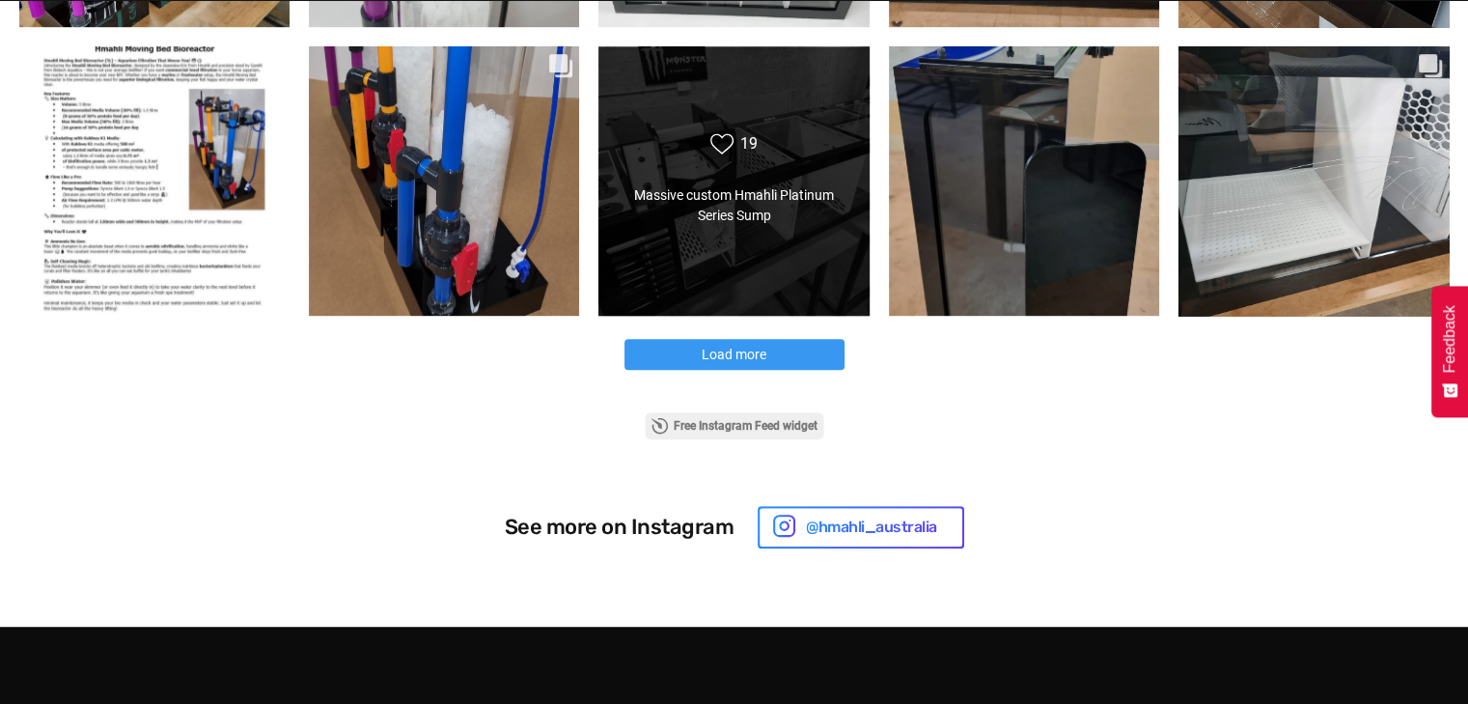
scroll to position [1222, 0]
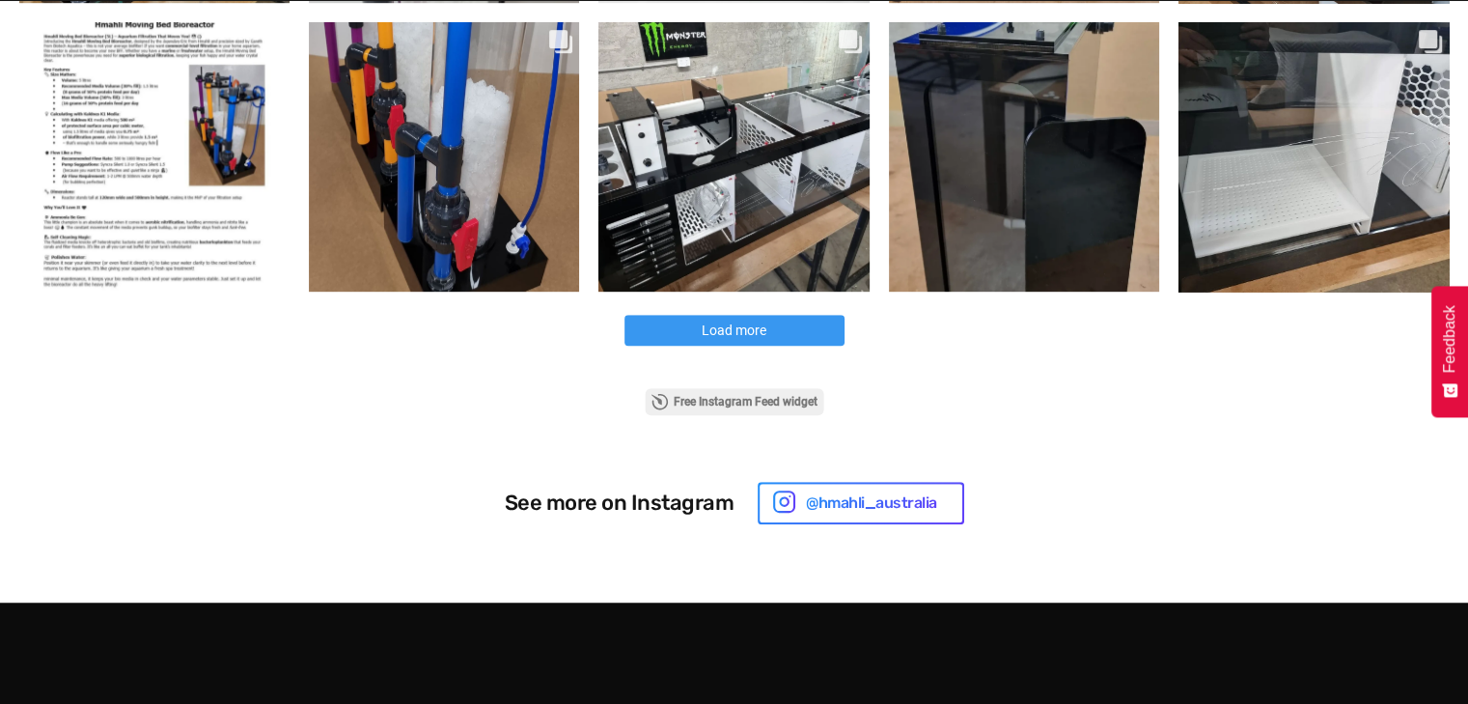
click at [736, 328] on span "Load more" at bounding box center [734, 329] width 65 height 15
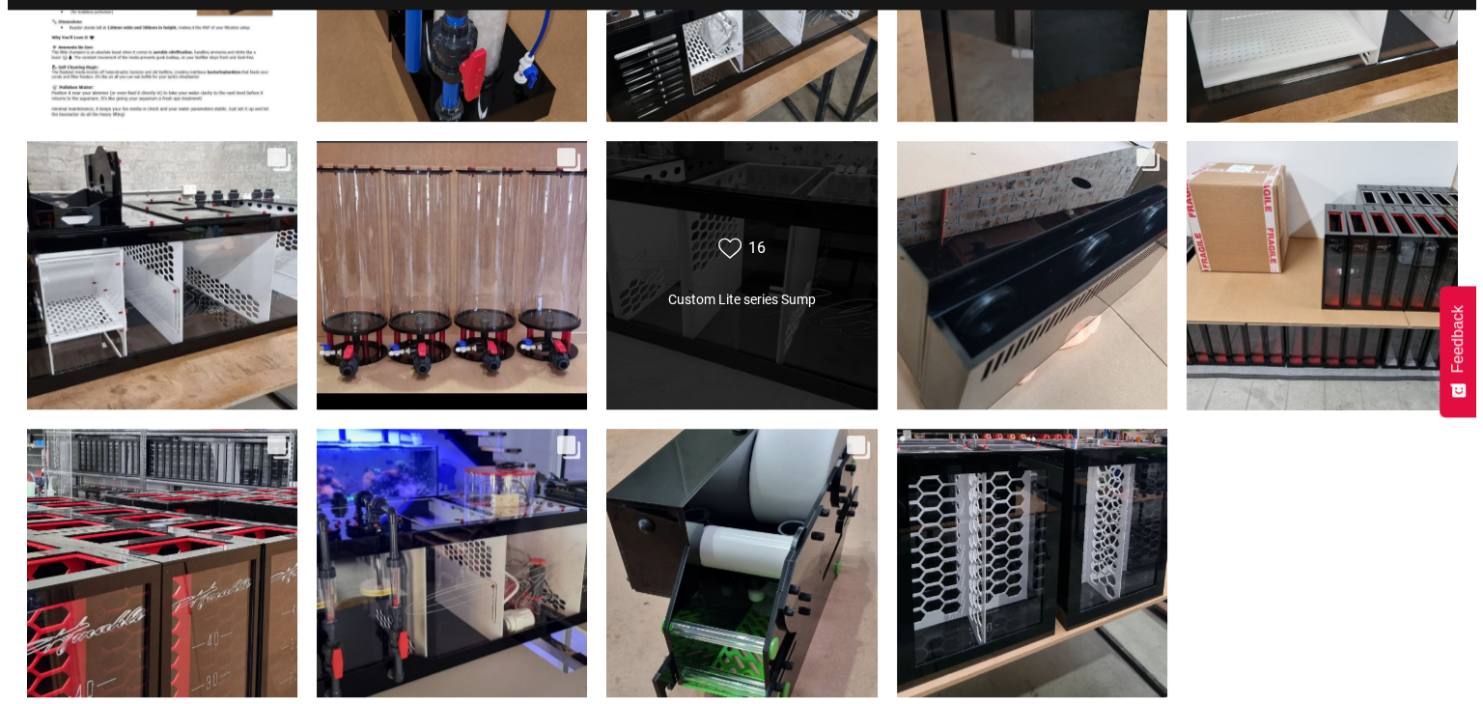
scroll to position [1506, 0]
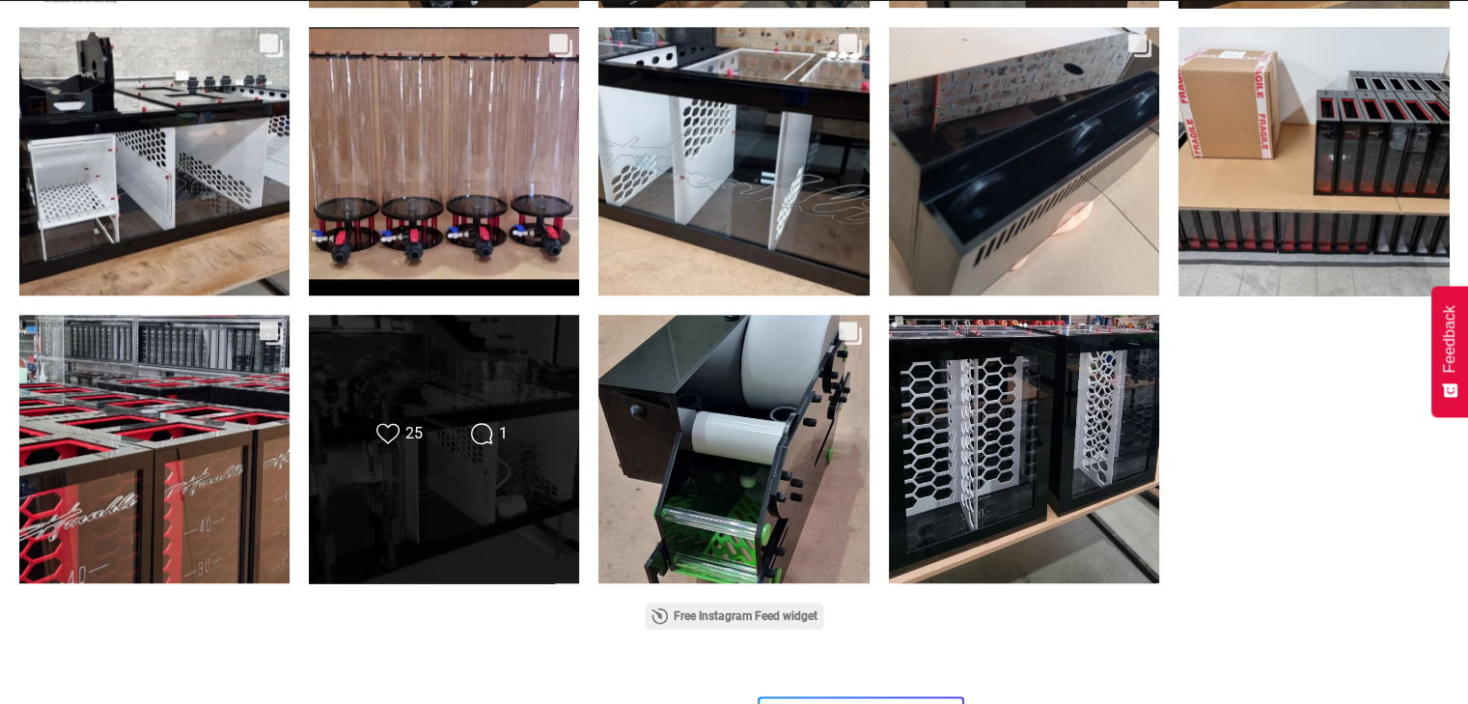
click at [448, 482] on div "Likes Count 25 Comments Count 1" at bounding box center [444, 449] width 272 height 270
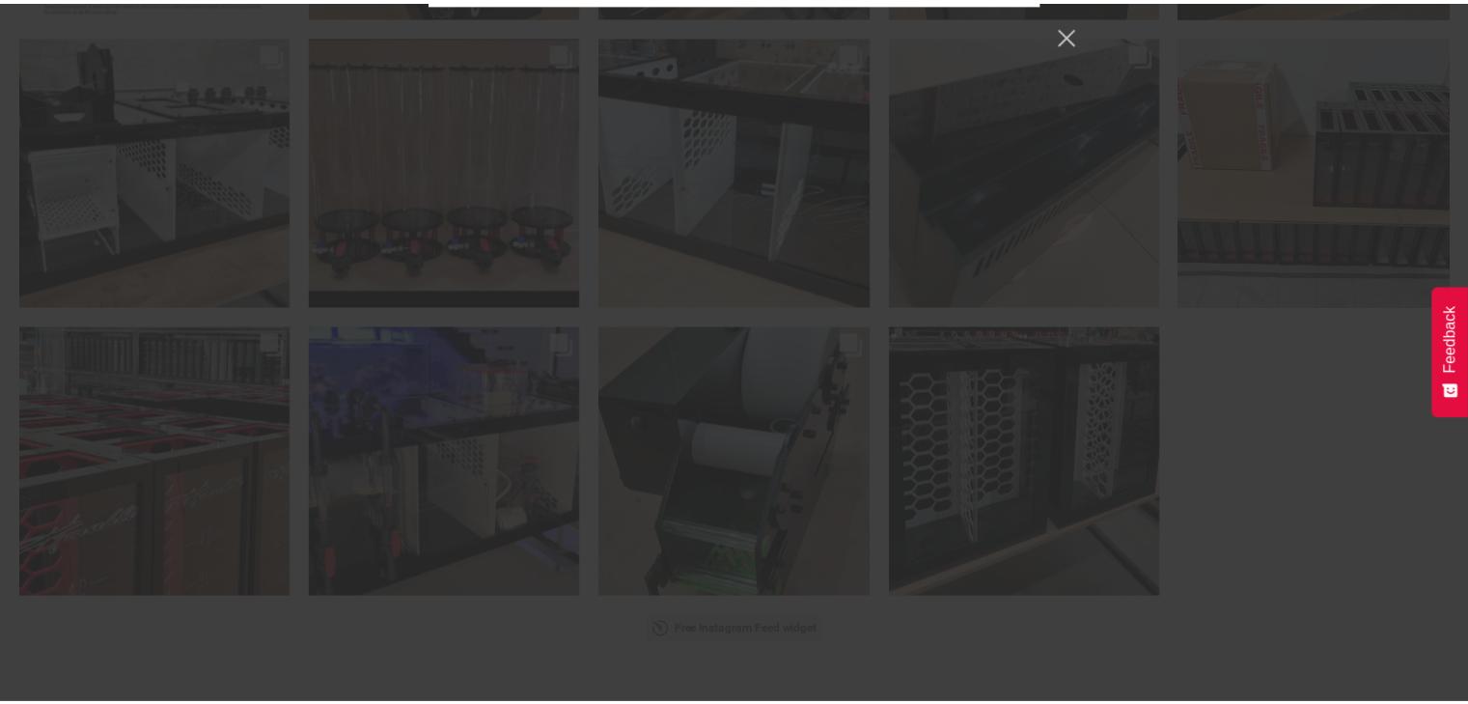
scroll to position [8264, 0]
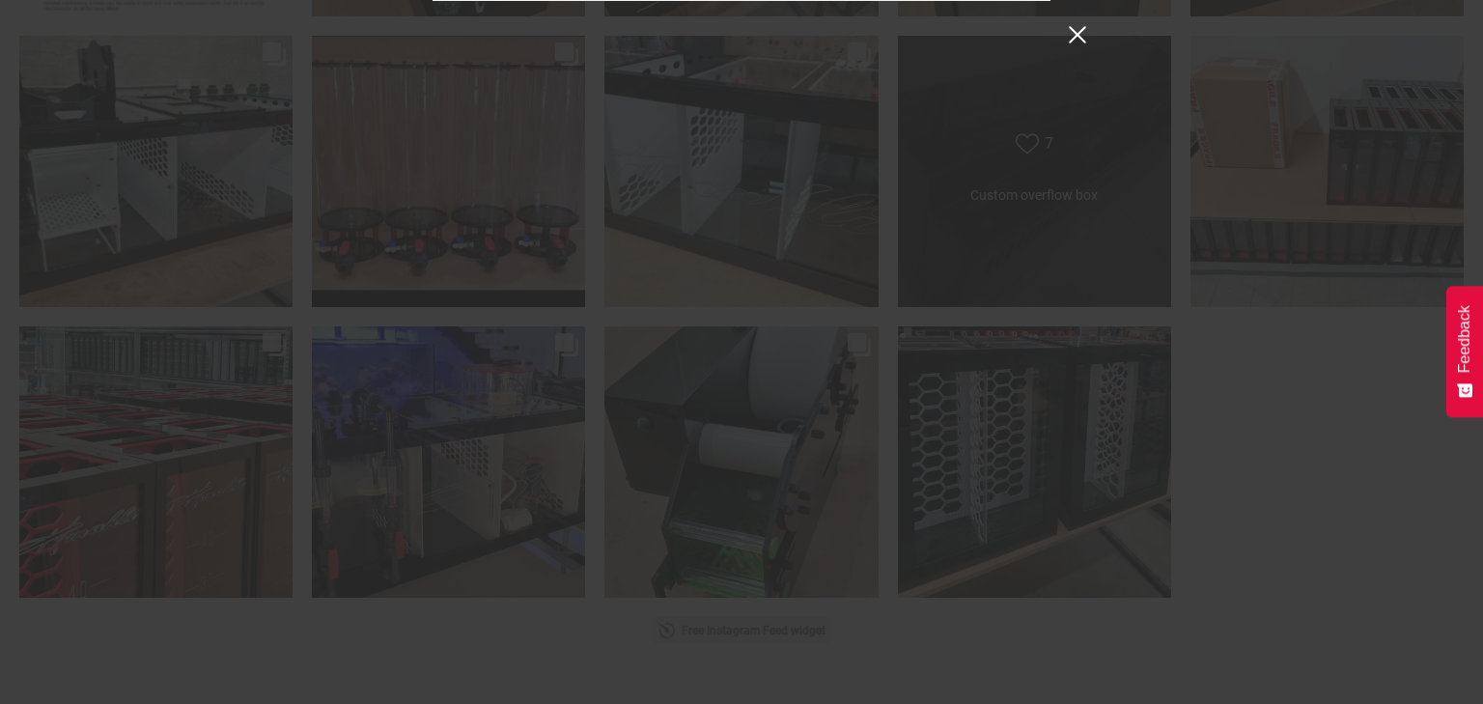
click at [1081, 36] on button "Close Instagram Feed Popup" at bounding box center [1077, 34] width 31 height 31
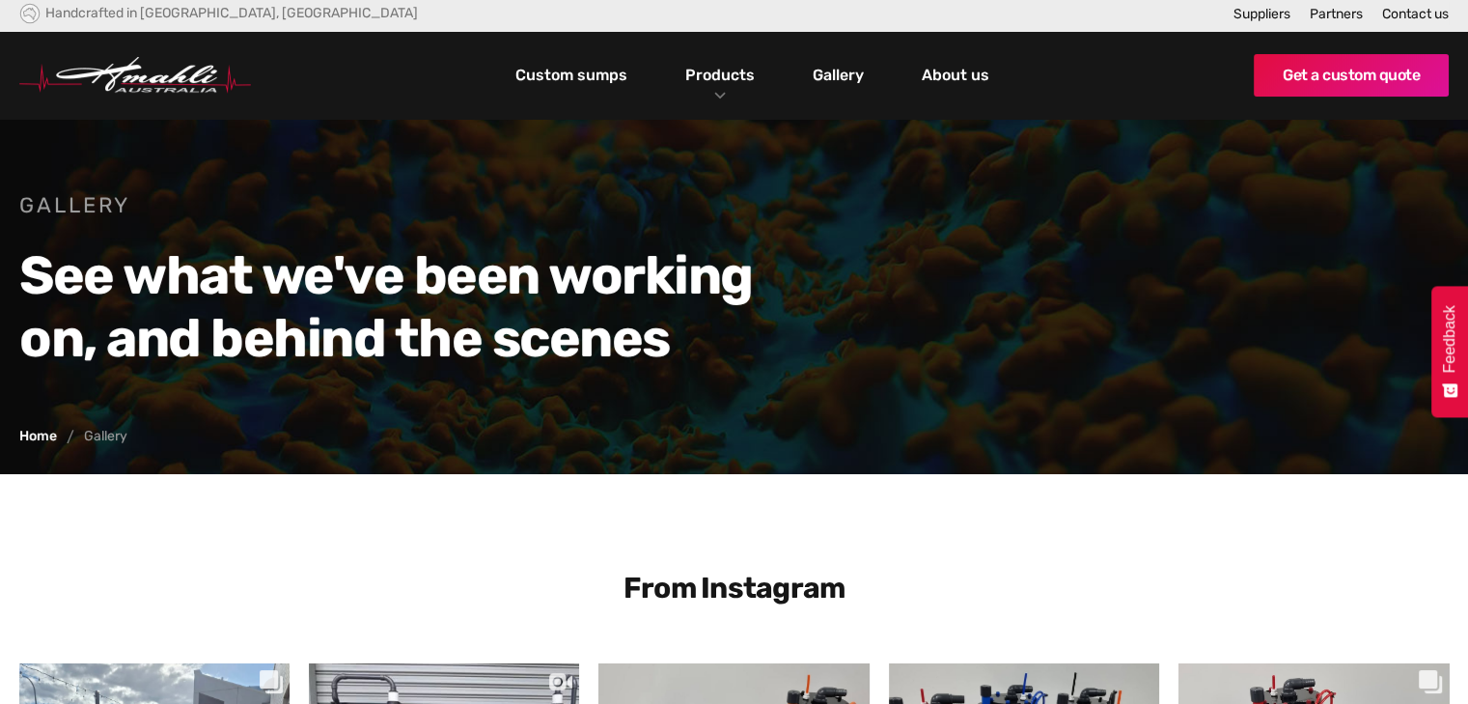
scroll to position [0, 0]
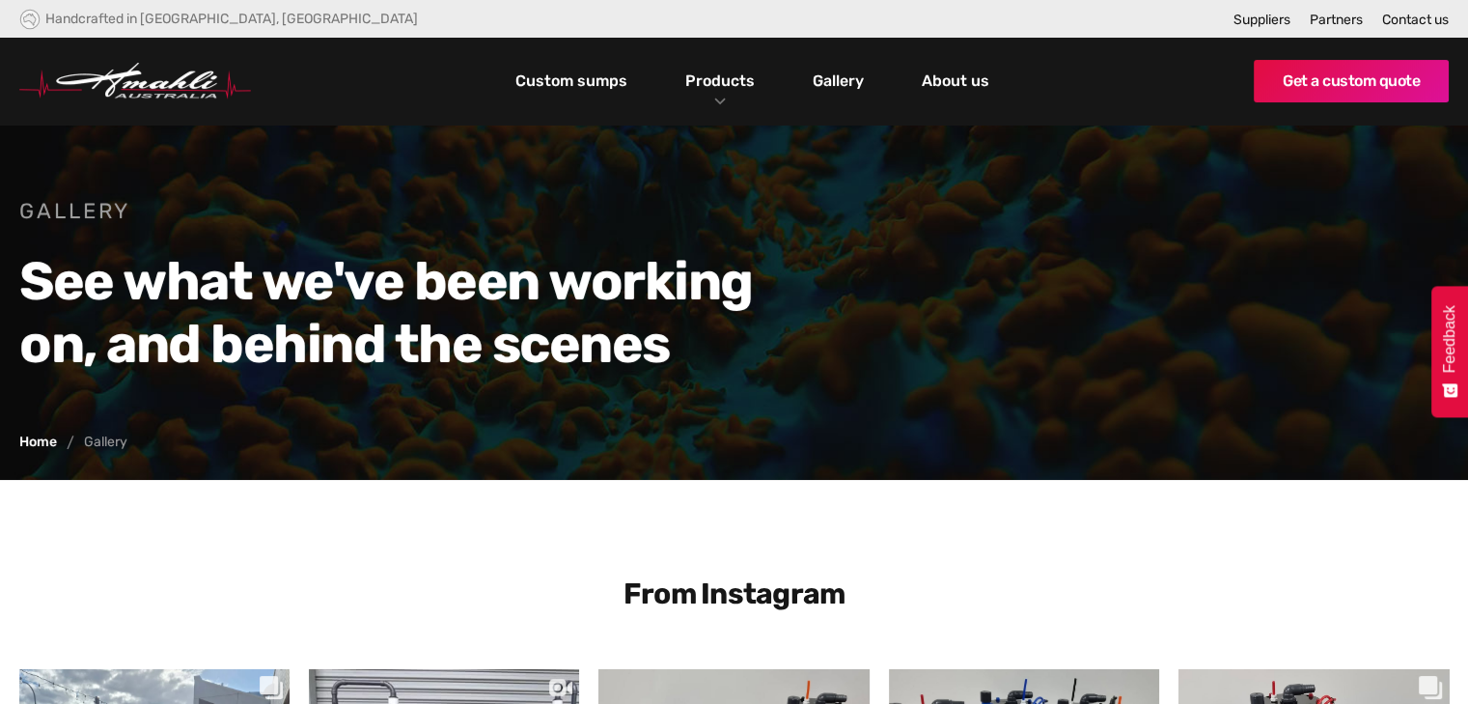
click at [836, 86] on link "Gallery" at bounding box center [838, 81] width 61 height 33
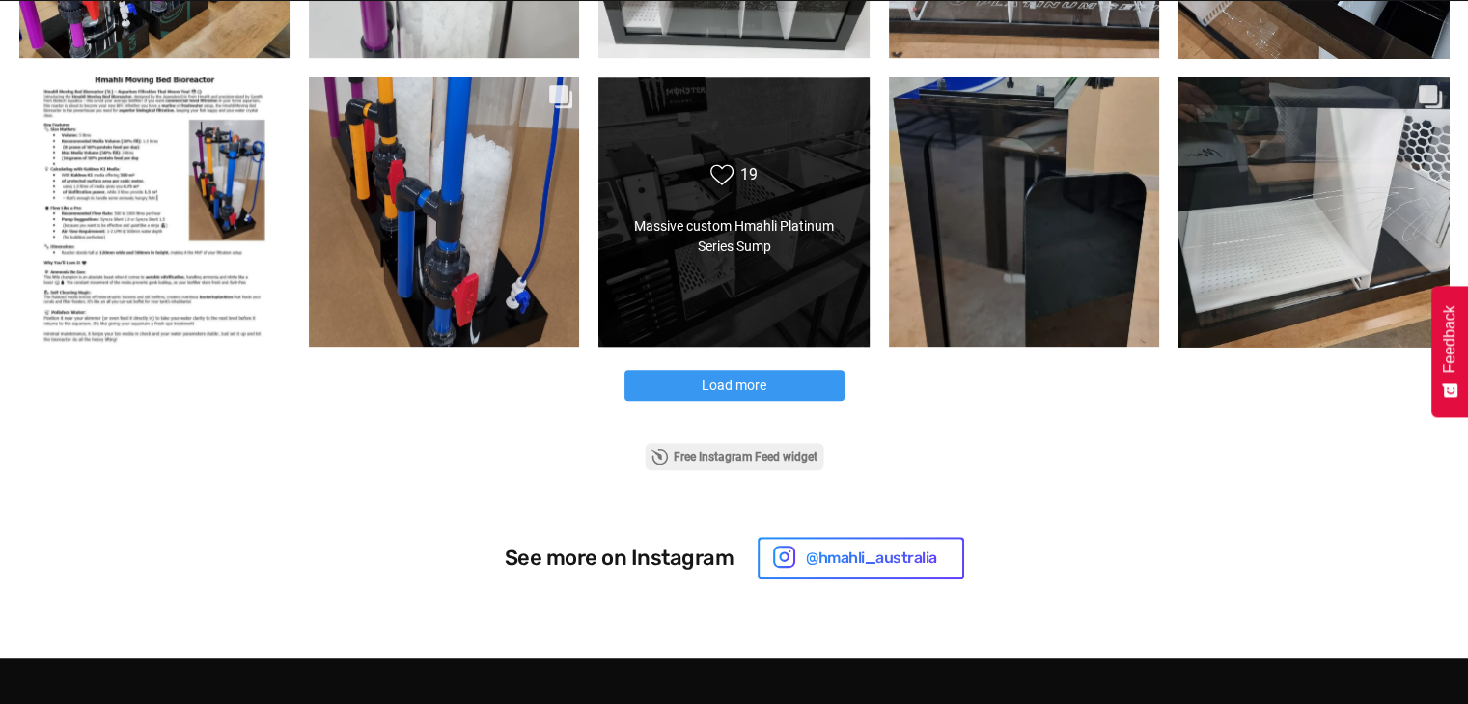
scroll to position [1174, 0]
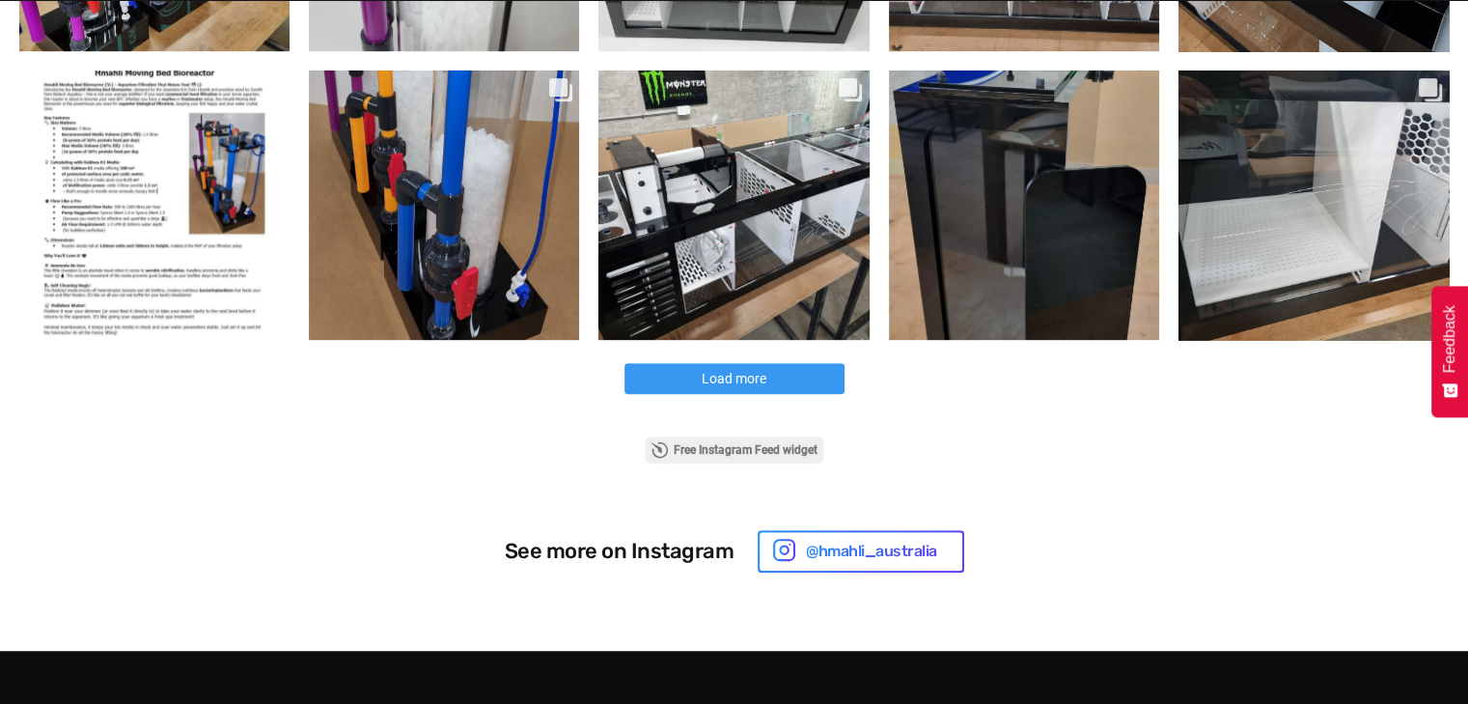
click at [747, 379] on span "Load more" at bounding box center [734, 378] width 65 height 15
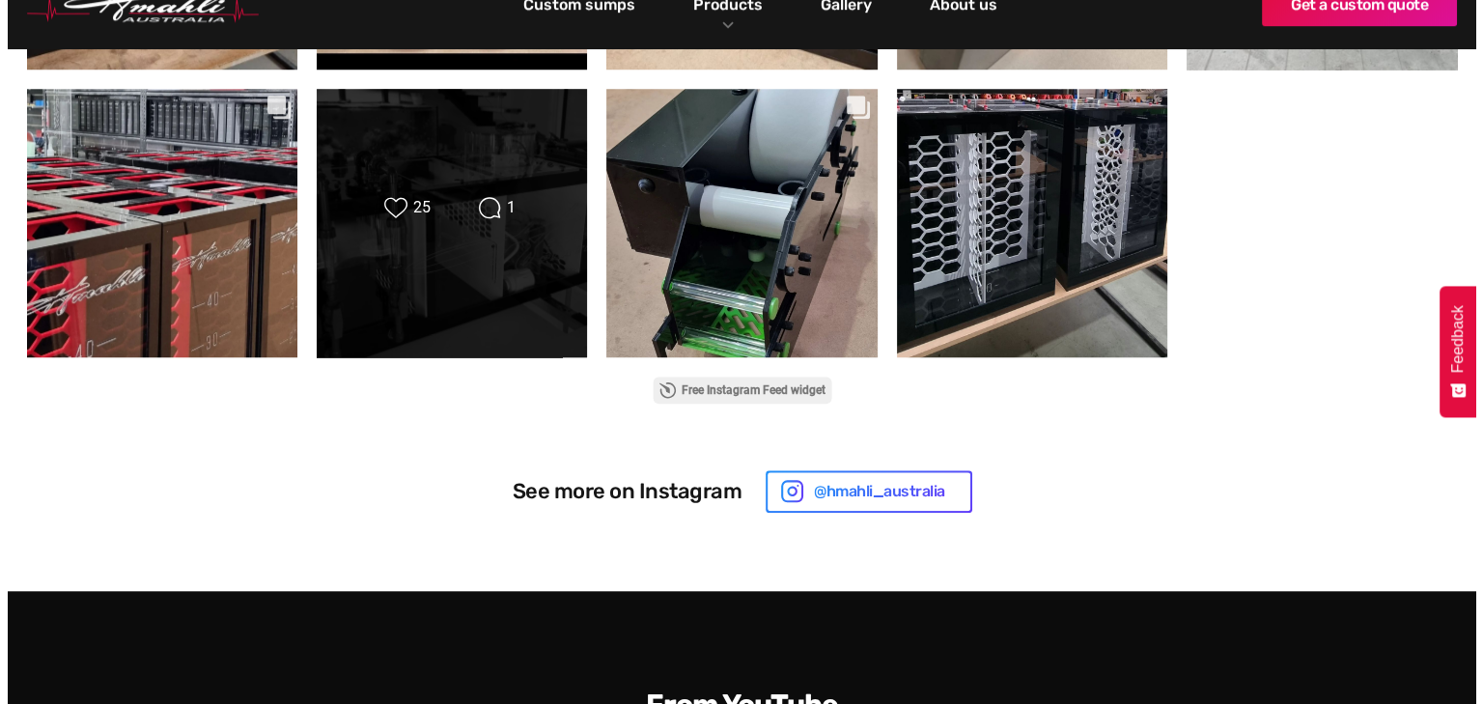
scroll to position [1718, 0]
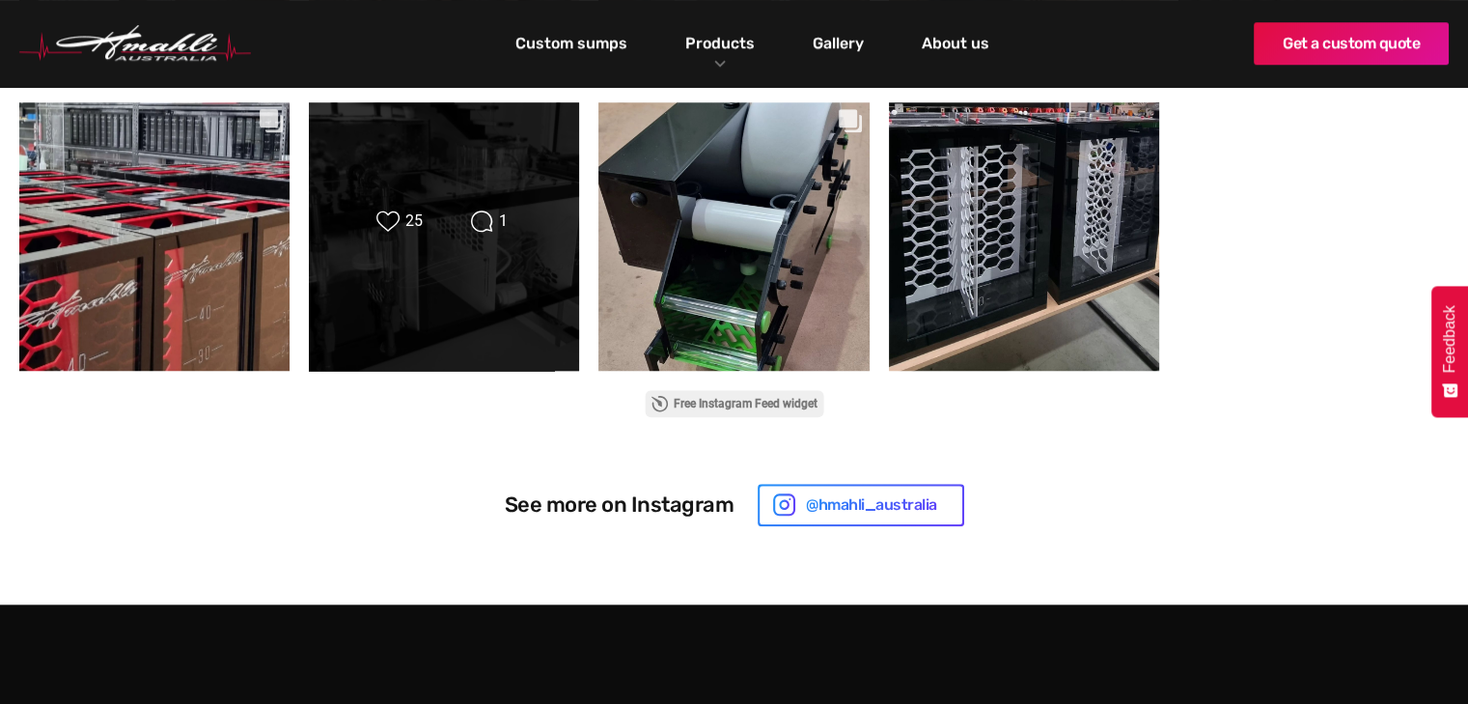
click at [407, 227] on div "25" at bounding box center [413, 220] width 17 height 17
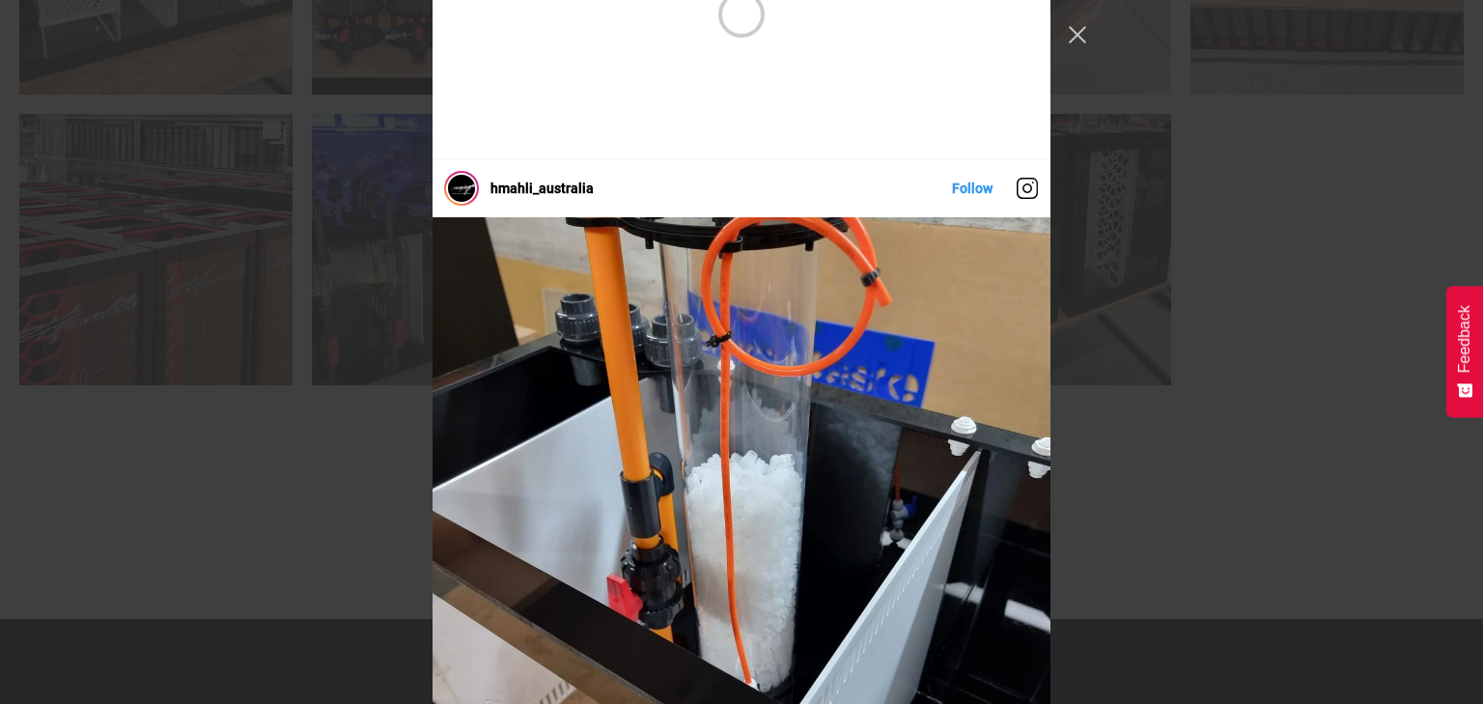
scroll to position [2446, 0]
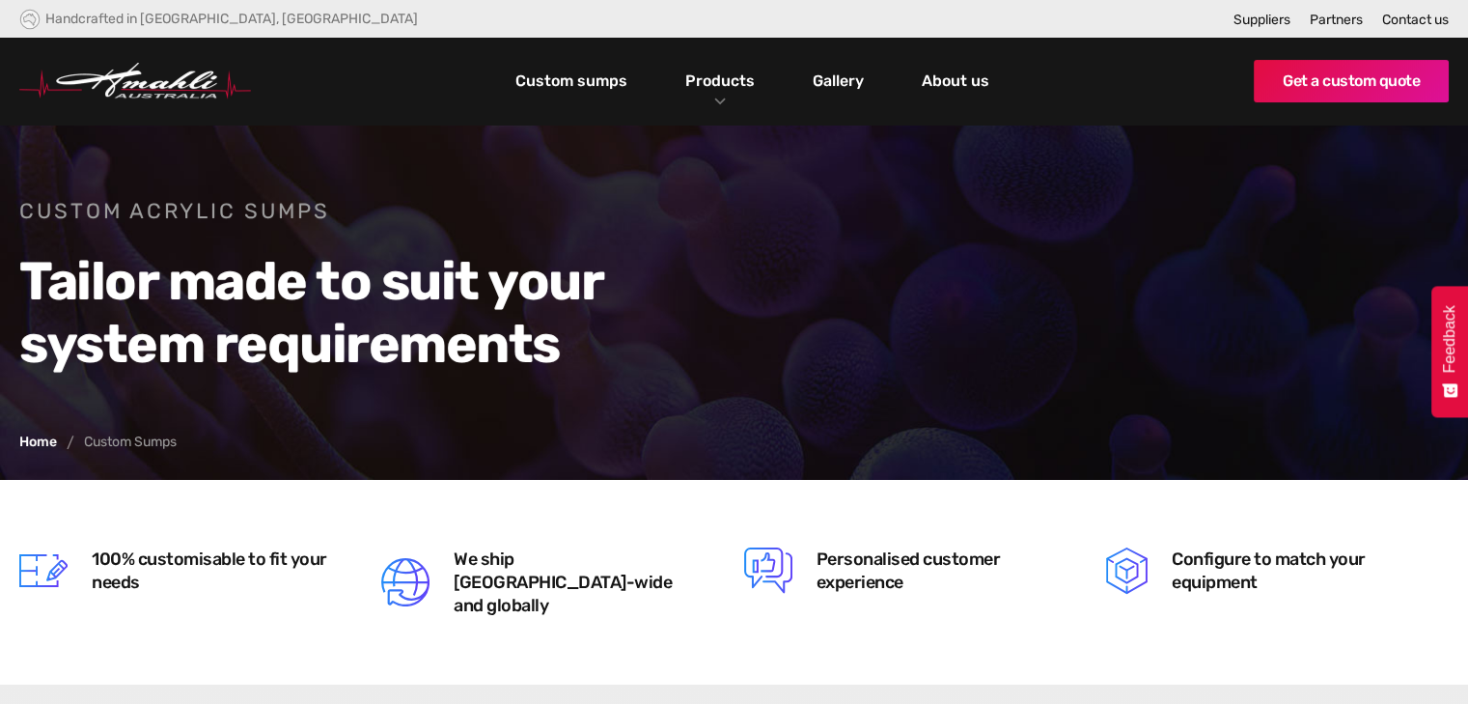
click at [583, 86] on link "Custom sumps" at bounding box center [572, 81] width 122 height 33
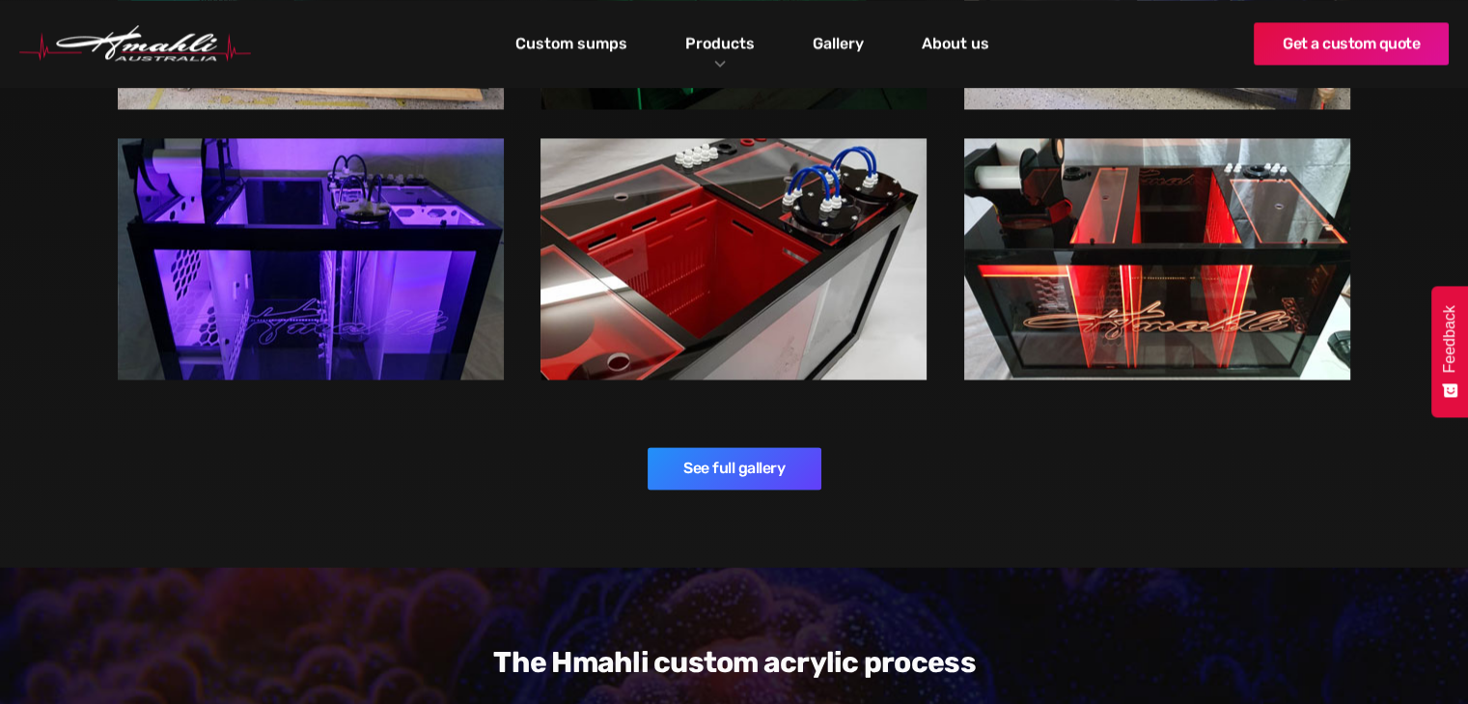
scroll to position [3098, 0]
click at [711, 447] on link "See full gallery" at bounding box center [735, 468] width 174 height 42
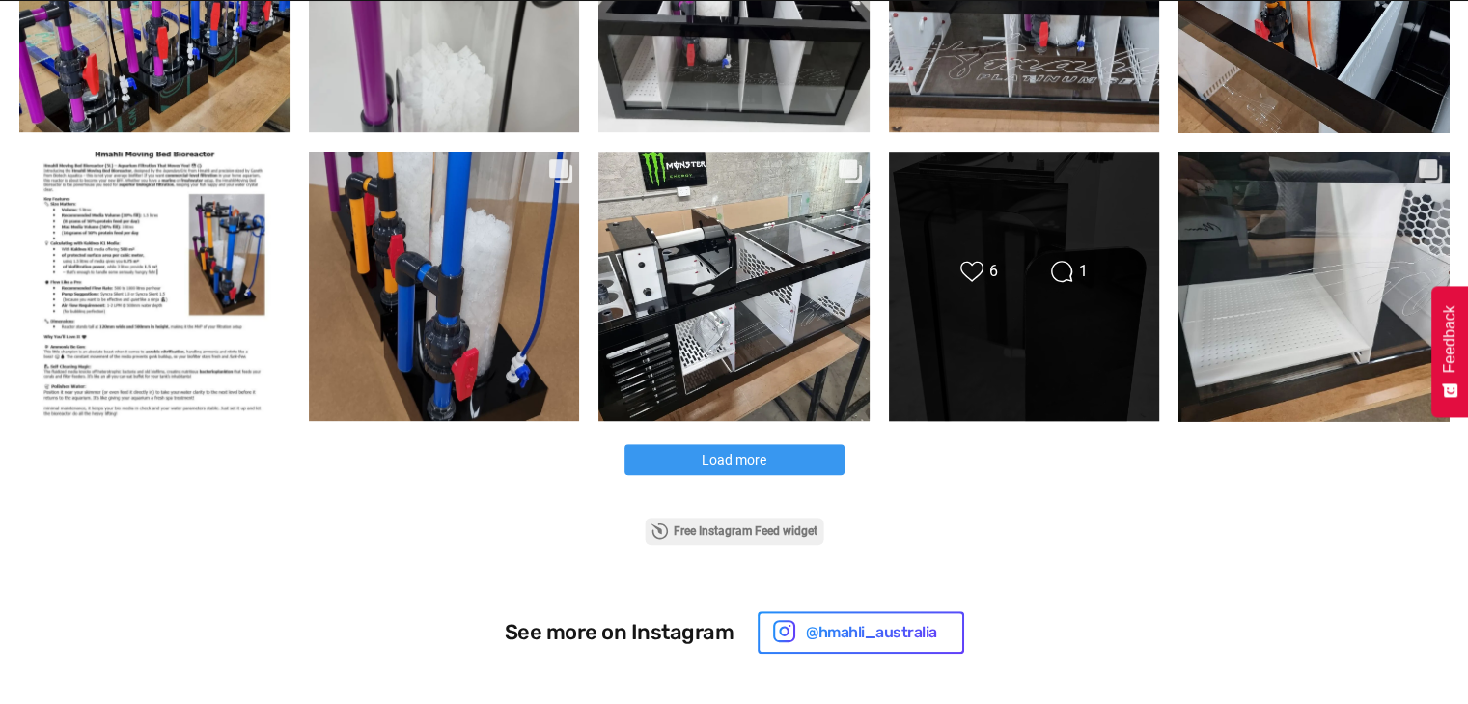
scroll to position [1096, 0]
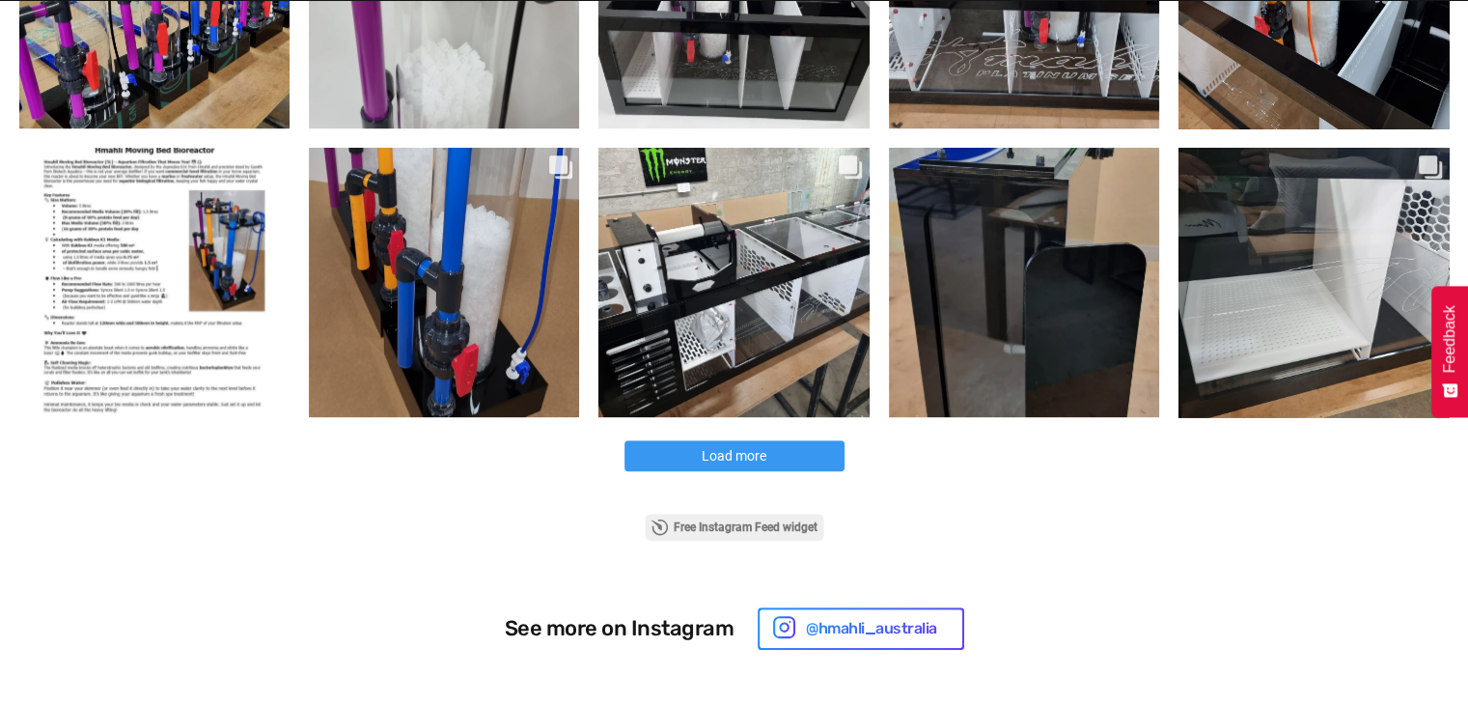
click at [695, 456] on button "Load more" at bounding box center [734, 455] width 220 height 31
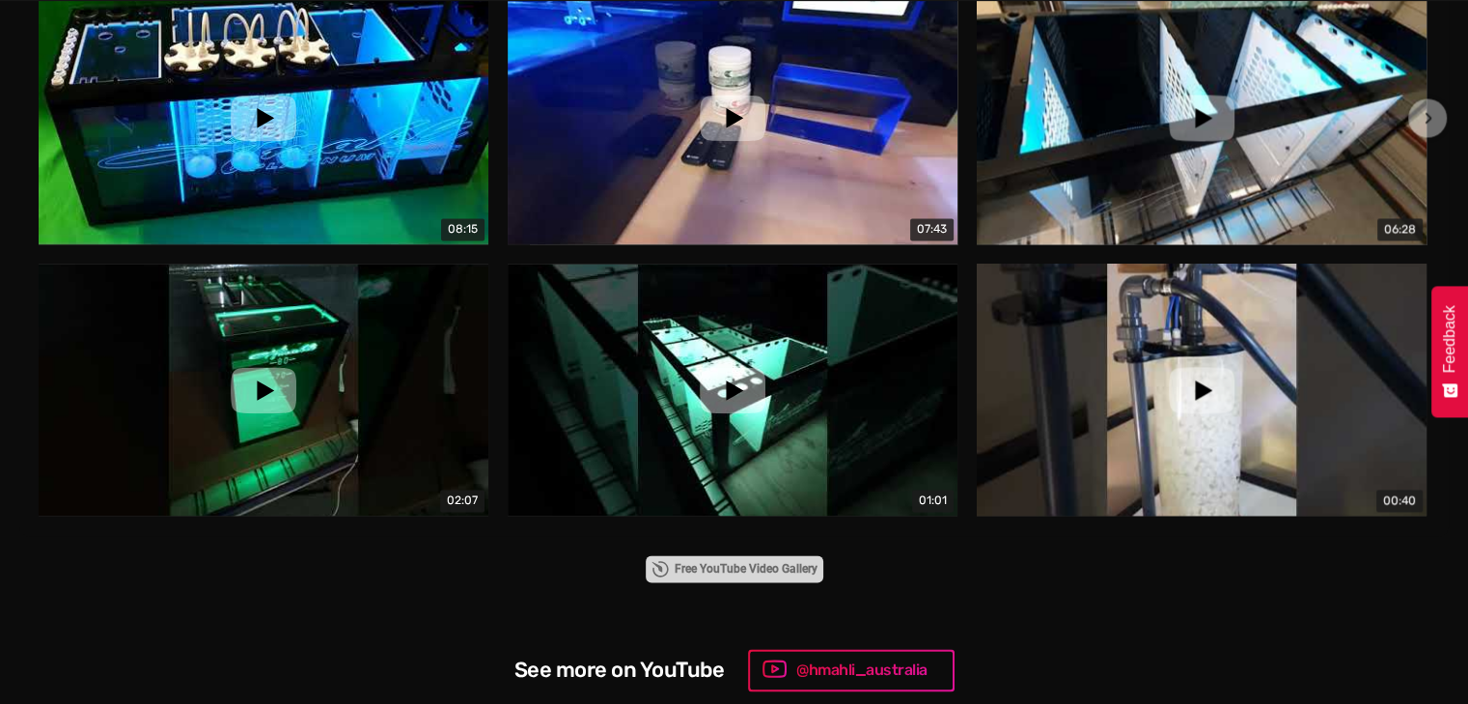
scroll to position [2814, 0]
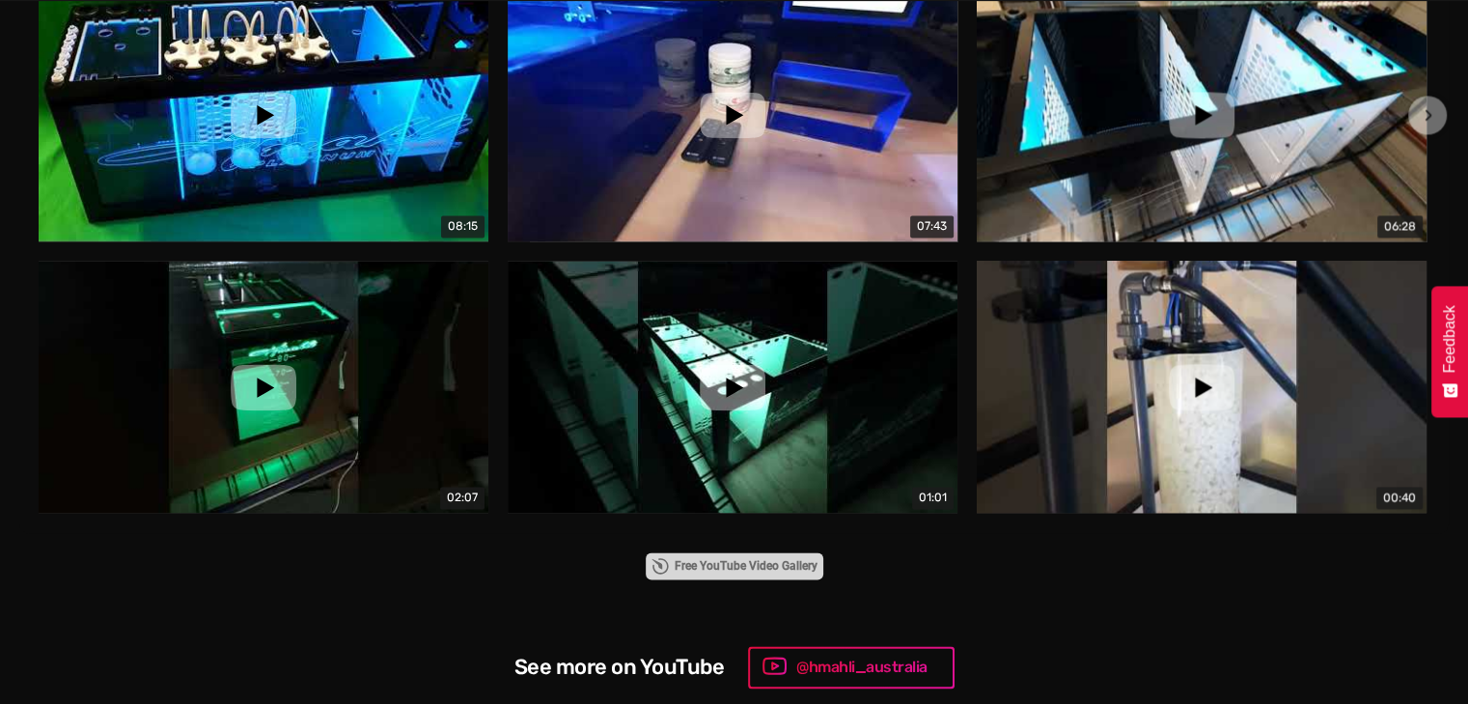
click at [742, 568] on link "Free YouTube Video Gallery" at bounding box center [735, 565] width 178 height 27
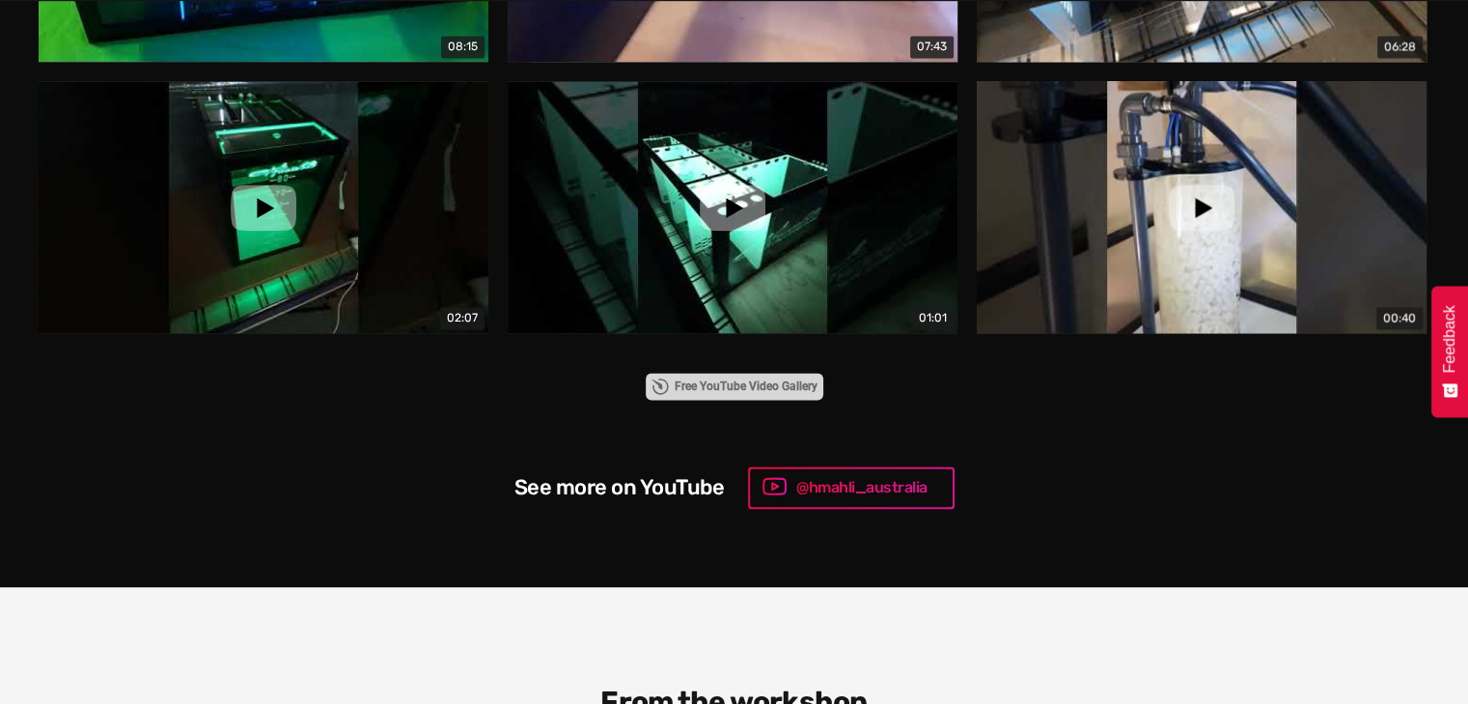
scroll to position [3016, 0]
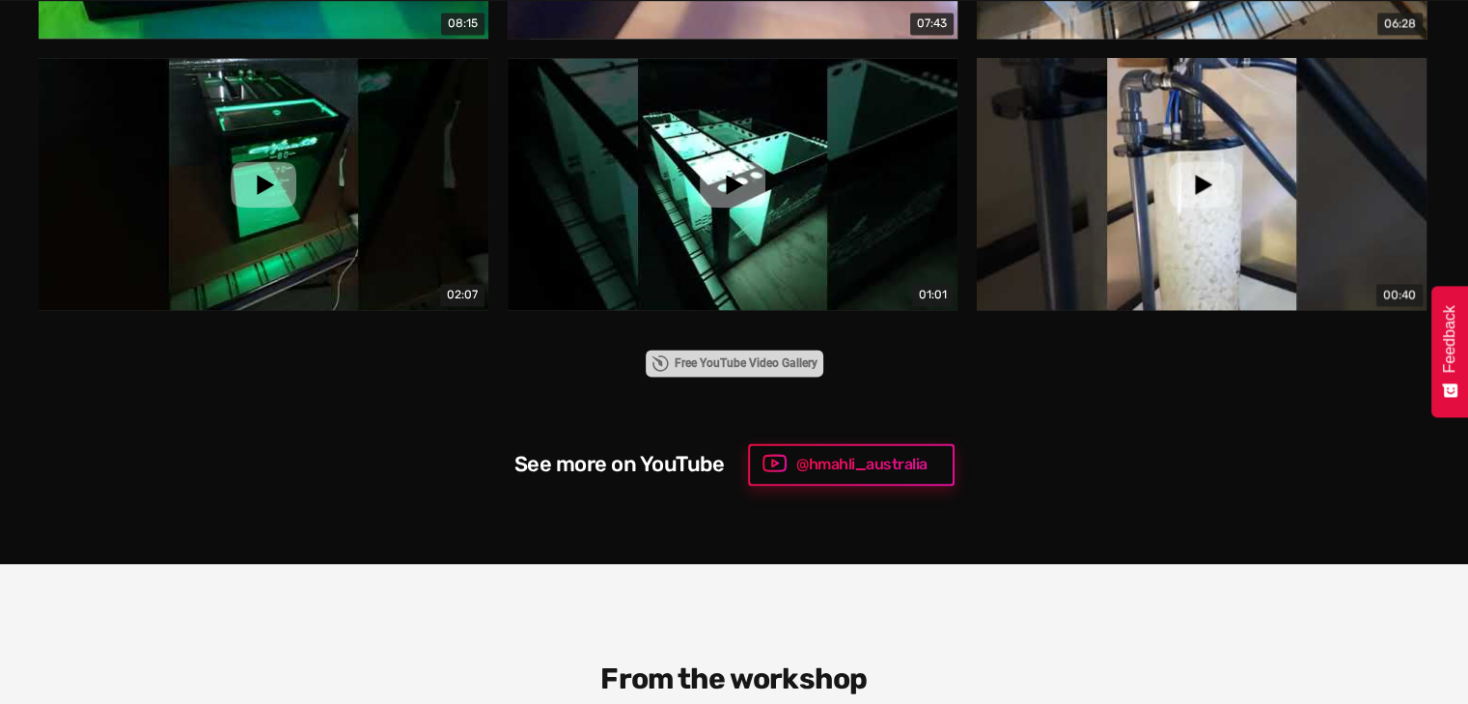
click at [859, 461] on div "@hmahli_australia" at bounding box center [861, 464] width 131 height 23
